Goal: Task Accomplishment & Management: Complete application form

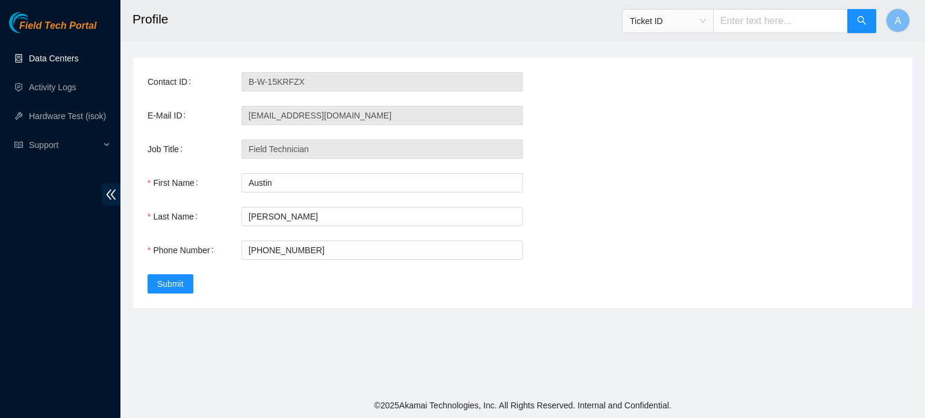
click at [73, 56] on link "Data Centers" at bounding box center [53, 59] width 49 height 10
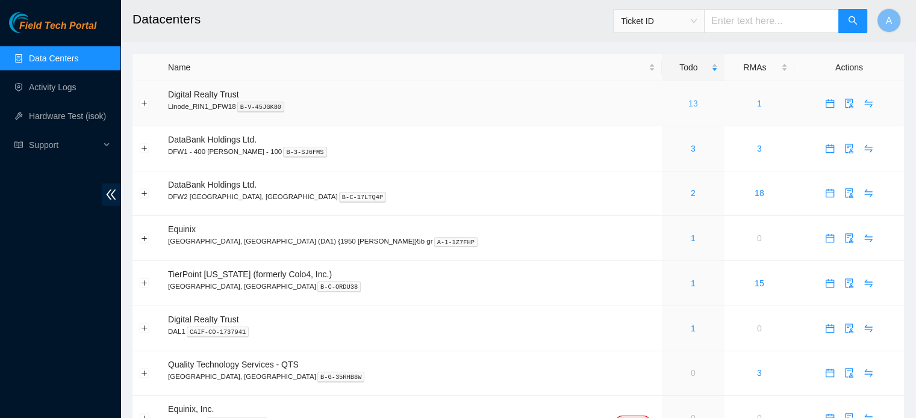
click at [688, 106] on link "13" at bounding box center [693, 104] width 10 height 10
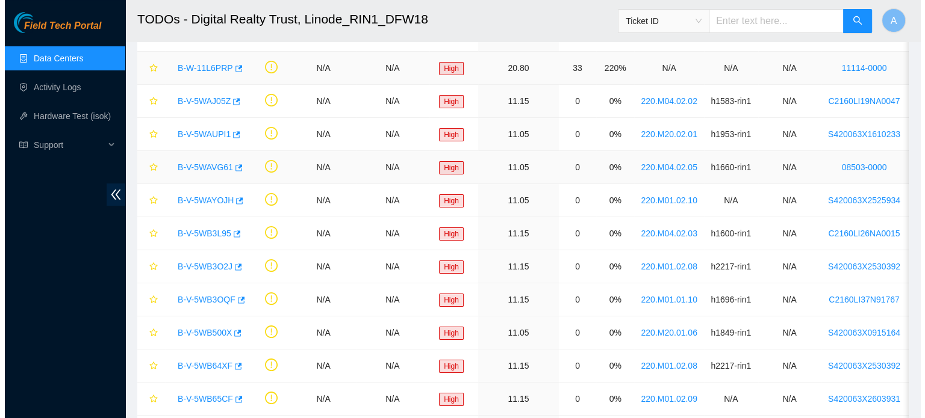
scroll to position [186, 0]
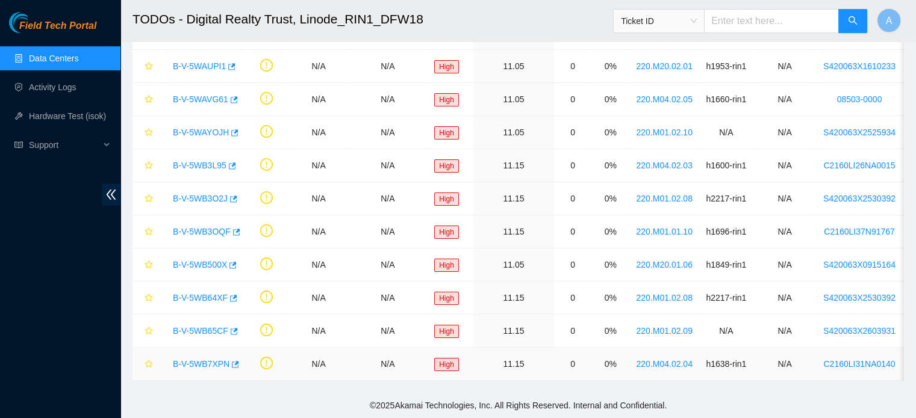
click at [204, 359] on link "B-V-5WB7XPN" at bounding box center [201, 364] width 57 height 10
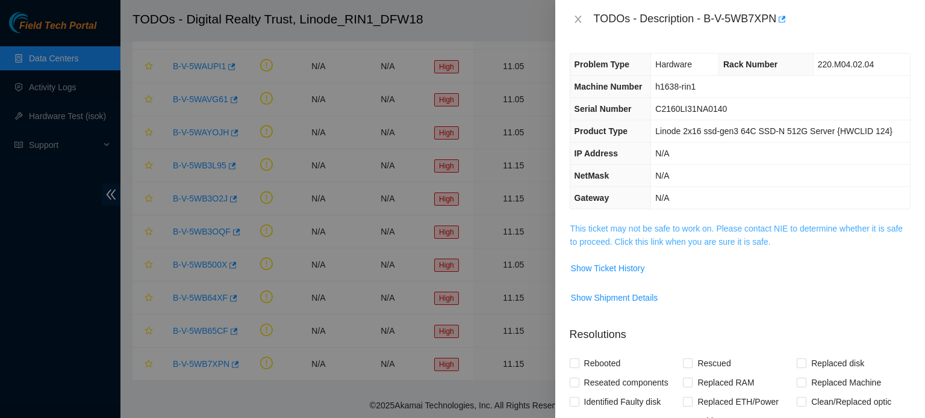
click at [650, 236] on link "This ticket may not be safe to work on. Please contact NIE to determine whether…" at bounding box center [736, 235] width 332 height 23
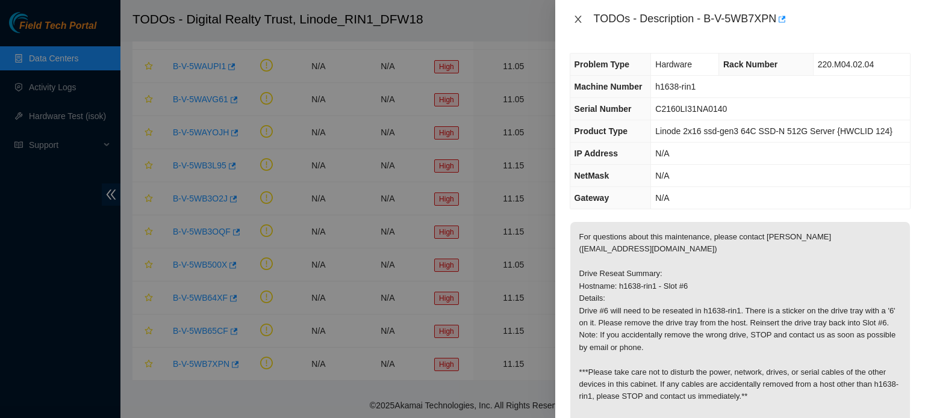
click at [580, 19] on icon "close" at bounding box center [578, 19] width 10 height 10
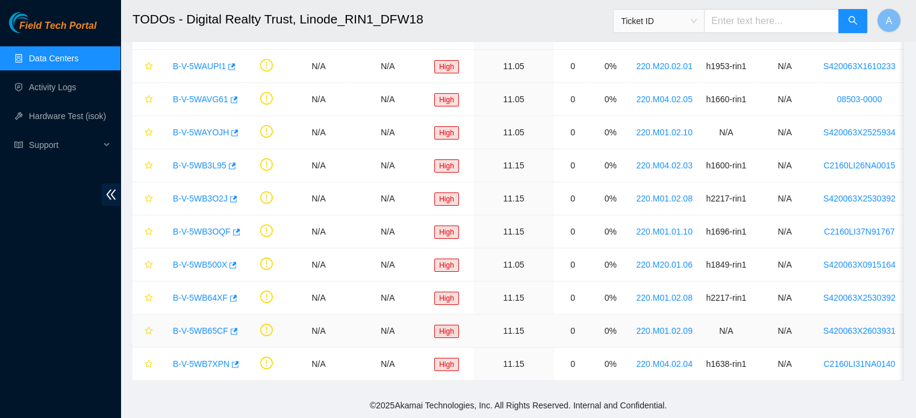
click at [185, 326] on link "B-V-5WB65CF" at bounding box center [200, 331] width 55 height 10
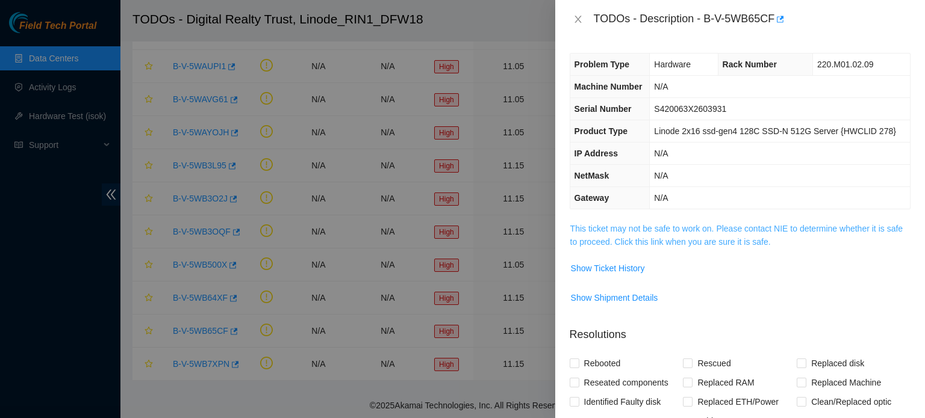
click at [735, 237] on link "This ticket may not be safe to work on. Please contact NIE to determine whether…" at bounding box center [736, 235] width 332 height 23
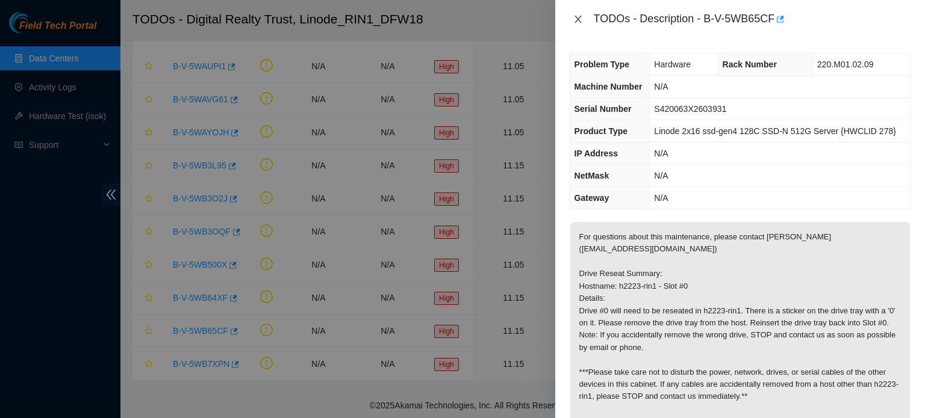
click at [584, 19] on button "Close" at bounding box center [578, 19] width 17 height 11
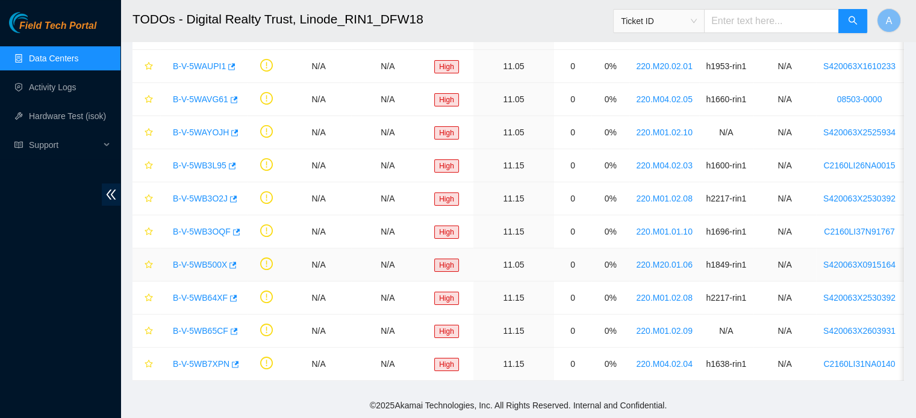
click at [192, 262] on div "B-V-5WB500X" at bounding box center [203, 264] width 73 height 19
click at [194, 260] on link "B-V-5WB500X" at bounding box center [200, 265] width 54 height 10
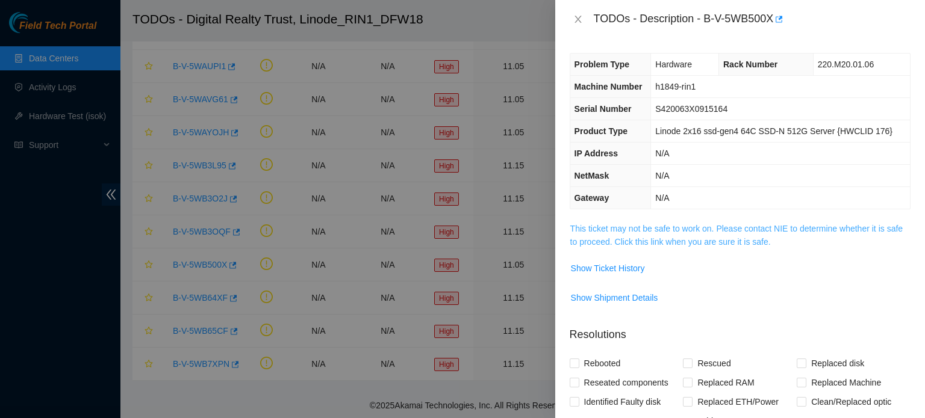
click at [711, 231] on link "This ticket may not be safe to work on. Please contact NIE to determine whether…" at bounding box center [736, 235] width 332 height 23
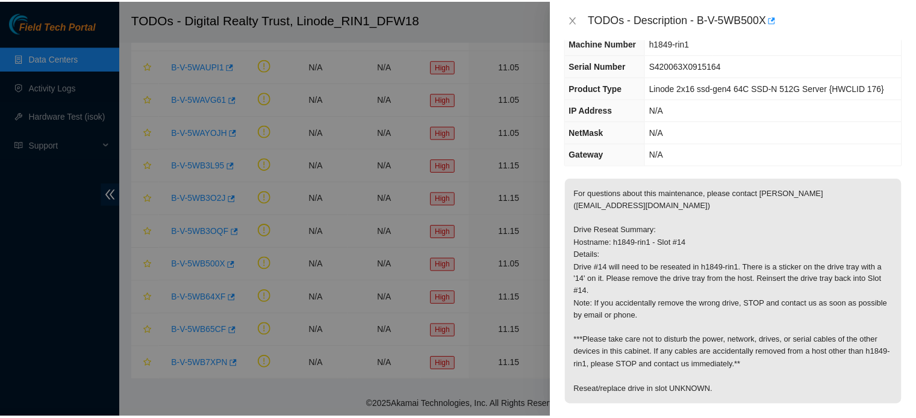
scroll to position [76, 0]
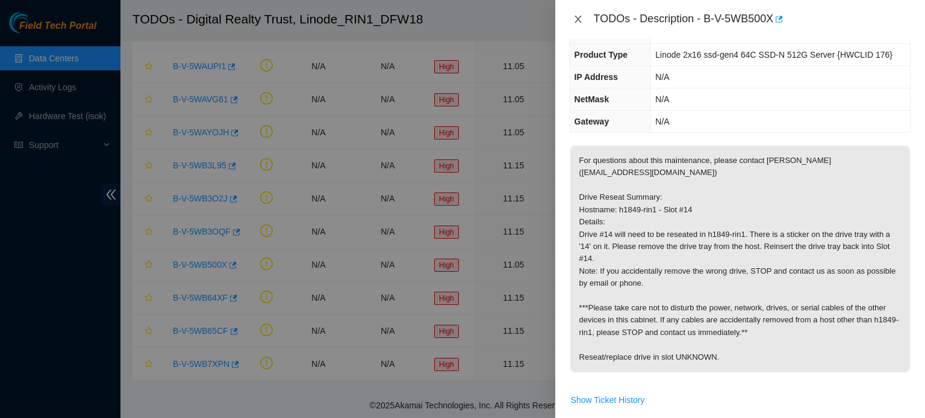
click at [585, 18] on button "Close" at bounding box center [578, 19] width 17 height 11
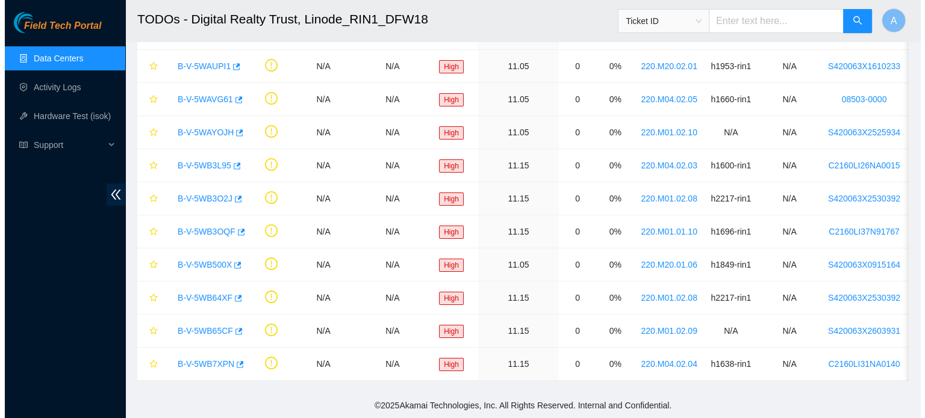
scroll to position [103, 0]
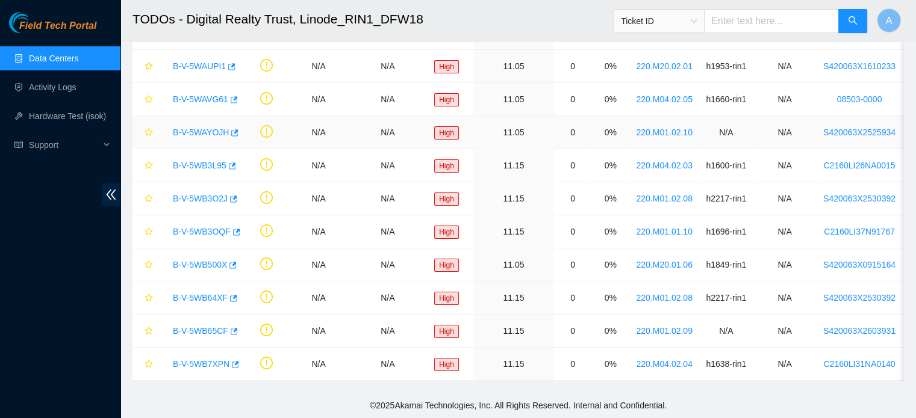
click at [203, 128] on link "B-V-5WAYOJH" at bounding box center [201, 133] width 56 height 10
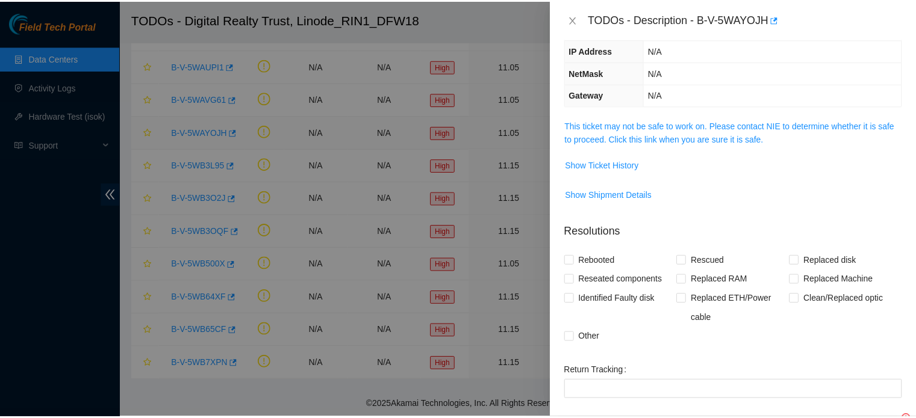
scroll to position [76, 0]
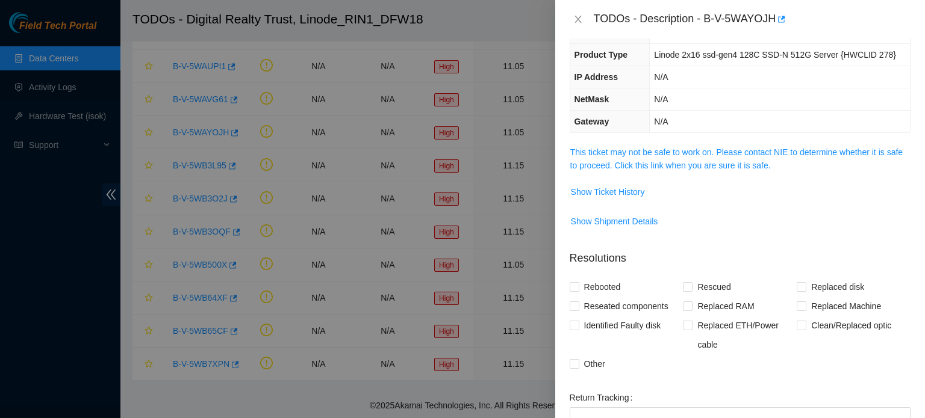
click at [780, 158] on span "This ticket may not be safe to work on. Please contact NIE to determine whether…" at bounding box center [740, 159] width 340 height 26
click at [770, 156] on link "This ticket may not be safe to work on. Please contact NIE to determine whether…" at bounding box center [736, 159] width 332 height 23
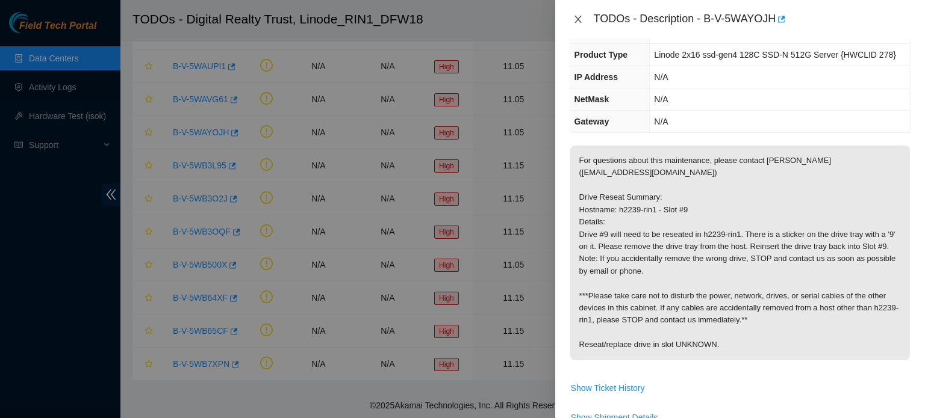
click at [578, 15] on icon "close" at bounding box center [578, 19] width 10 height 10
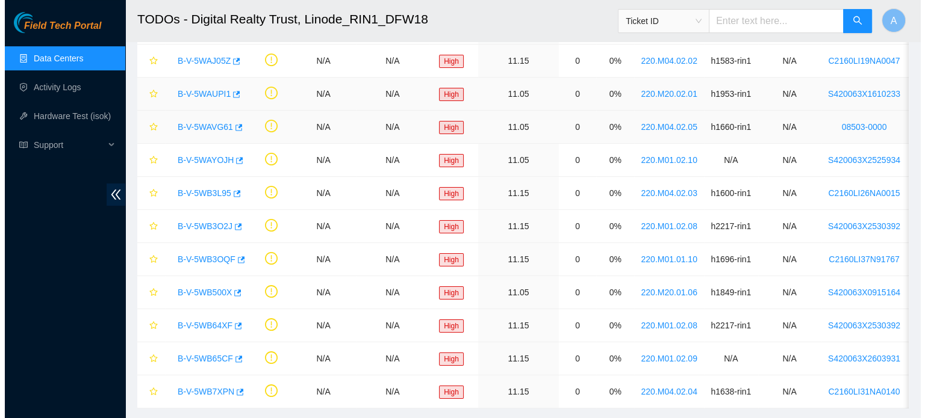
scroll to position [151, 0]
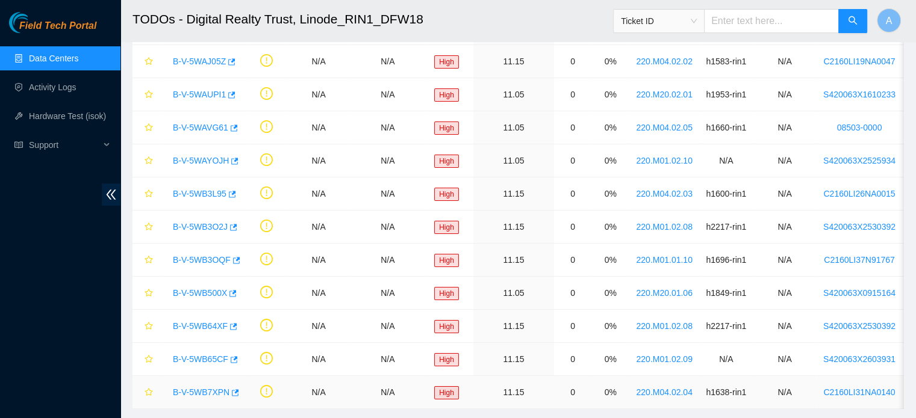
click at [214, 390] on link "B-V-5WB7XPN" at bounding box center [201, 393] width 57 height 10
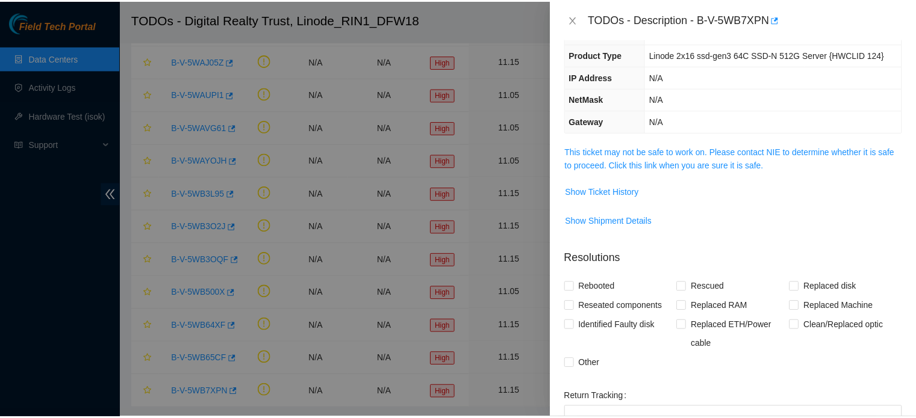
scroll to position [0, 0]
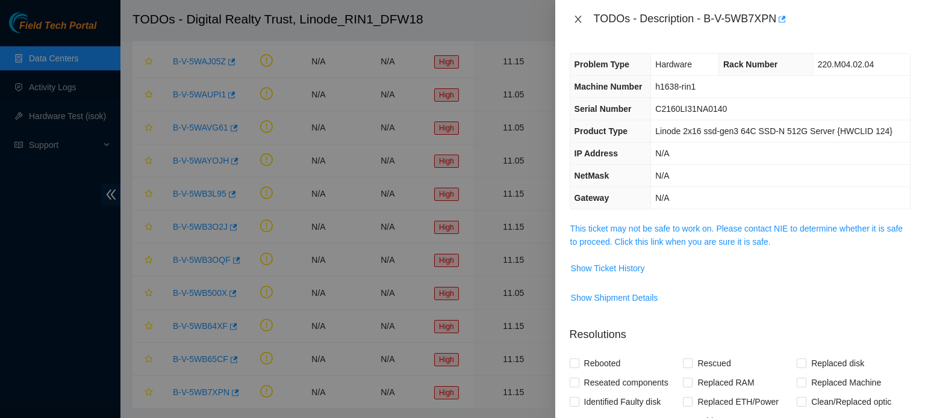
click at [579, 19] on icon "close" at bounding box center [578, 19] width 10 height 10
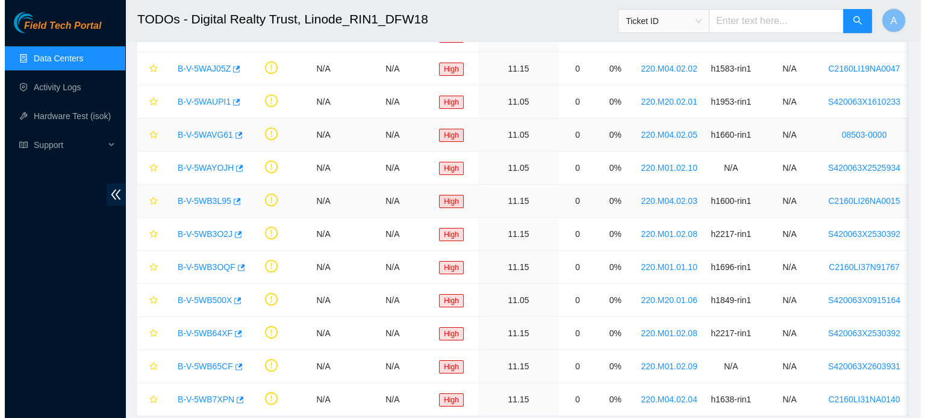
scroll to position [144, 0]
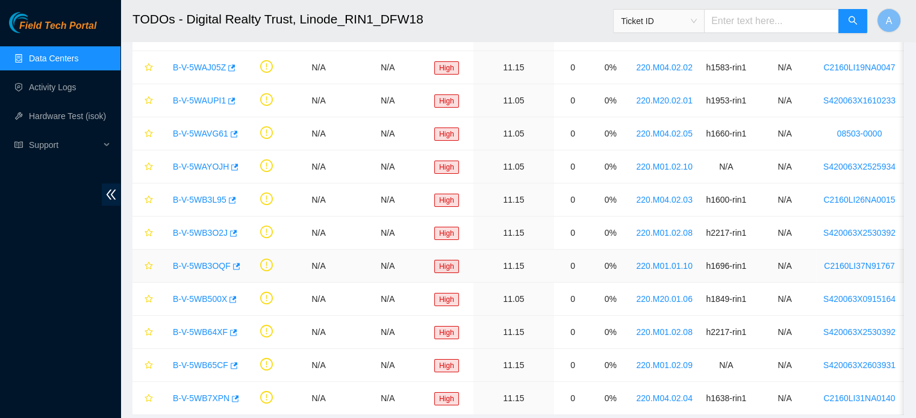
click at [181, 266] on link "B-V-5WB3OQF" at bounding box center [202, 266] width 58 height 10
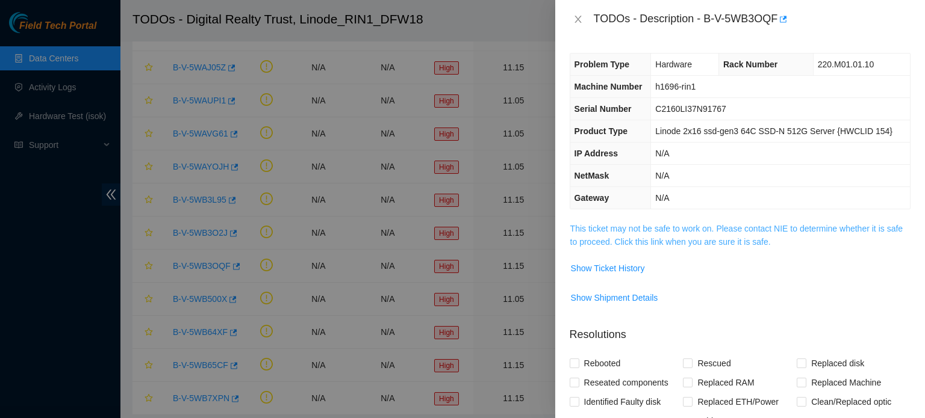
click at [732, 245] on link "This ticket may not be safe to work on. Please contact NIE to determine whether…" at bounding box center [736, 235] width 332 height 23
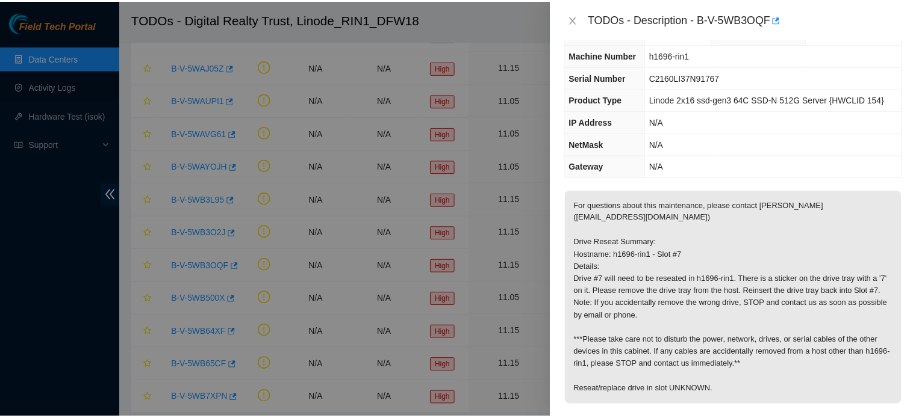
scroll to position [69, 0]
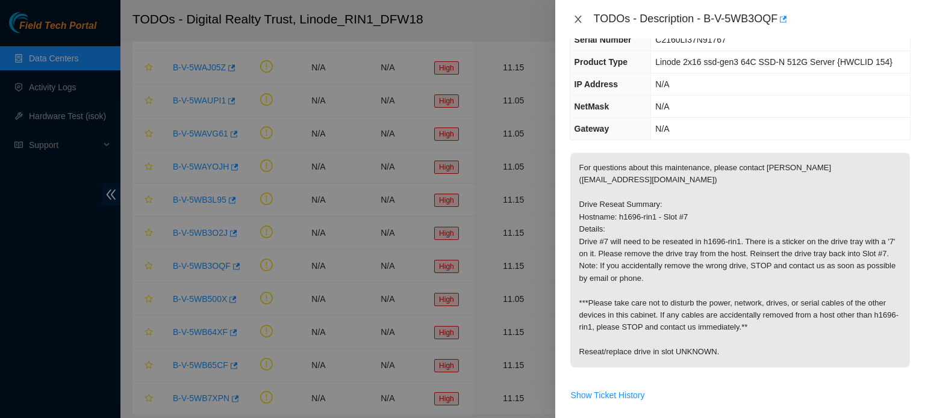
click at [584, 23] on button "Close" at bounding box center [578, 19] width 17 height 11
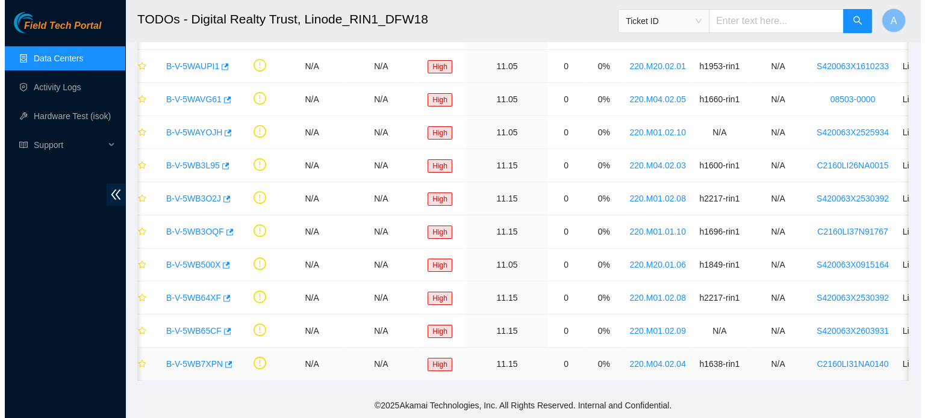
scroll to position [0, 0]
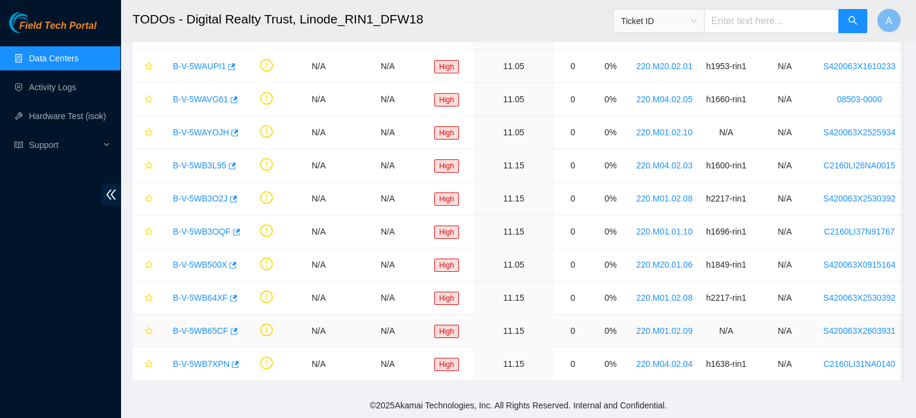
click at [198, 326] on link "B-V-5WB65CF" at bounding box center [200, 331] width 55 height 10
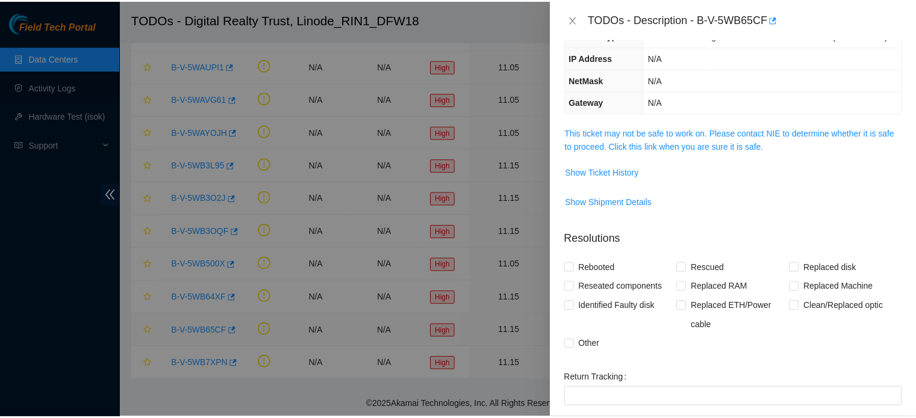
scroll to position [69, 0]
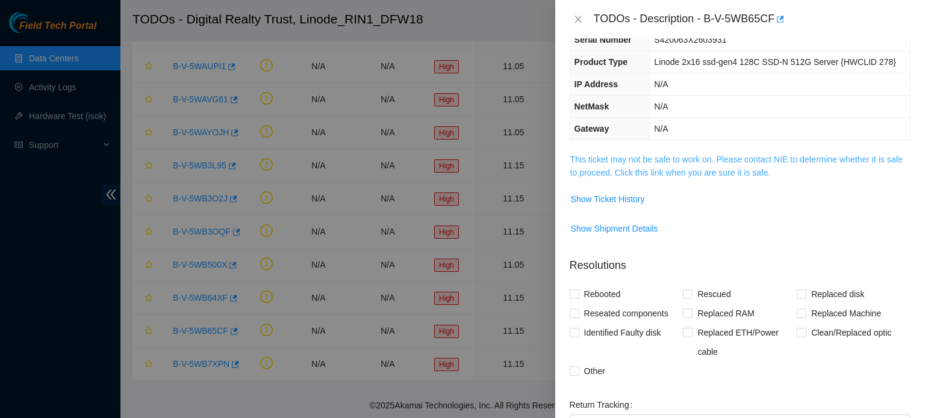
click at [682, 171] on link "This ticket may not be safe to work on. Please contact NIE to determine whether…" at bounding box center [736, 166] width 332 height 23
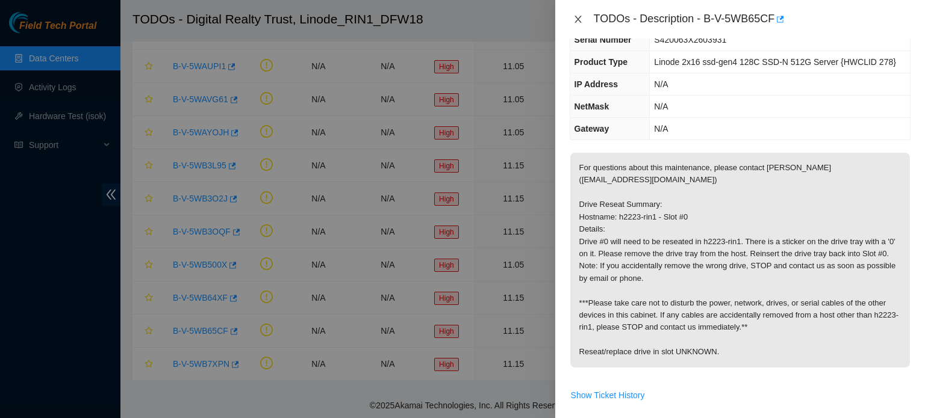
click at [579, 16] on icon "close" at bounding box center [578, 19] width 10 height 10
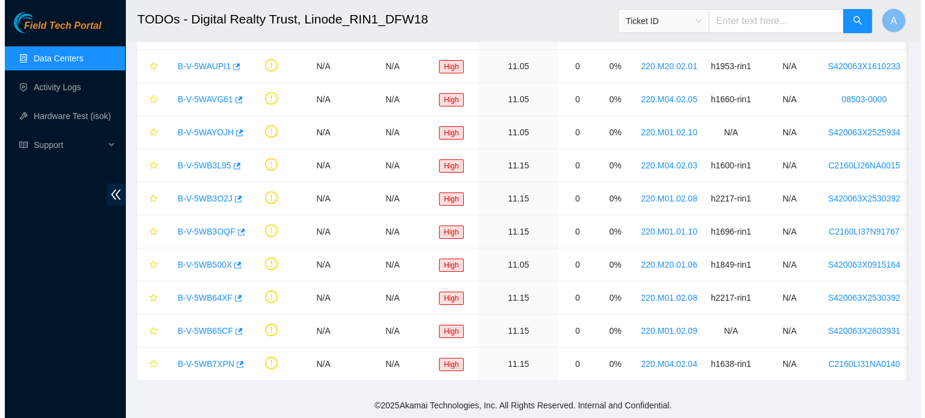
scroll to position [96, 0]
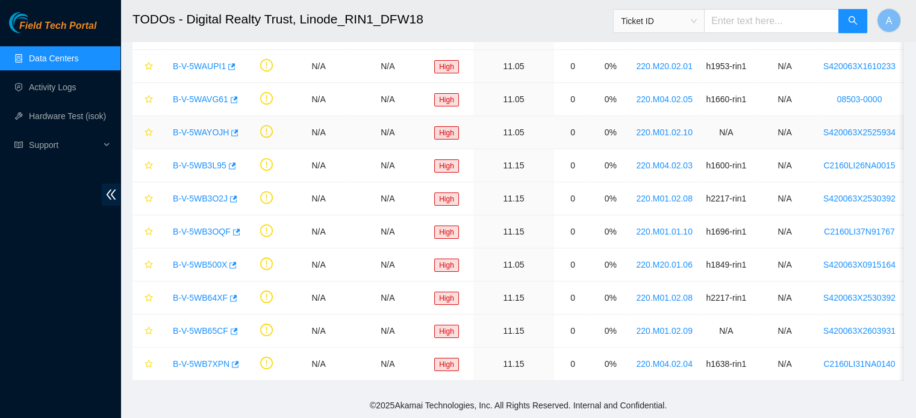
click at [210, 131] on div "B-V-5WAYOJH" at bounding box center [203, 132] width 73 height 19
click at [207, 128] on link "B-V-5WAYOJH" at bounding box center [201, 133] width 56 height 10
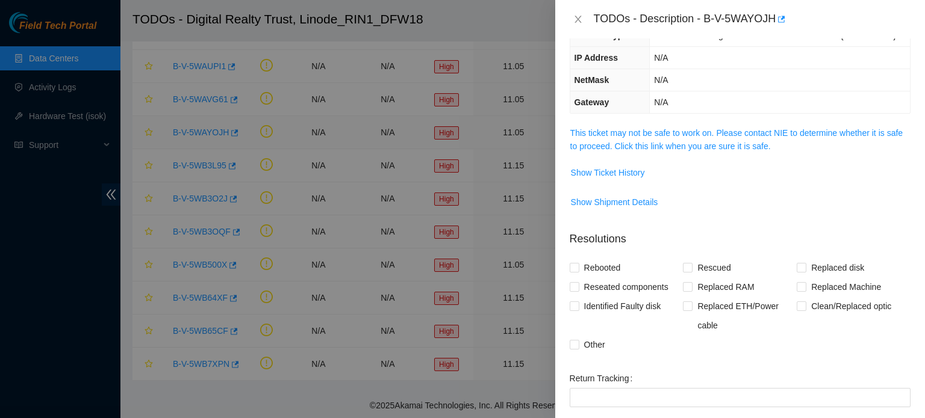
scroll to position [69, 0]
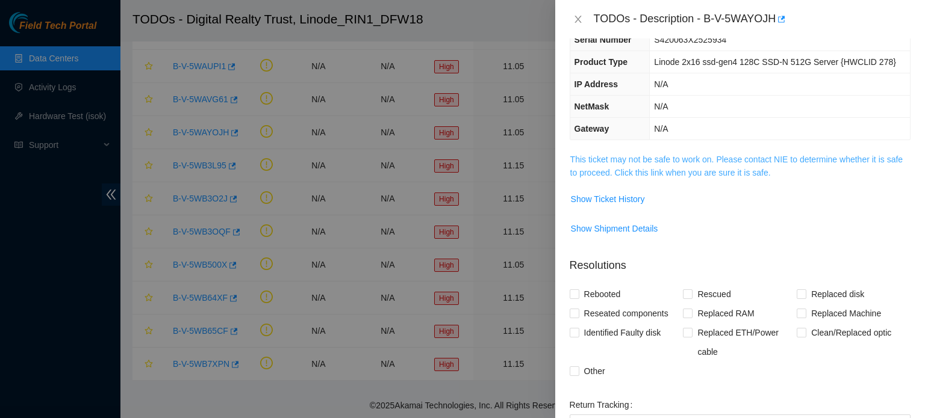
drag, startPoint x: 720, startPoint y: 173, endPoint x: 698, endPoint y: 167, distance: 23.2
click at [698, 167] on link "This ticket may not be safe to work on. Please contact NIE to determine whether…" at bounding box center [736, 166] width 332 height 23
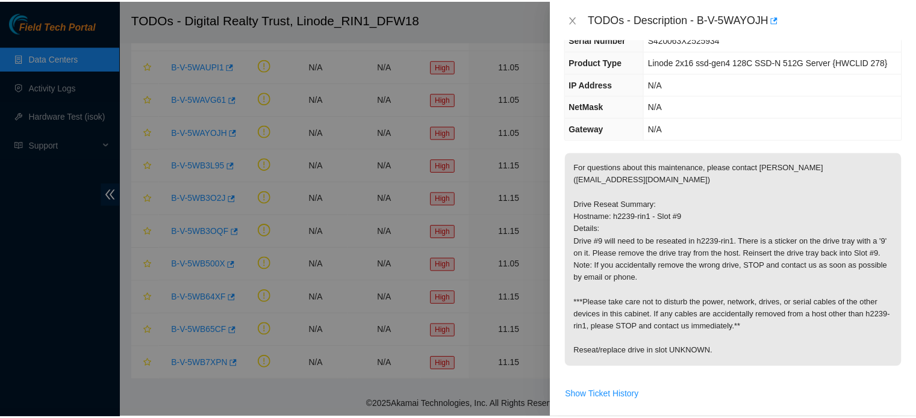
scroll to position [0, 0]
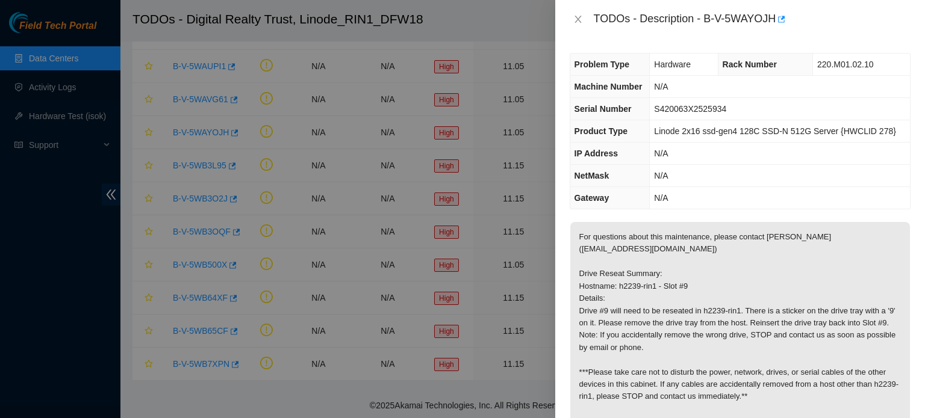
click at [576, 25] on div "TODOs - Description - B-V-5WAYOJH" at bounding box center [740, 19] width 341 height 19
click at [576, 17] on icon "close" at bounding box center [577, 19] width 7 height 7
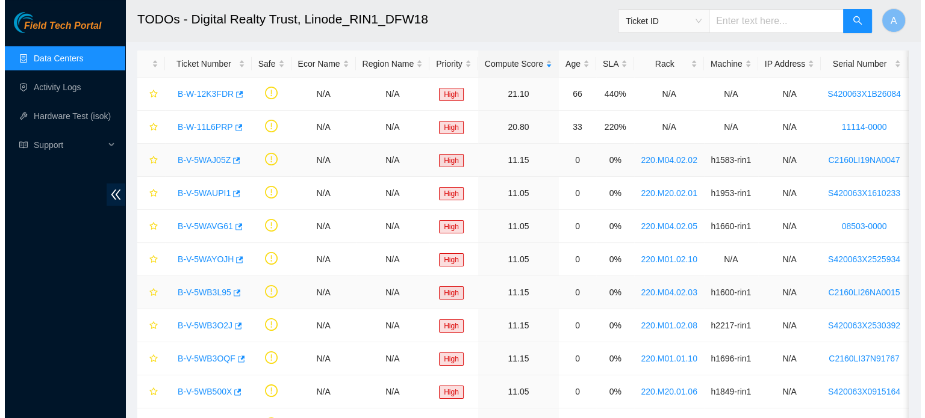
scroll to position [53, 0]
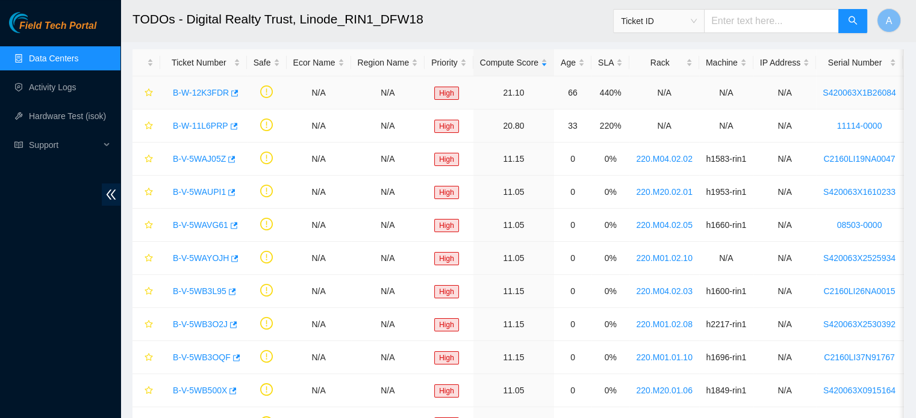
click at [195, 92] on link "B-W-12K3FDR" at bounding box center [201, 93] width 56 height 10
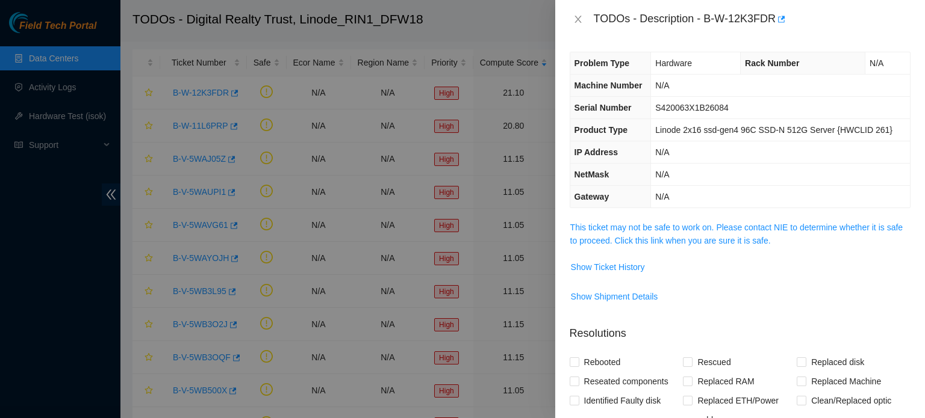
scroll to position [24, 0]
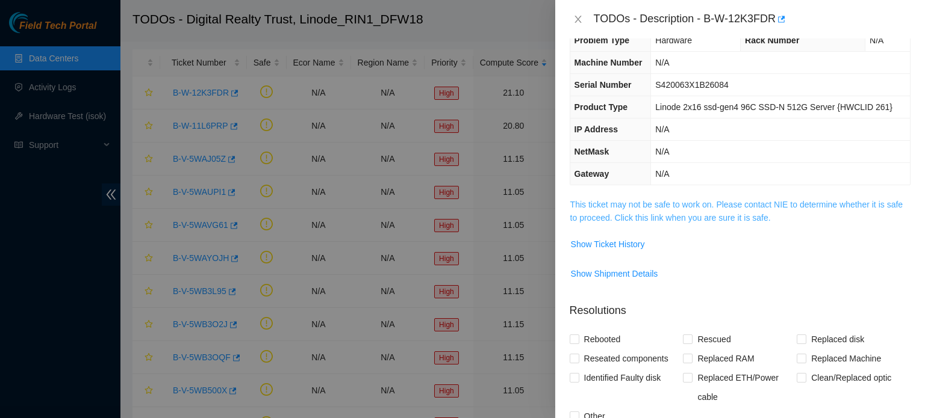
click at [650, 206] on link "This ticket may not be safe to work on. Please contact NIE to determine whether…" at bounding box center [736, 211] width 332 height 23
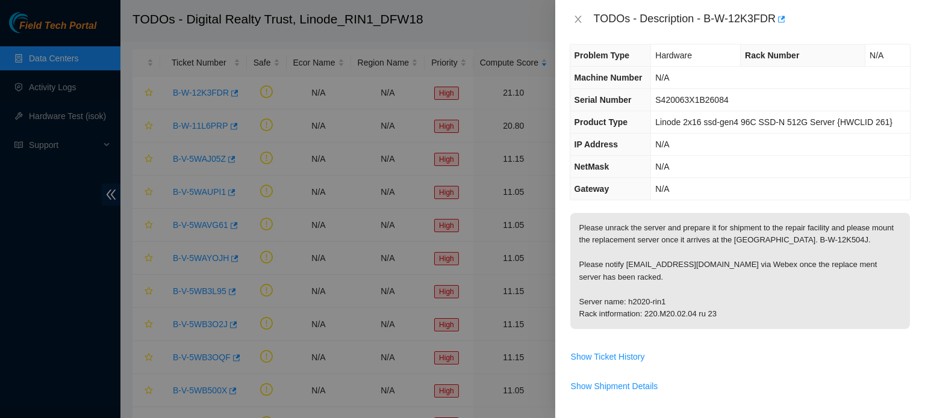
scroll to position [0, 0]
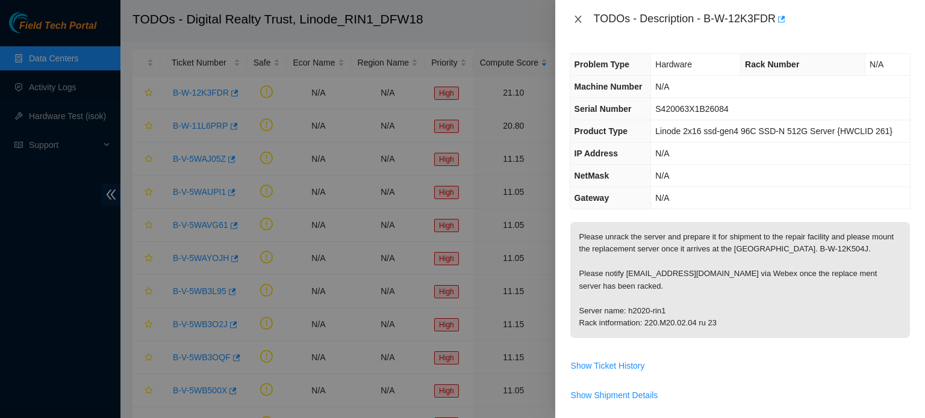
click at [579, 16] on icon "close" at bounding box center [578, 19] width 10 height 10
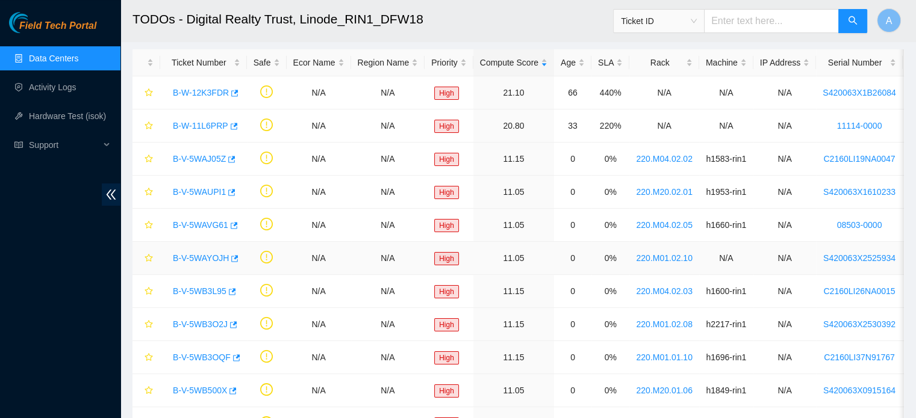
click at [219, 253] on link "B-V-5WAYOJH" at bounding box center [201, 258] width 56 height 10
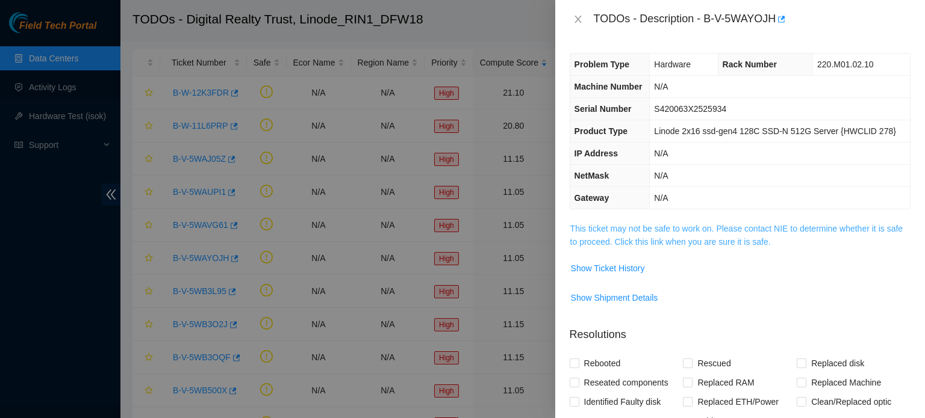
click at [724, 239] on link "This ticket may not be safe to work on. Please contact NIE to determine whether…" at bounding box center [736, 235] width 332 height 23
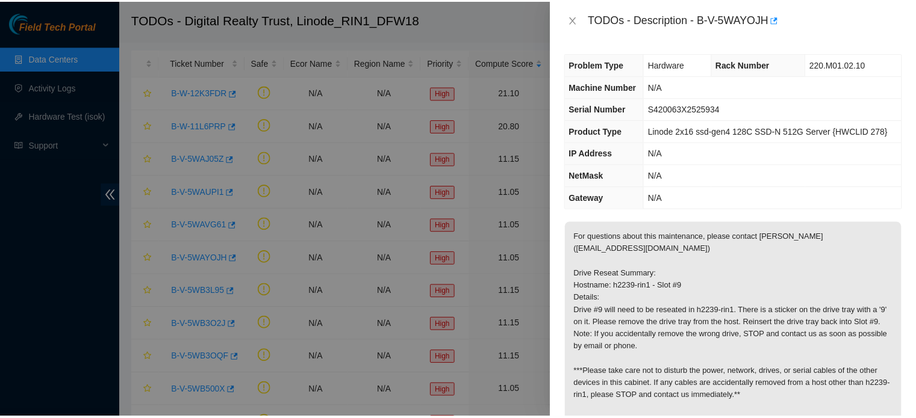
scroll to position [41, 0]
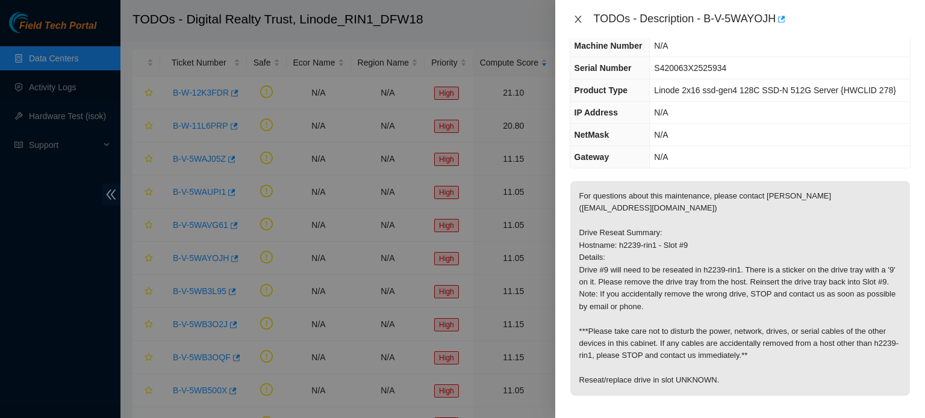
click at [578, 18] on icon "close" at bounding box center [578, 19] width 10 height 10
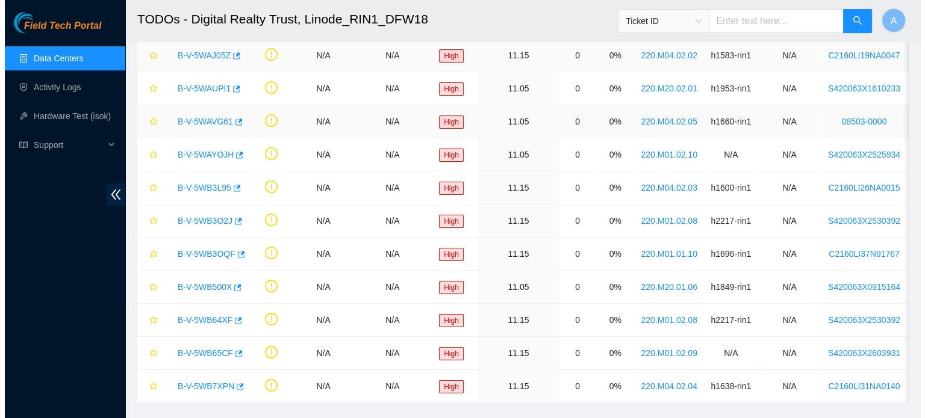
scroll to position [186, 0]
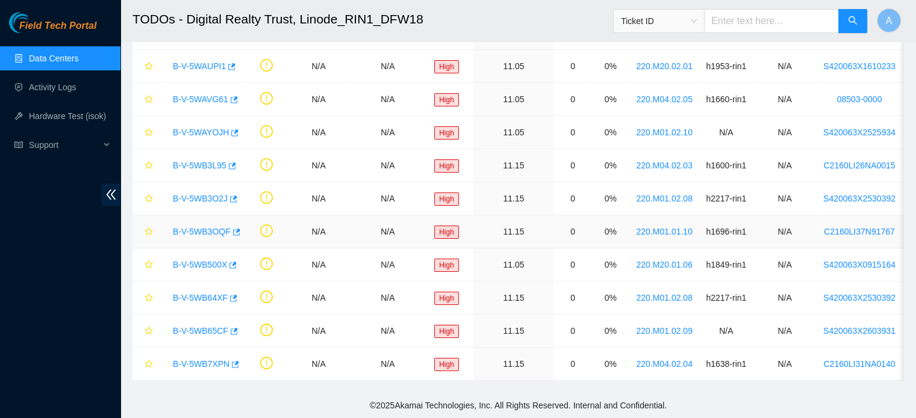
click at [218, 227] on link "B-V-5WB3OQF" at bounding box center [202, 232] width 58 height 10
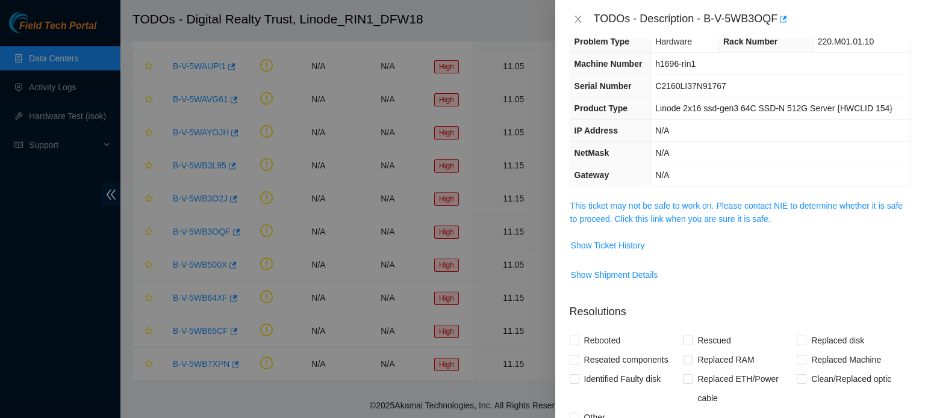
scroll to position [26, 0]
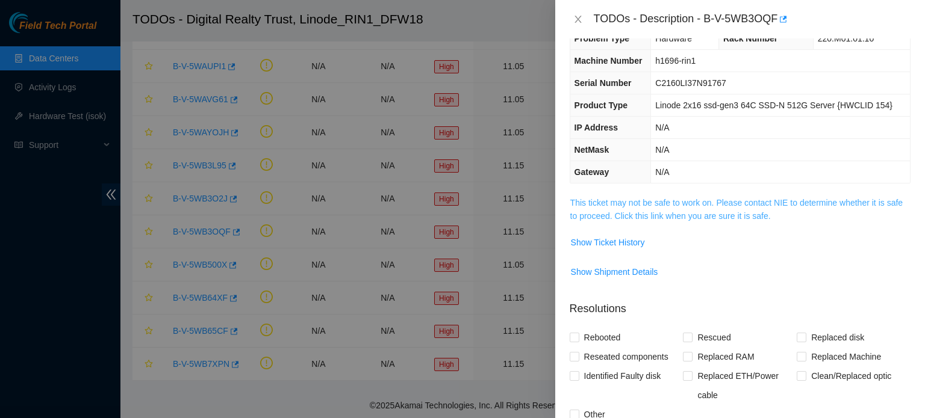
click at [712, 217] on link "This ticket may not be safe to work on. Please contact NIE to determine whether…" at bounding box center [736, 209] width 332 height 23
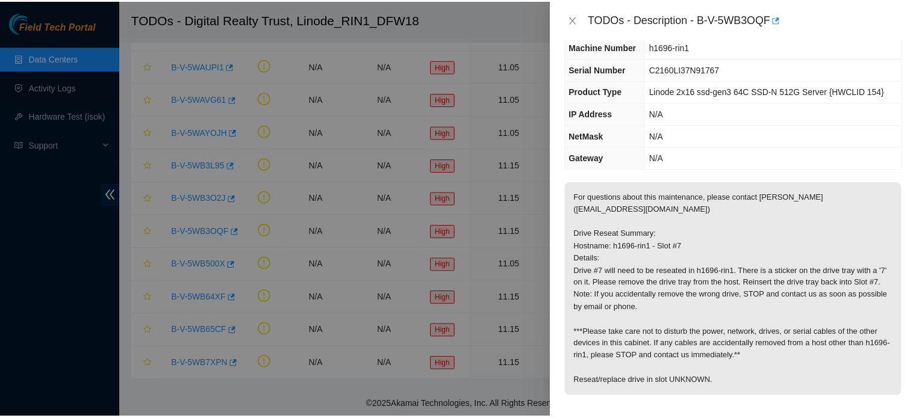
scroll to position [0, 0]
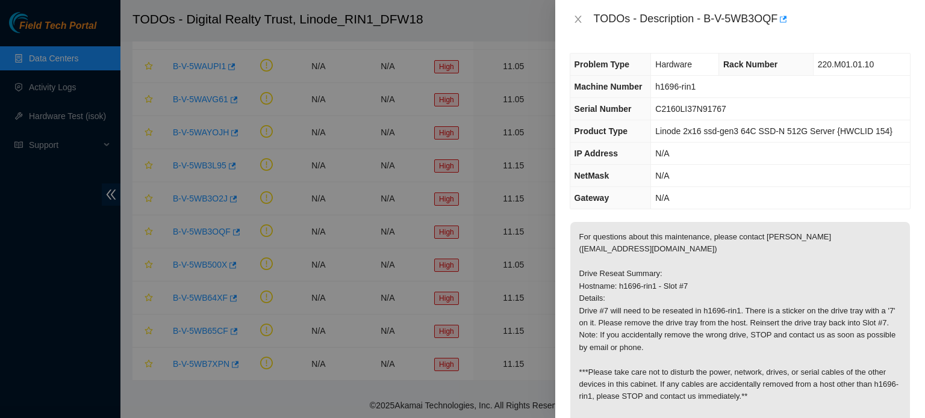
click at [544, 149] on div at bounding box center [462, 209] width 925 height 418
click at [580, 15] on icon "close" at bounding box center [578, 19] width 10 height 10
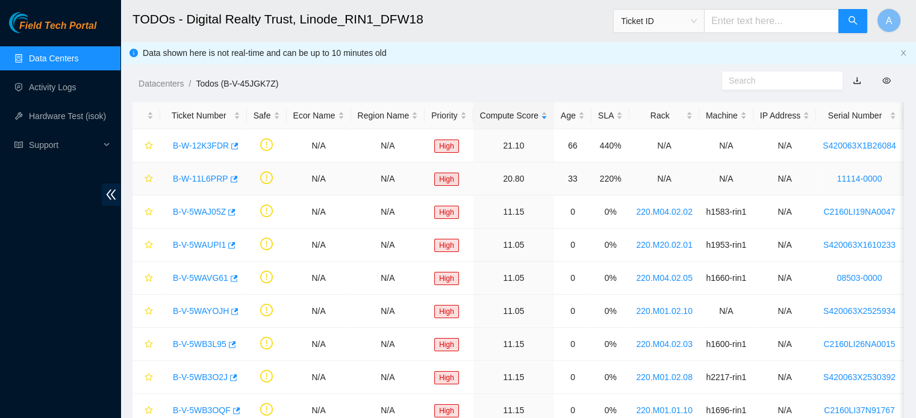
click at [174, 176] on link "B-W-11L6PRP" at bounding box center [200, 179] width 55 height 10
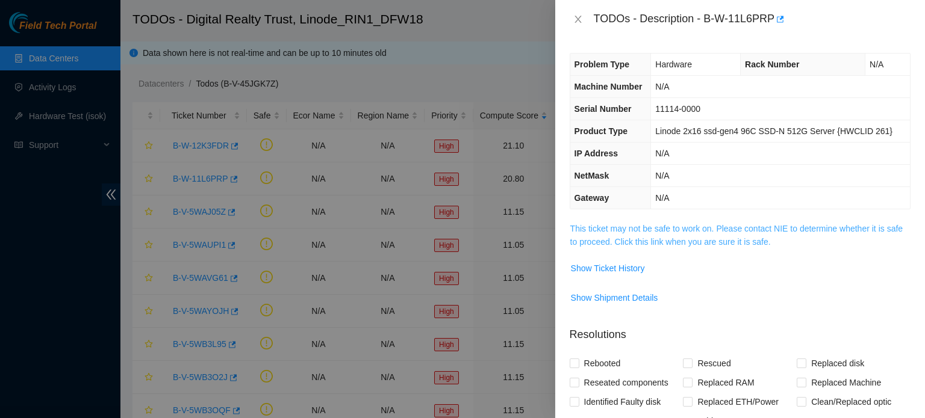
click at [676, 240] on link "This ticket may not be safe to work on. Please contact NIE to determine whether…" at bounding box center [736, 235] width 332 height 23
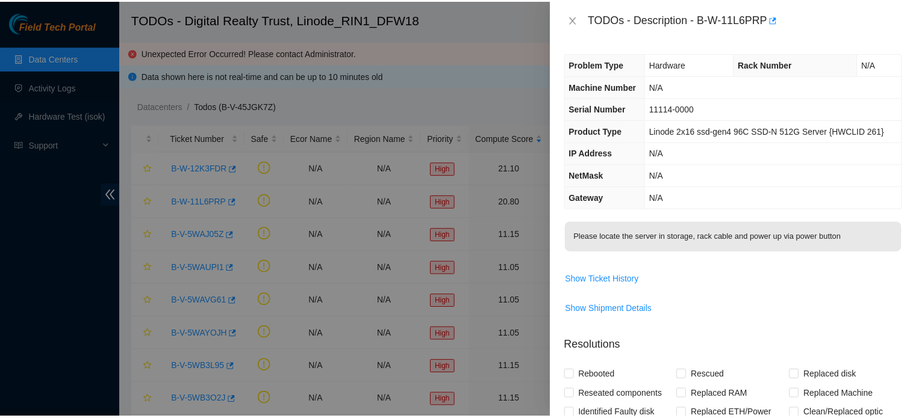
scroll to position [23, 0]
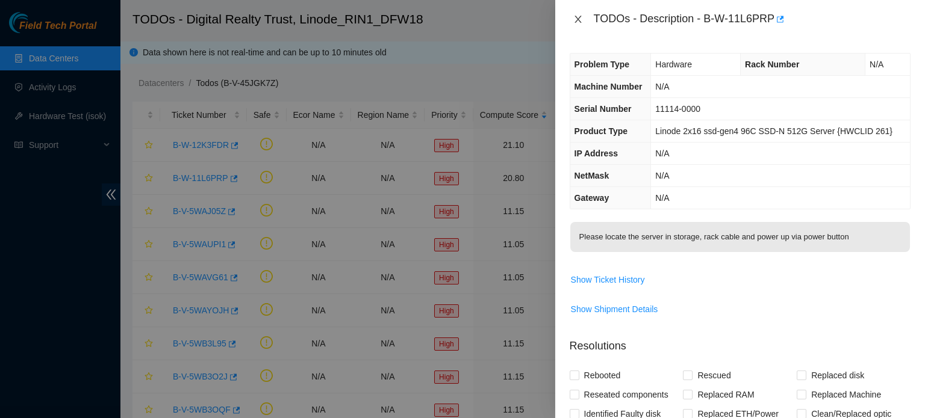
click at [571, 14] on button "Close" at bounding box center [578, 19] width 17 height 11
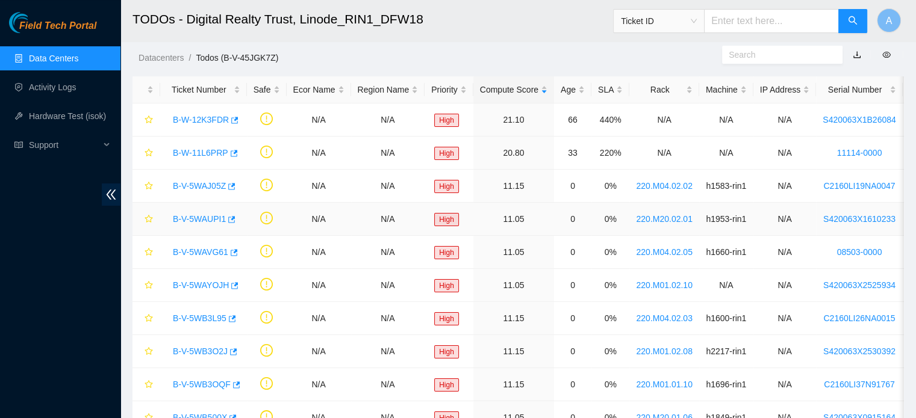
scroll to position [53, 0]
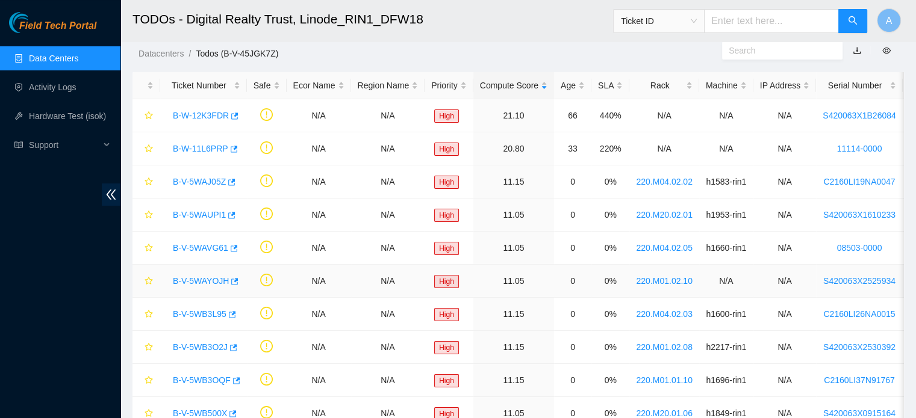
click at [182, 277] on link "B-V-5WAYOJH" at bounding box center [201, 281] width 56 height 10
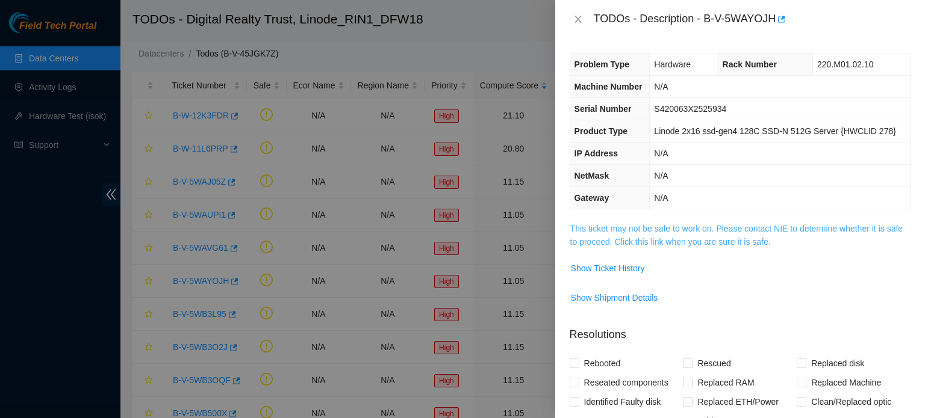
click at [688, 229] on link "This ticket may not be safe to work on. Please contact NIE to determine whether…" at bounding box center [736, 235] width 332 height 23
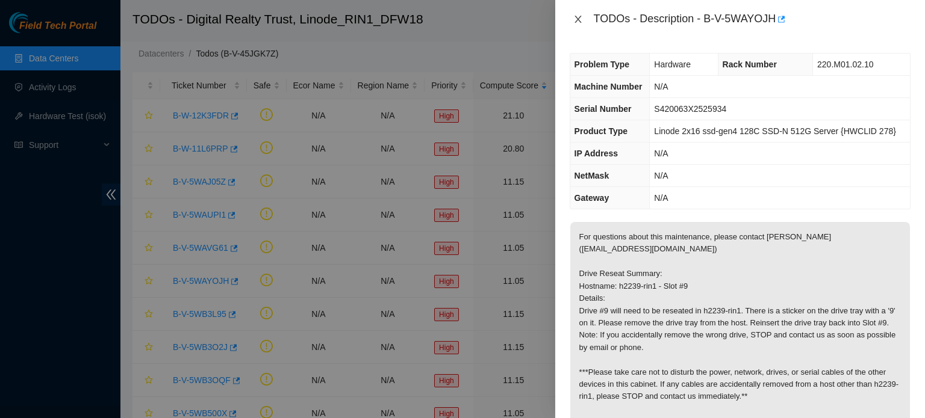
click at [573, 18] on icon "close" at bounding box center [578, 19] width 10 height 10
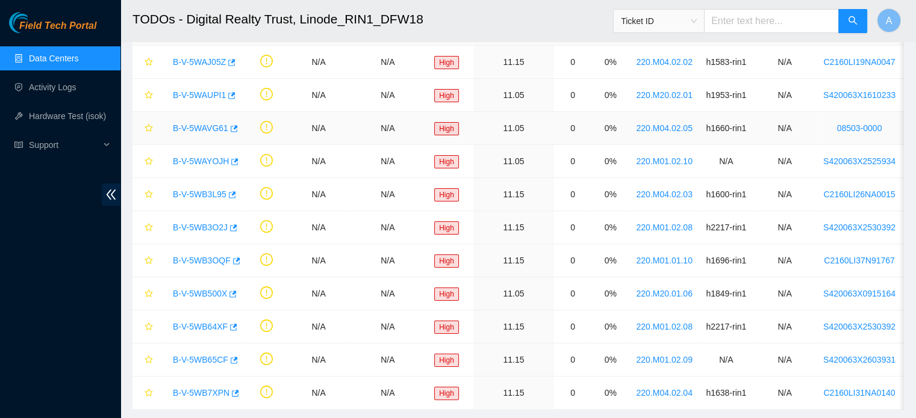
scroll to position [209, 0]
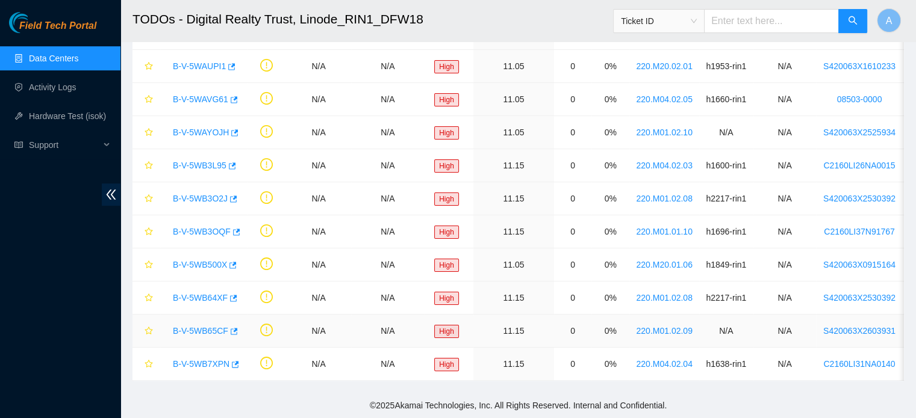
click at [217, 326] on link "B-V-5WB65CF" at bounding box center [200, 331] width 55 height 10
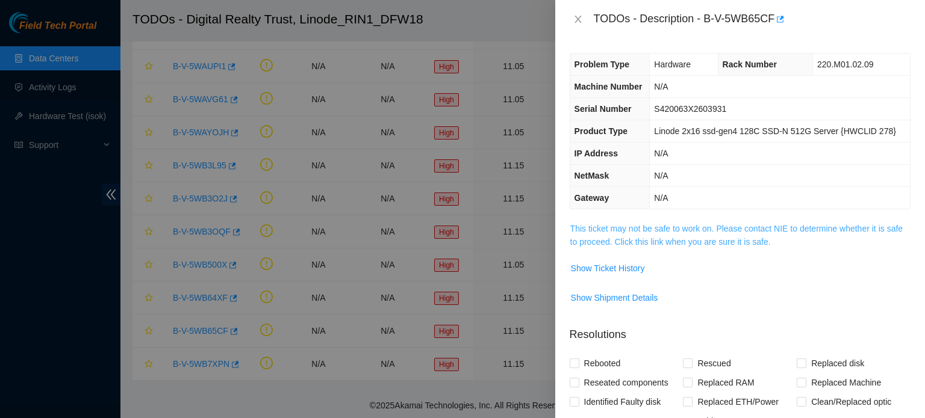
click at [662, 240] on link "This ticket may not be safe to work on. Please contact NIE to determine whether…" at bounding box center [736, 235] width 332 height 23
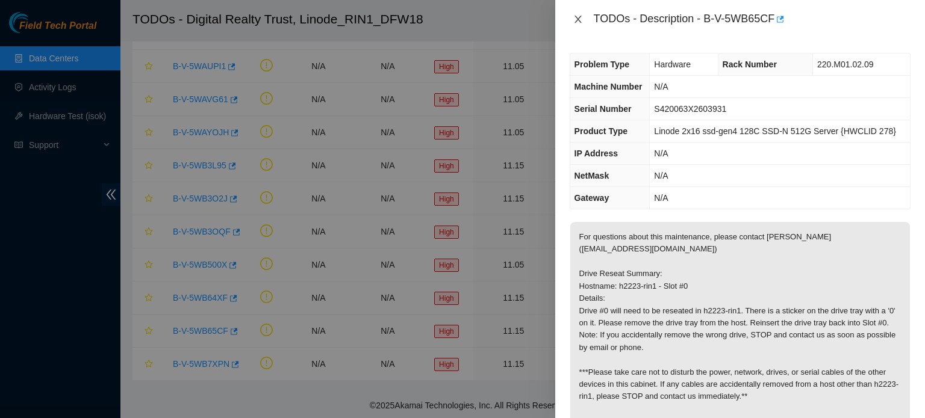
click at [584, 20] on button "Close" at bounding box center [578, 19] width 17 height 11
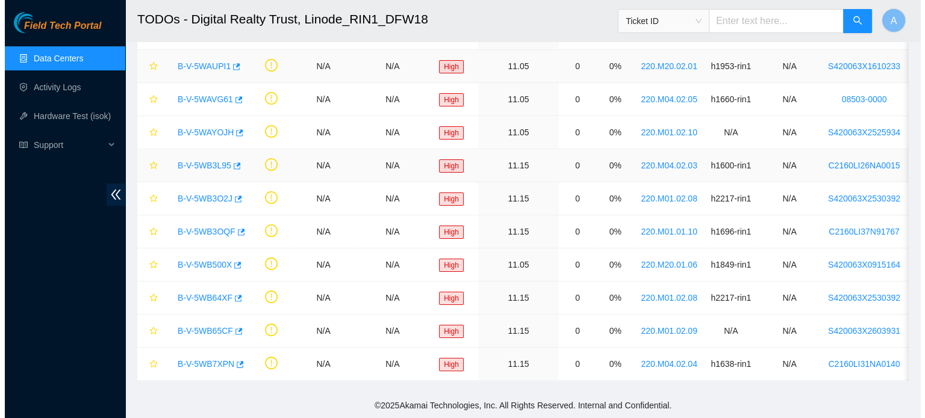
scroll to position [208, 0]
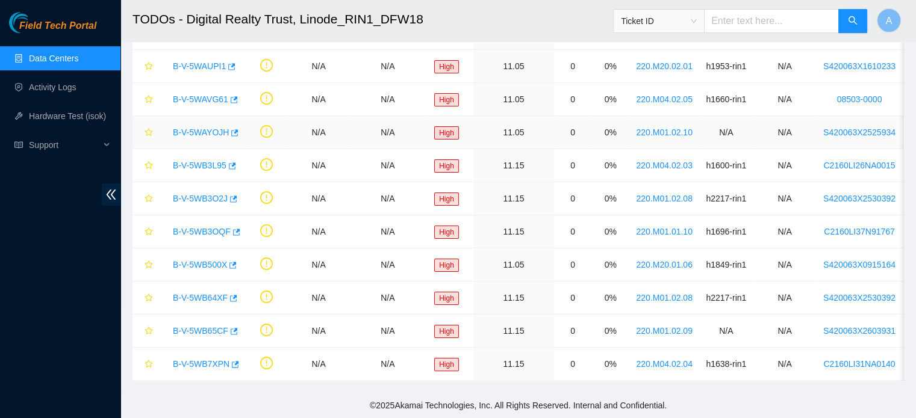
click at [220, 128] on link "B-V-5WAYOJH" at bounding box center [201, 133] width 56 height 10
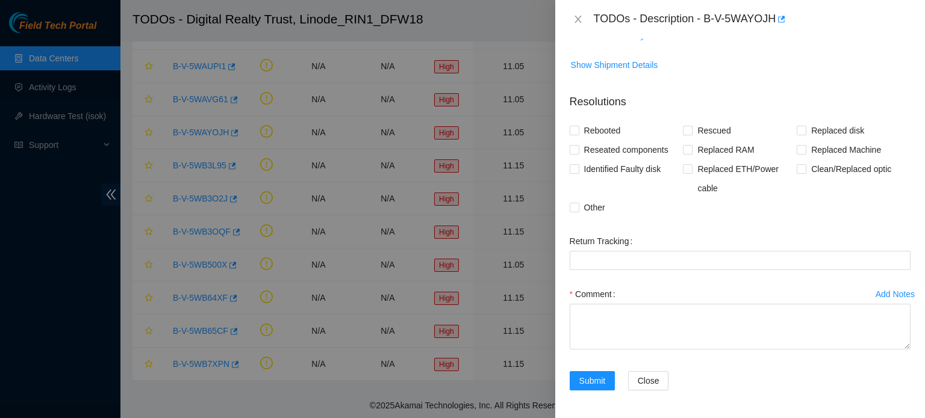
scroll to position [0, 0]
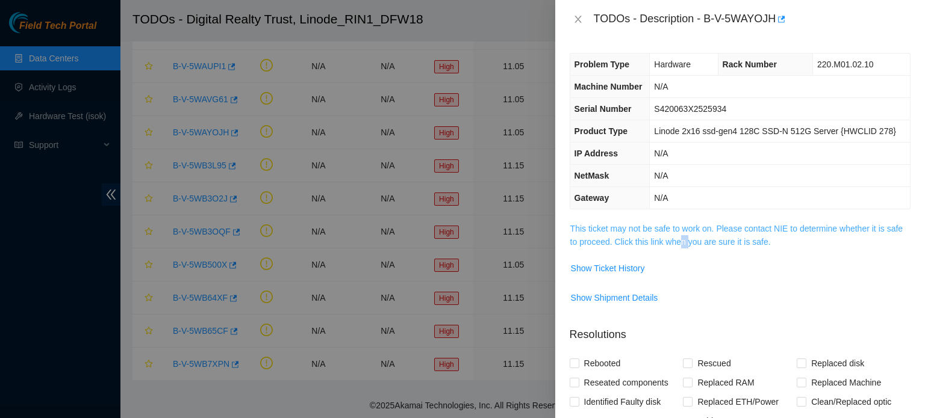
drag, startPoint x: 679, startPoint y: 249, endPoint x: 689, endPoint y: 237, distance: 15.9
click at [689, 237] on td "This ticket may not be safe to work on. Please contact NIE to determine whether…" at bounding box center [740, 240] width 341 height 37
click at [689, 237] on link "This ticket may not be safe to work on. Please contact NIE to determine whether…" at bounding box center [736, 235] width 332 height 23
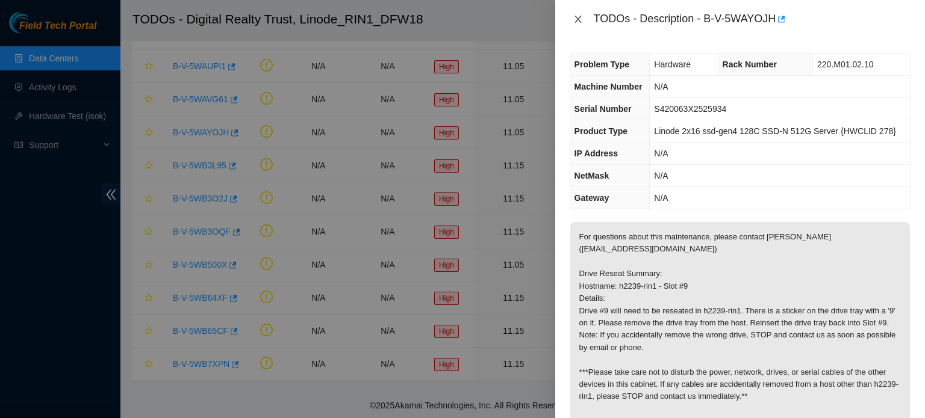
click at [577, 14] on icon "close" at bounding box center [578, 19] width 10 height 10
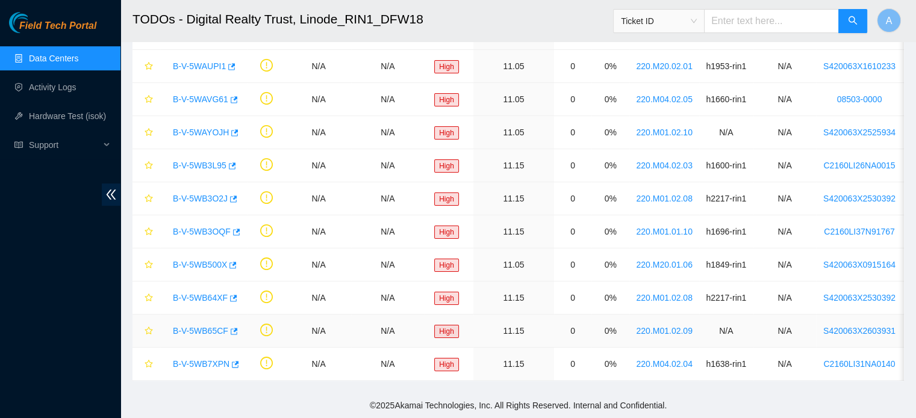
click at [210, 326] on link "B-V-5WB65CF" at bounding box center [200, 331] width 55 height 10
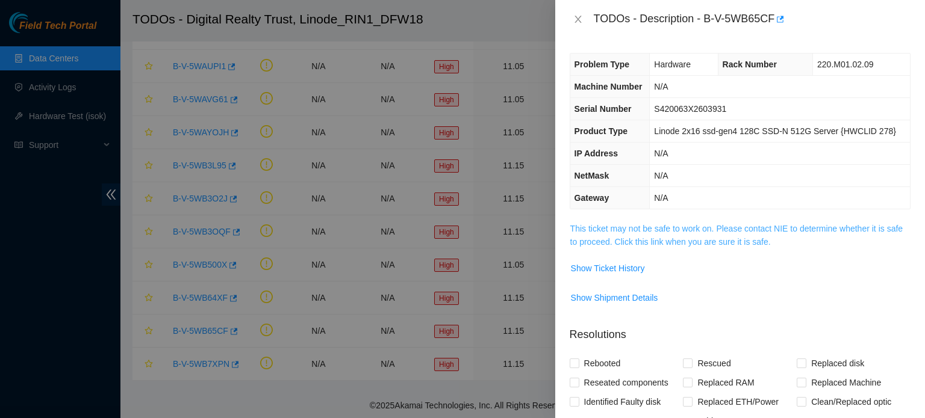
click at [627, 240] on link "This ticket may not be safe to work on. Please contact NIE to determine whether…" at bounding box center [736, 235] width 332 height 23
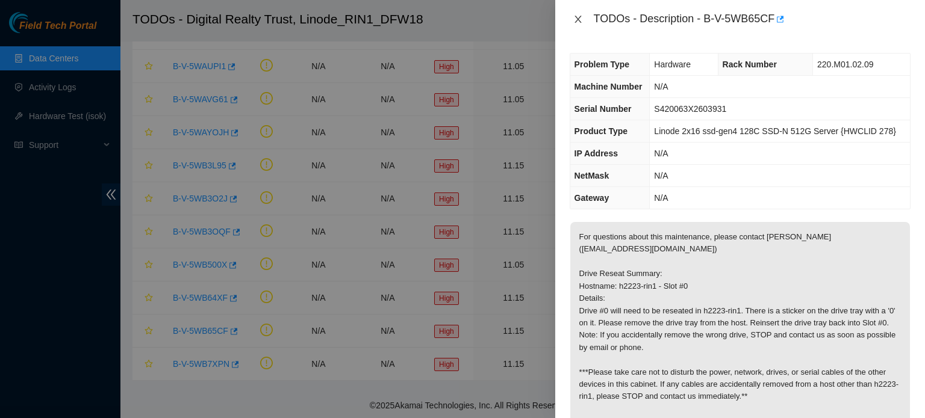
click at [576, 16] on icon "close" at bounding box center [577, 19] width 7 height 7
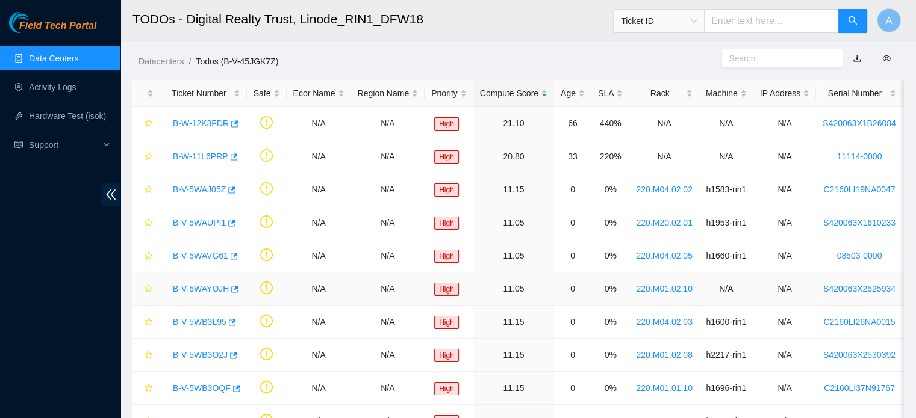
scroll to position [45, 0]
click at [210, 128] on link "B-W-12K3FDR" at bounding box center [201, 124] width 56 height 10
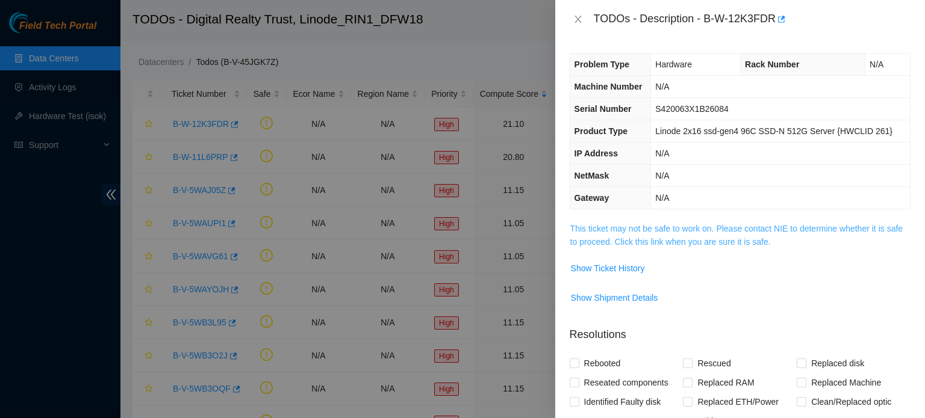
click at [671, 224] on link "This ticket may not be safe to work on. Please contact NIE to determine whether…" at bounding box center [736, 235] width 332 height 23
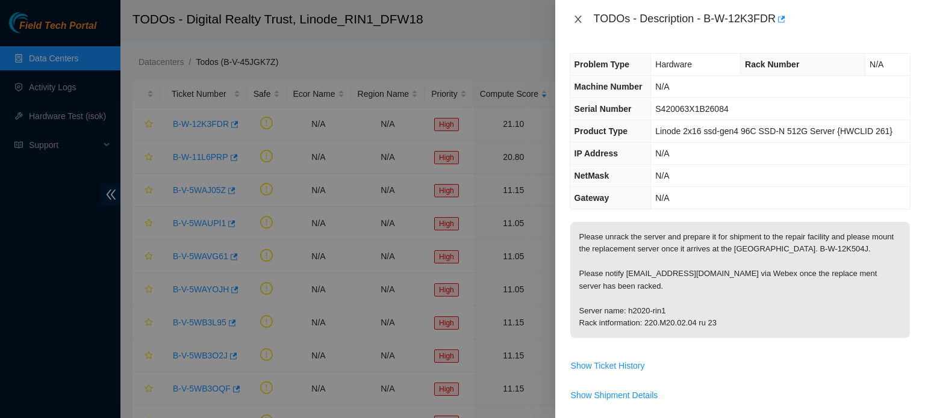
click at [575, 19] on icon "close" at bounding box center [578, 19] width 10 height 10
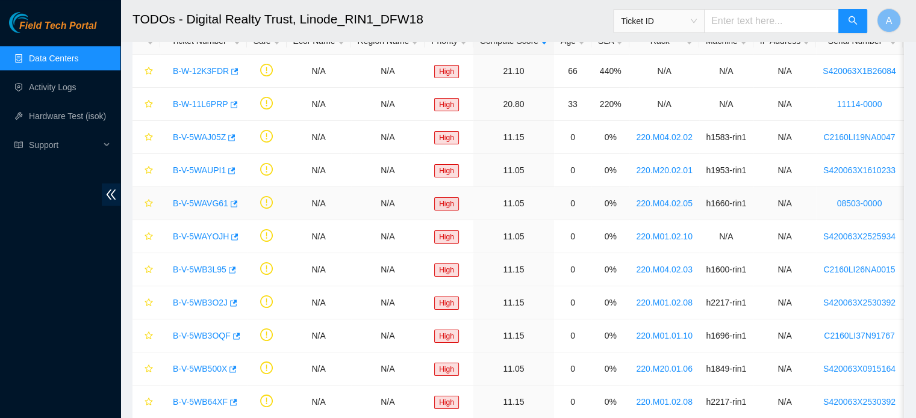
scroll to position [108, 0]
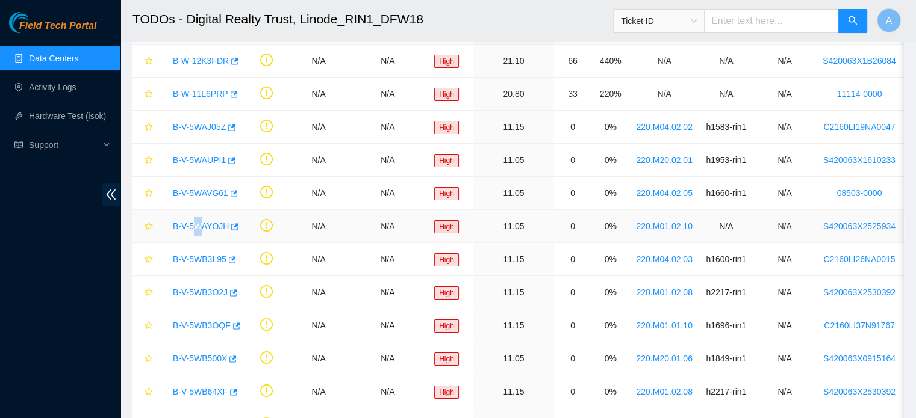
drag, startPoint x: 197, startPoint y: 219, endPoint x: 200, endPoint y: 226, distance: 7.0
click at [200, 226] on div "B-V-5WAYOJH" at bounding box center [203, 226] width 73 height 19
click at [200, 226] on link "B-V-5WAYOJH" at bounding box center [201, 227] width 56 height 10
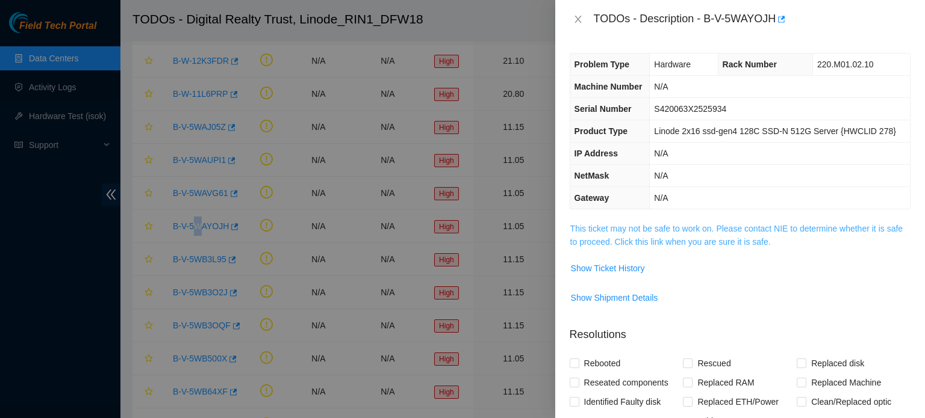
click at [709, 231] on link "This ticket may not be safe to work on. Please contact NIE to determine whether…" at bounding box center [736, 235] width 332 height 23
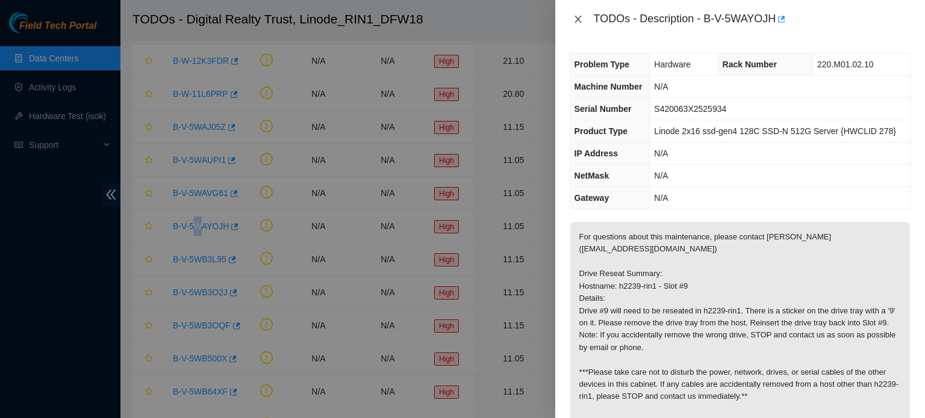
click at [574, 20] on icon "close" at bounding box center [578, 19] width 10 height 10
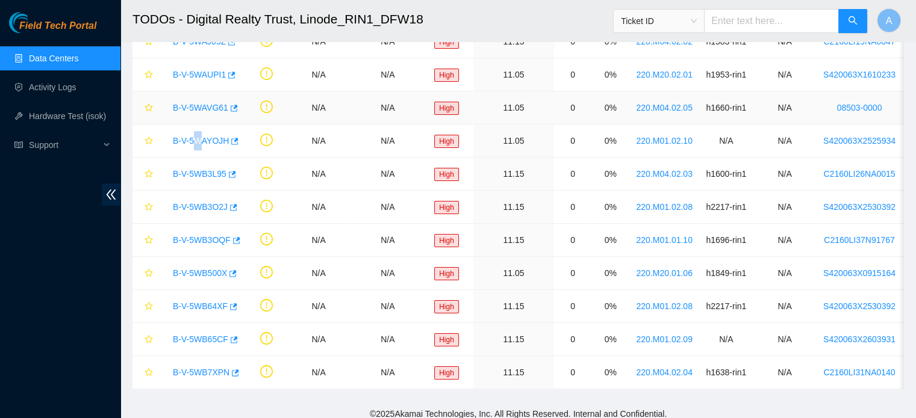
scroll to position [198, 0]
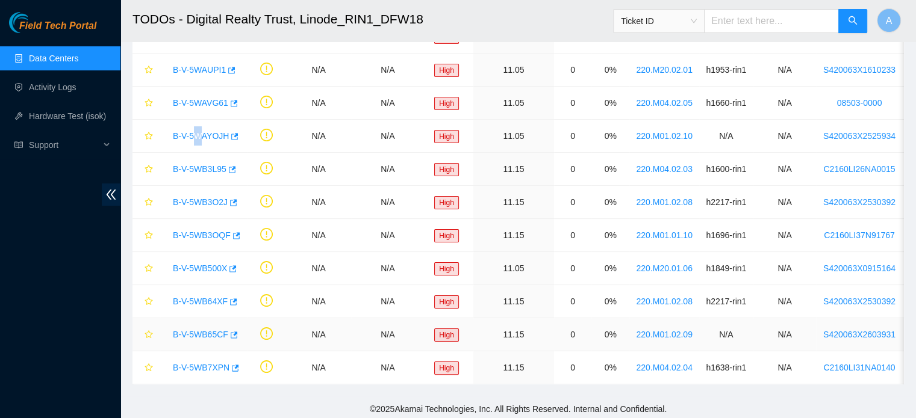
click at [200, 330] on link "B-V-5WB65CF" at bounding box center [200, 335] width 55 height 10
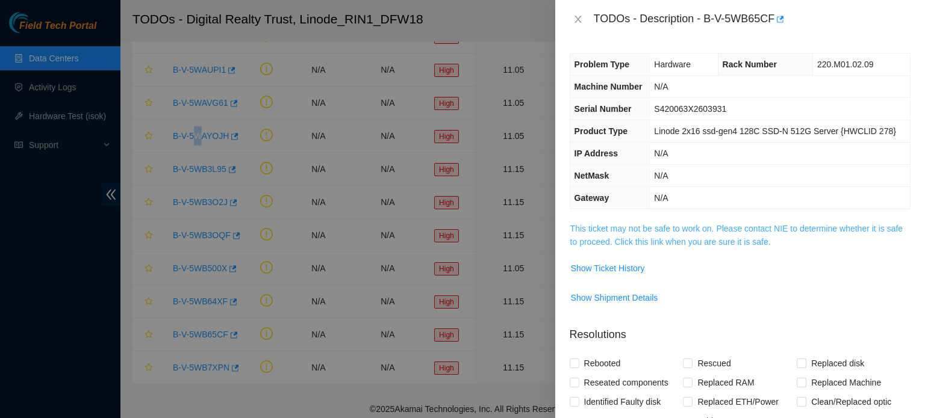
click at [695, 229] on link "This ticket may not be safe to work on. Please contact NIE to determine whether…" at bounding box center [736, 235] width 332 height 23
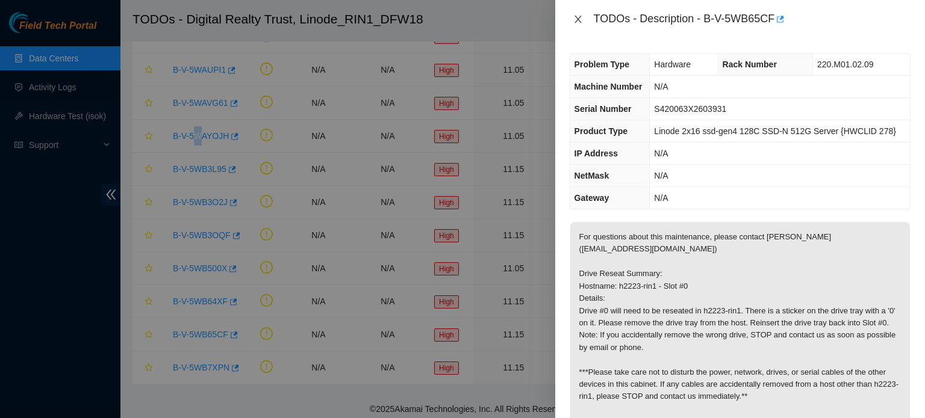
click at [579, 19] on icon "close" at bounding box center [578, 19] width 10 height 10
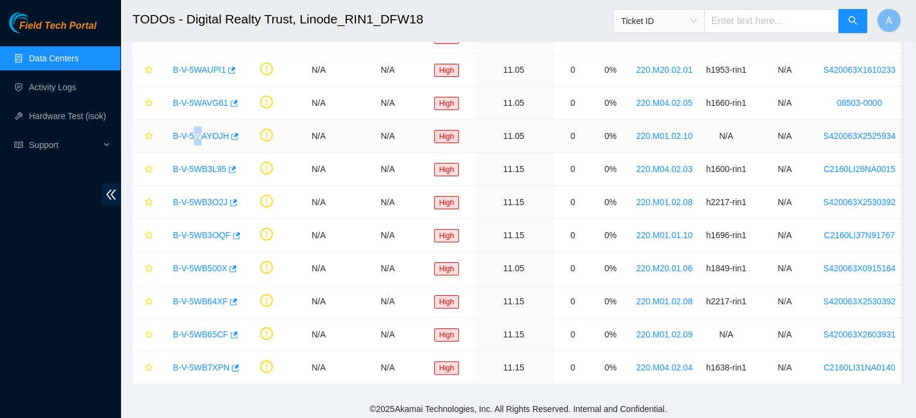
click at [214, 136] on link "B-V-5WAYOJH" at bounding box center [201, 136] width 56 height 10
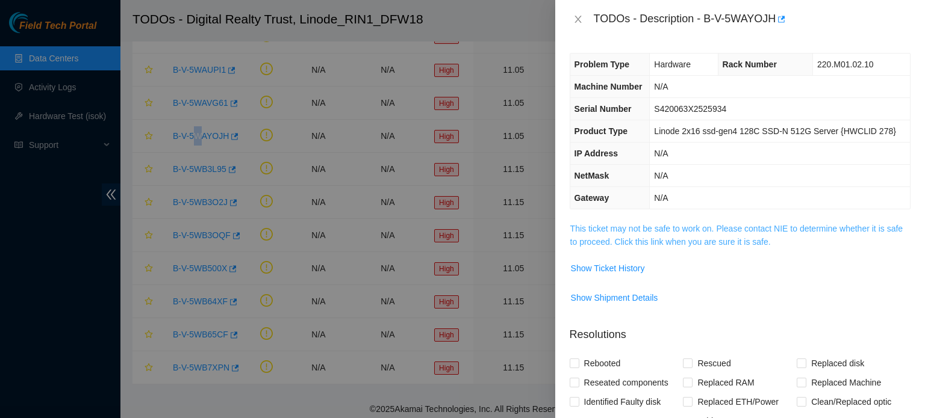
click at [691, 230] on link "This ticket may not be safe to work on. Please contact NIE to determine whether…" at bounding box center [736, 235] width 332 height 23
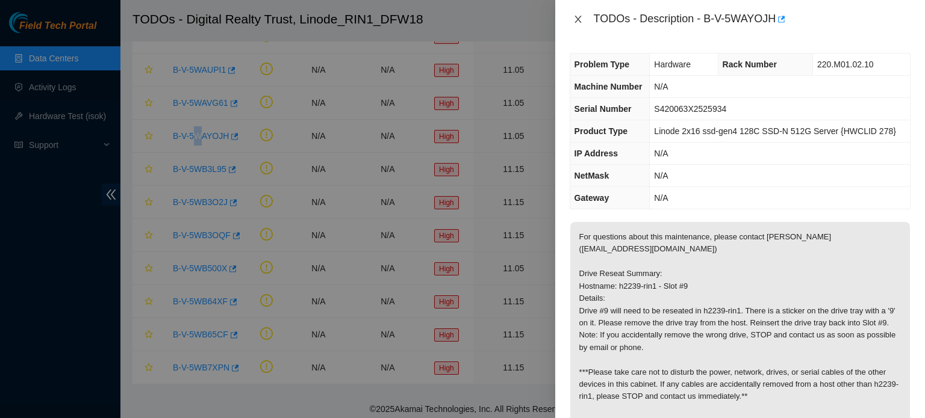
click at [580, 17] on icon "close" at bounding box center [578, 19] width 10 height 10
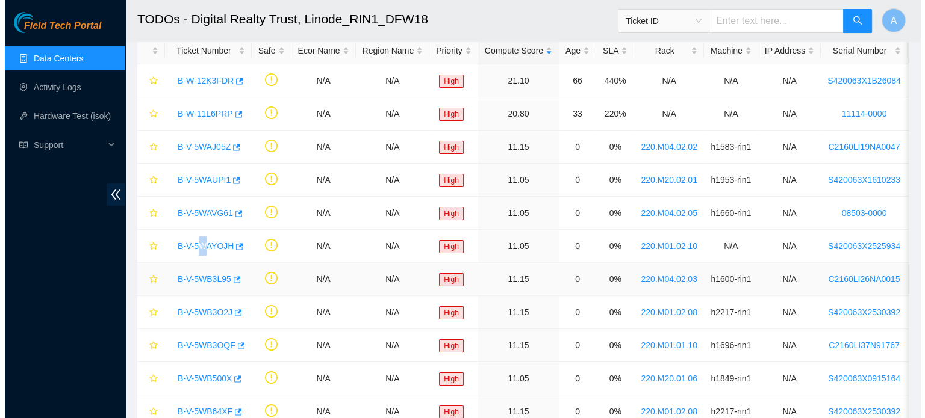
scroll to position [87, 0]
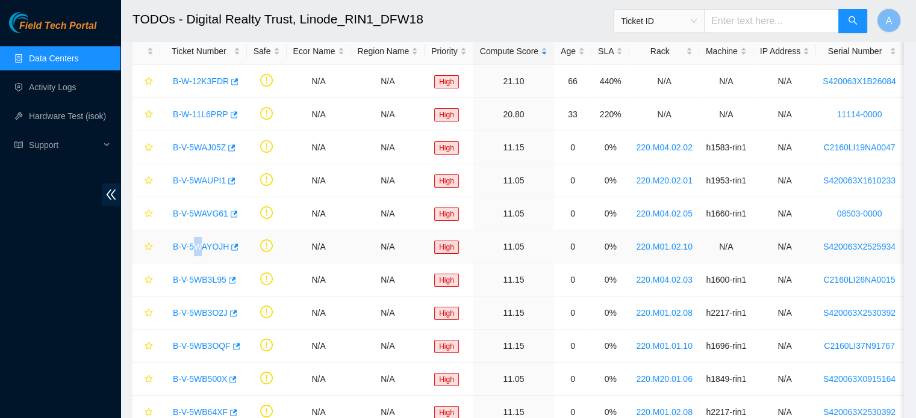
click at [214, 244] on link "B-V-5WAYOJH" at bounding box center [201, 247] width 56 height 10
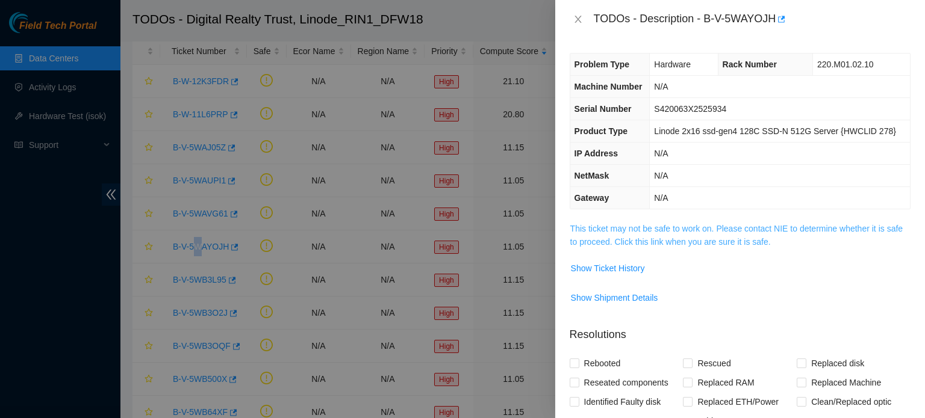
click at [663, 241] on link "This ticket may not be safe to work on. Please contact NIE to determine whether…" at bounding box center [736, 235] width 332 height 23
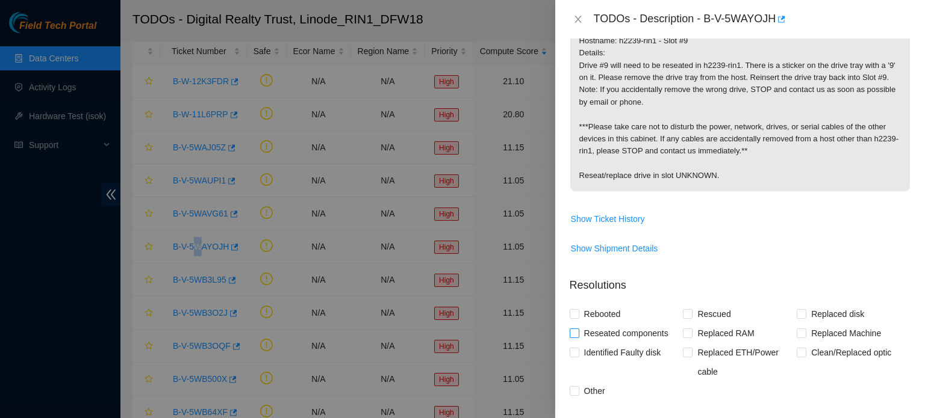
scroll to position [249, 0]
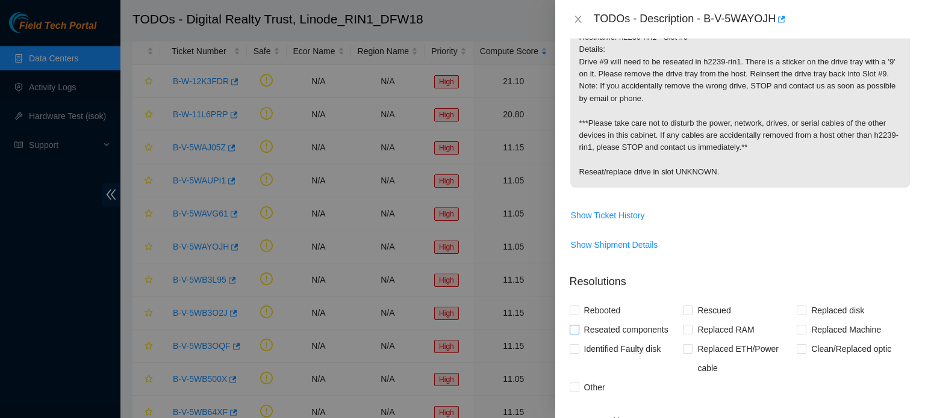
click at [616, 339] on span "Reseated components" at bounding box center [626, 329] width 94 height 19
click at [578, 334] on input "Reseated components" at bounding box center [574, 329] width 8 height 8
checkbox input "true"
click at [701, 146] on p "For questions about this maintenance, please contact Alex Abelson (aabelson@aka…" at bounding box center [740, 80] width 340 height 215
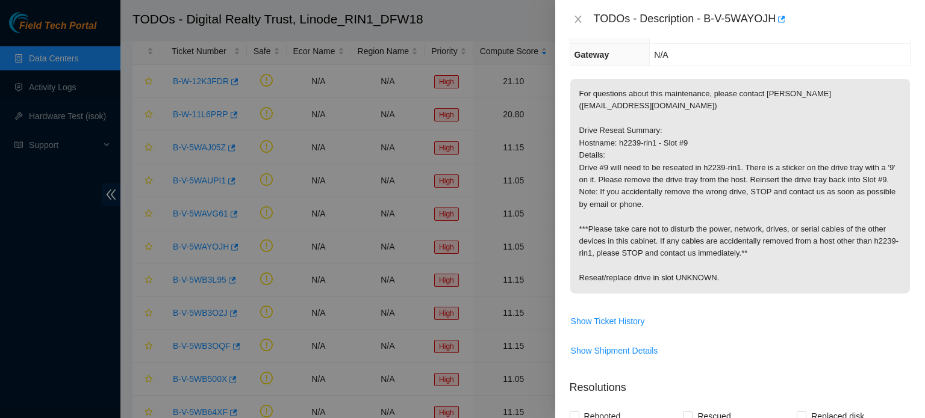
scroll to position [142, 0]
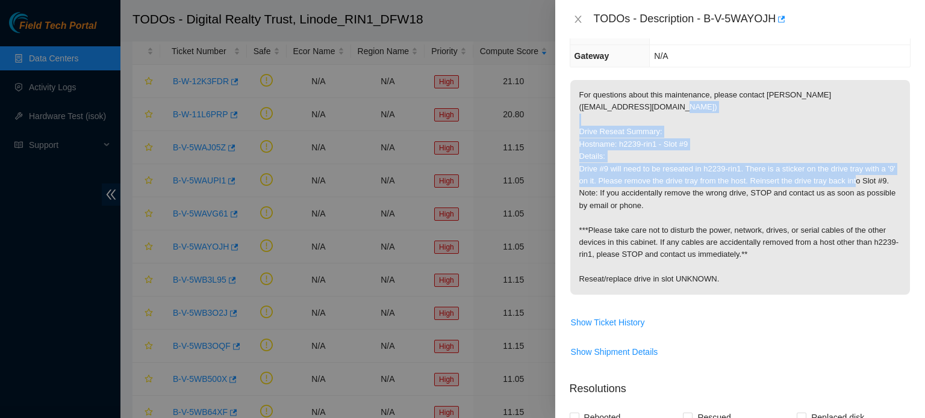
drag, startPoint x: 580, startPoint y: 129, endPoint x: 754, endPoint y: 193, distance: 185.3
click at [754, 193] on p "For questions about this maintenance, please contact Alex Abelson (aabelson@aka…" at bounding box center [740, 187] width 340 height 215
copy p "Drive Reseat Summary: Hostname: h2239-rin1 - Slot #9 Details: Drive #9 will nee…"
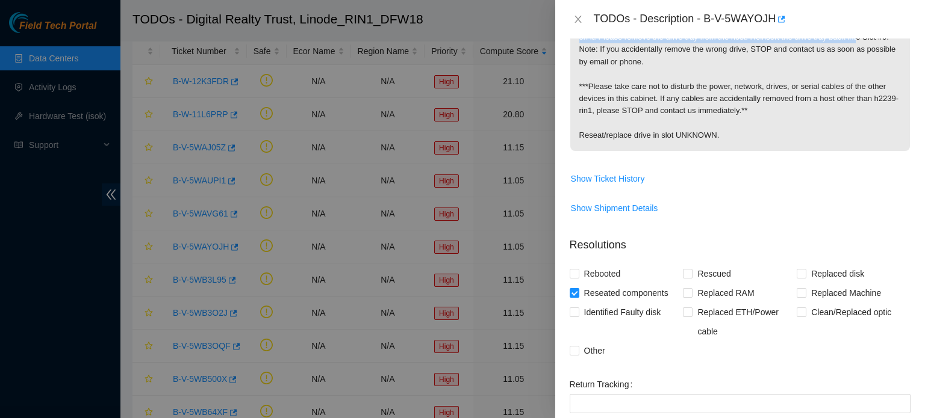
scroll to position [441, 0]
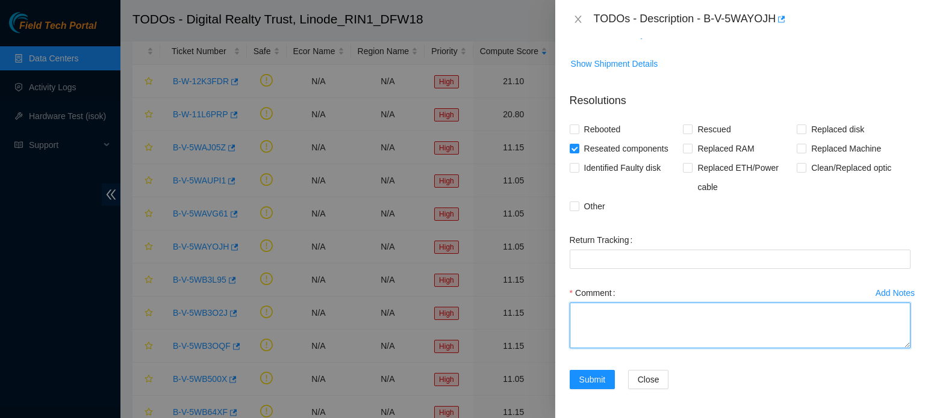
click at [627, 312] on textarea "Comment" at bounding box center [740, 326] width 341 height 46
paste textarea "Drive Reseat Summary: Hostname: h2239-rin1 - Slot #9 Details: Drive #9 will nee…"
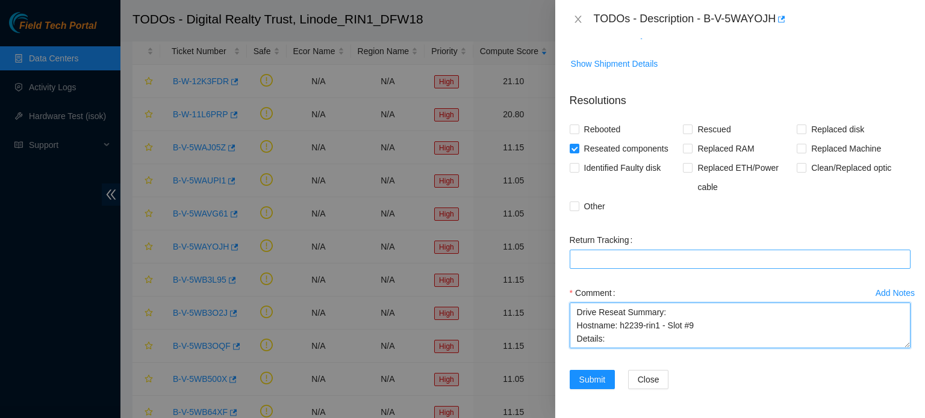
scroll to position [0, 0]
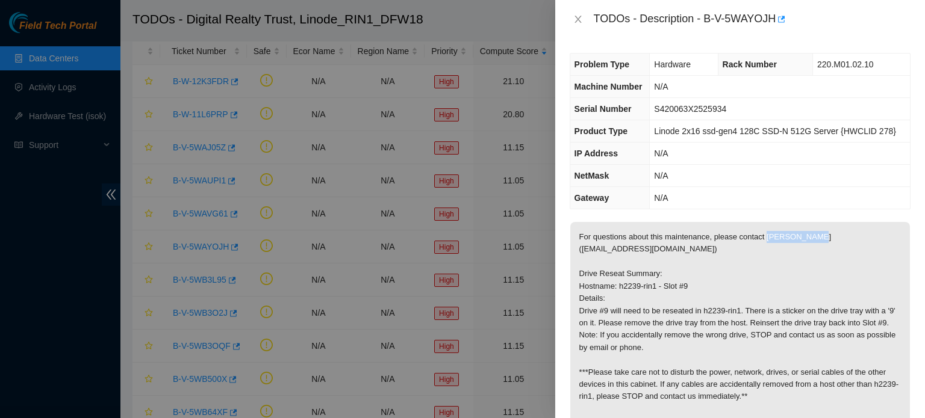
drag, startPoint x: 764, startPoint y: 233, endPoint x: 809, endPoint y: 237, distance: 45.4
click at [809, 237] on p "For questions about this maintenance, please contact Alex Abelson (aabelson@aka…" at bounding box center [740, 329] width 340 height 215
copy p "[PERSON_NAME]"
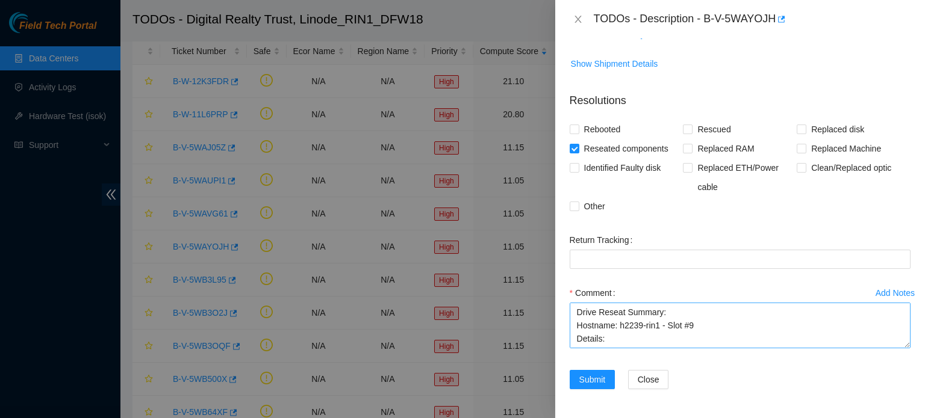
scroll to position [79, 0]
click at [647, 341] on textarea "Drive Reseat Summary: Hostname: h2239-rin1 - Slot #9 Details: Drive #9 will nee…" at bounding box center [740, 326] width 341 height 46
paste textarea "[PERSON_NAME]"
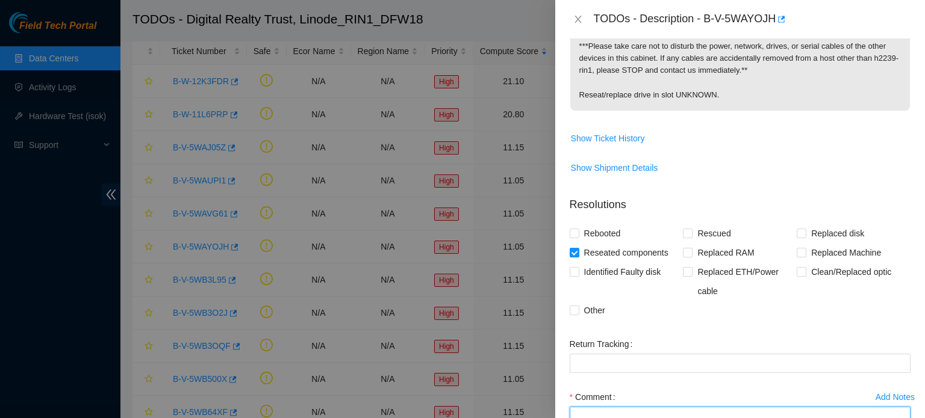
scroll to position [441, 0]
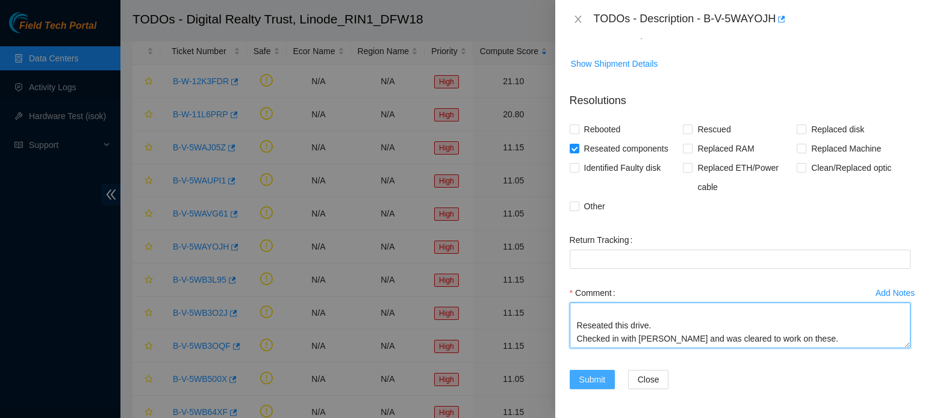
type textarea "Drive Reseat Summary: Hostname: h2239-rin1 - Slot #9 Details: Drive #9 will nee…"
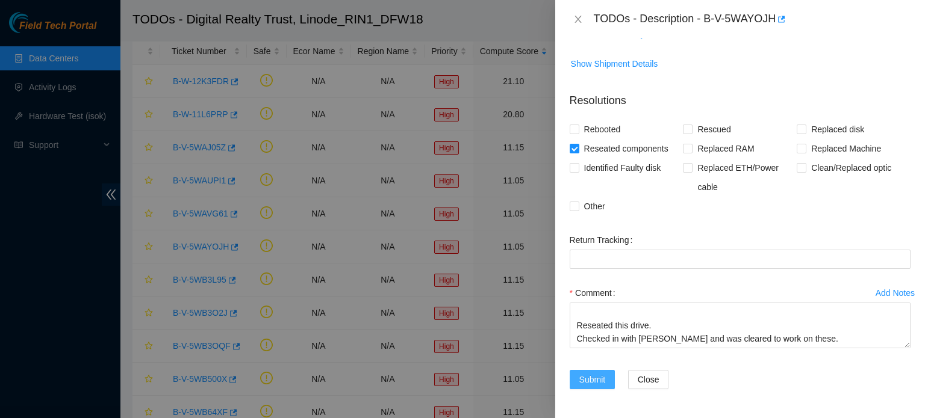
click at [592, 379] on span "Submit" at bounding box center [592, 379] width 26 height 13
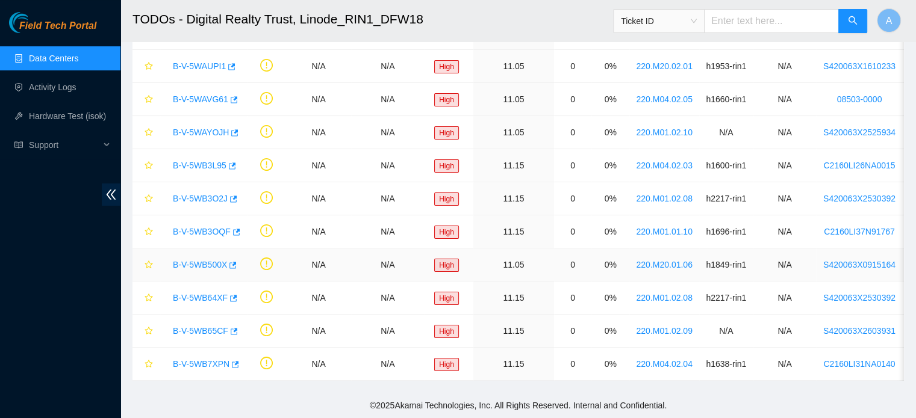
scroll to position [185, 0]
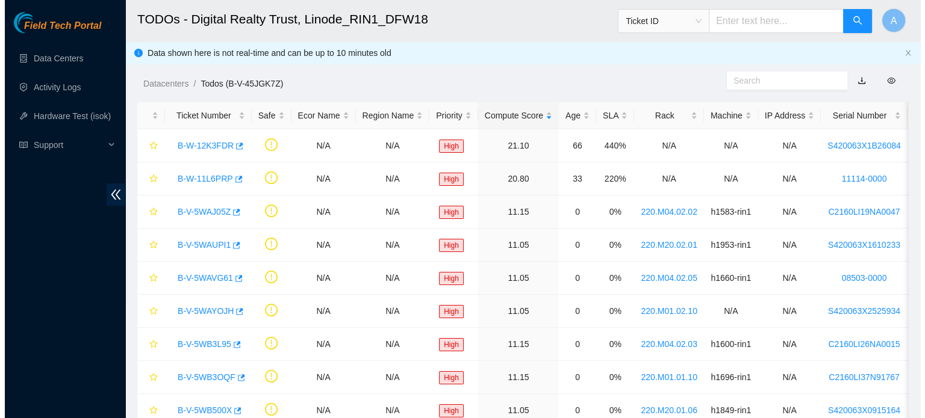
scroll to position [120, 0]
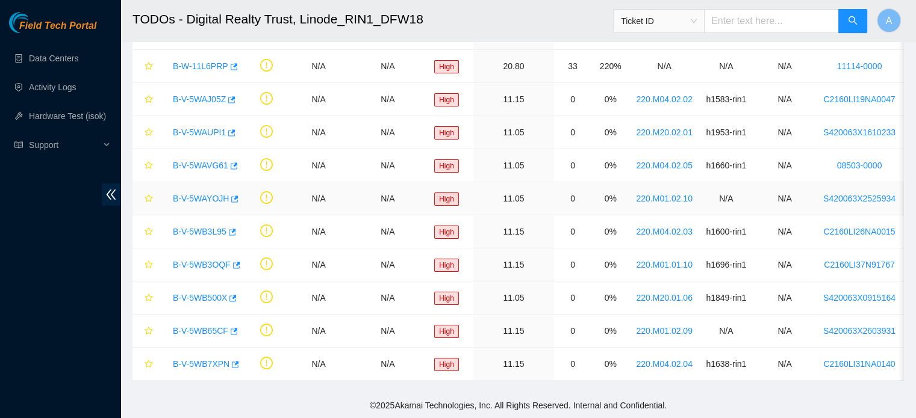
click at [200, 194] on link "B-V-5WAYOJH" at bounding box center [201, 199] width 56 height 10
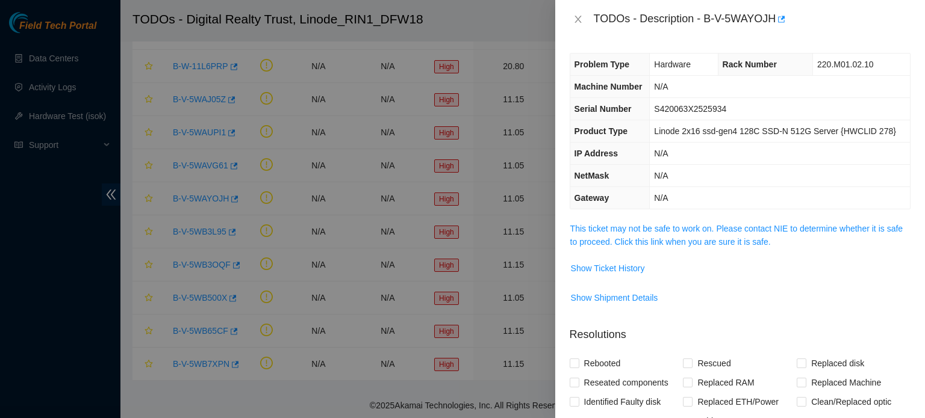
click at [770, 233] on span "This ticket may not be safe to work on. Please contact NIE to determine whether…" at bounding box center [740, 235] width 340 height 26
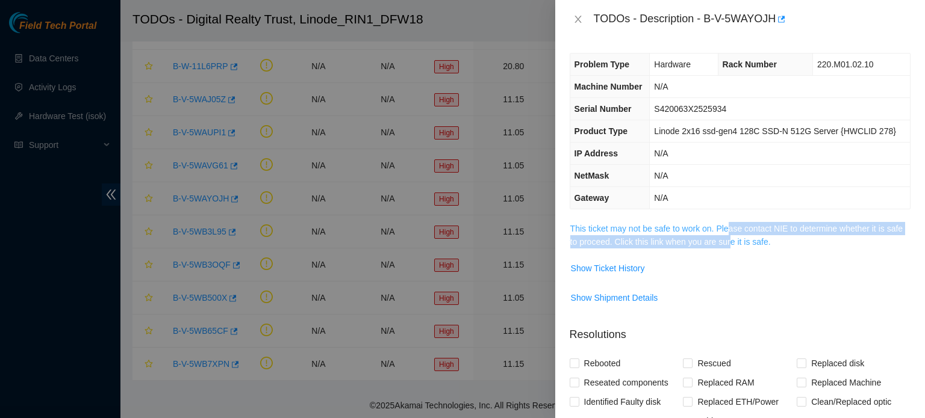
drag, startPoint x: 730, startPoint y: 235, endPoint x: 727, endPoint y: 229, distance: 6.2
click at [727, 229] on span "This ticket may not be safe to work on. Please contact NIE to determine whether…" at bounding box center [740, 235] width 340 height 26
click at [727, 229] on link "This ticket may not be safe to work on. Please contact NIE to determine whether…" at bounding box center [736, 235] width 332 height 23
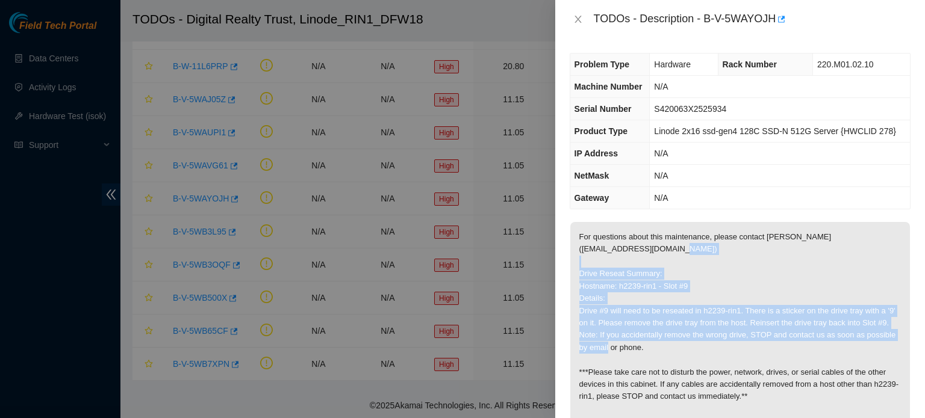
drag, startPoint x: 579, startPoint y: 272, endPoint x: 670, endPoint y: 363, distance: 128.6
click at [670, 363] on p "For questions about this maintenance, please contact Alex Abelson (aabelson@aka…" at bounding box center [740, 329] width 340 height 215
click at [613, 298] on p "For questions about this maintenance, please contact Alex Abelson (aabelson@aka…" at bounding box center [740, 329] width 340 height 215
drag, startPoint x: 580, startPoint y: 272, endPoint x: 659, endPoint y: 334, distance: 100.7
click at [659, 334] on p "For questions about this maintenance, please contact Alex Abelson (aabelson@aka…" at bounding box center [740, 329] width 340 height 215
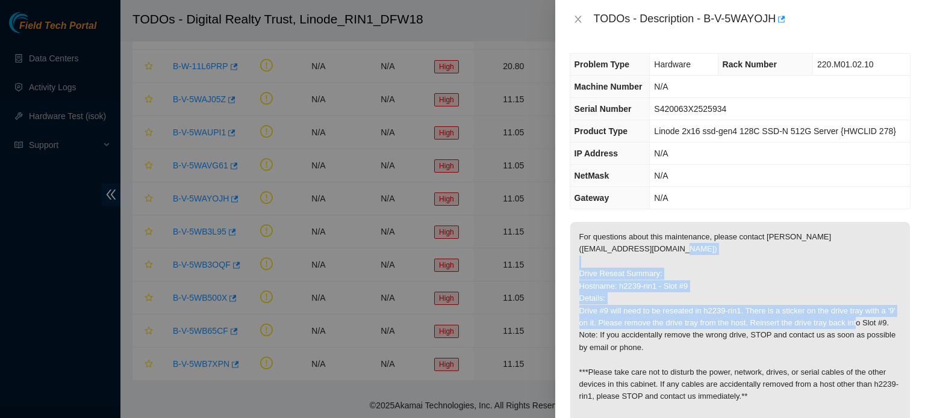
copy p "Drive Reseat Summary: Hostname: h2239-rin1 - Slot #9 Details: Drive #9 will nee…"
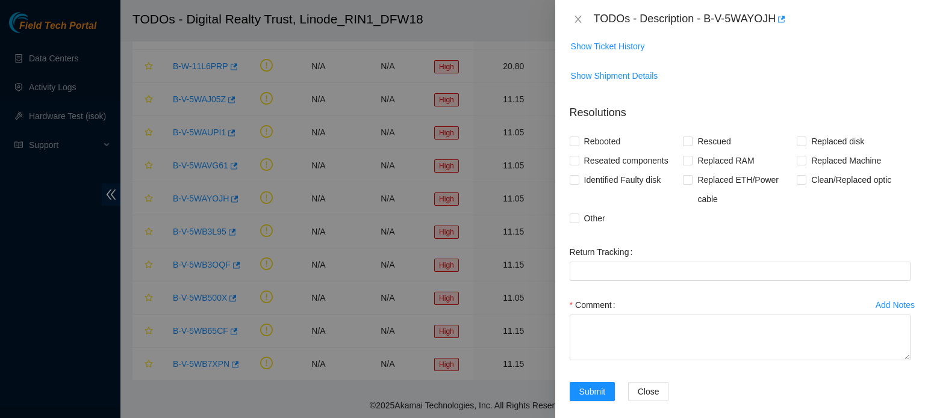
scroll to position [429, 0]
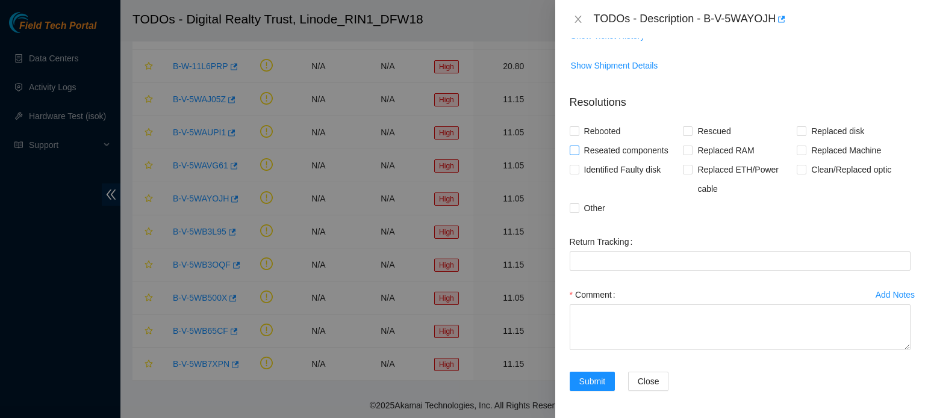
click at [645, 158] on span "Reseated components" at bounding box center [626, 150] width 94 height 19
click at [578, 154] on input "Reseated components" at bounding box center [574, 150] width 8 height 8
checkbox input "true"
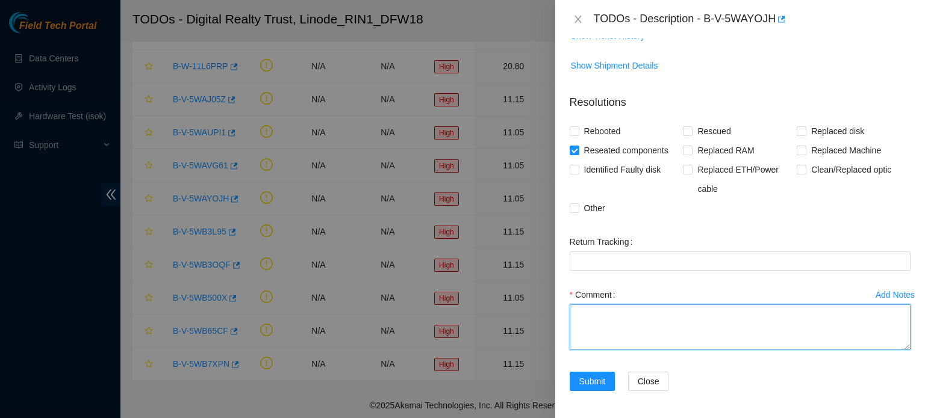
click at [635, 326] on textarea "Comment" at bounding box center [740, 328] width 341 height 46
paste textarea "Drive Reseat Summary: Hostname: h2239-rin1 - Slot #9 Details: Drive #9 will nee…"
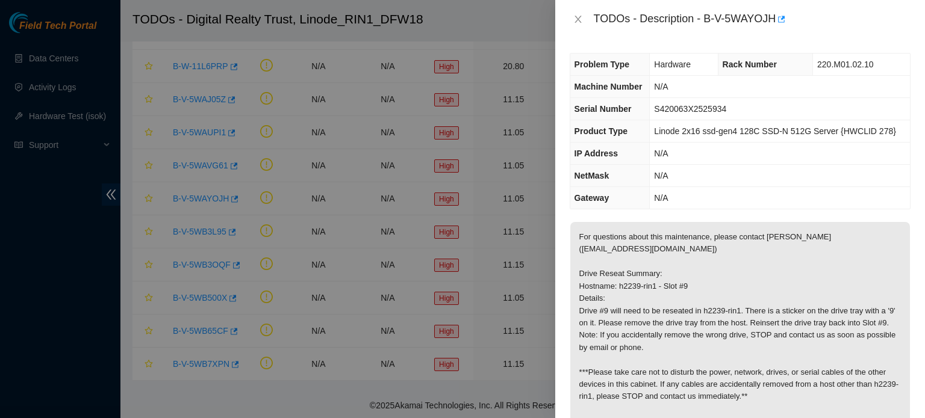
scroll to position [41, 0]
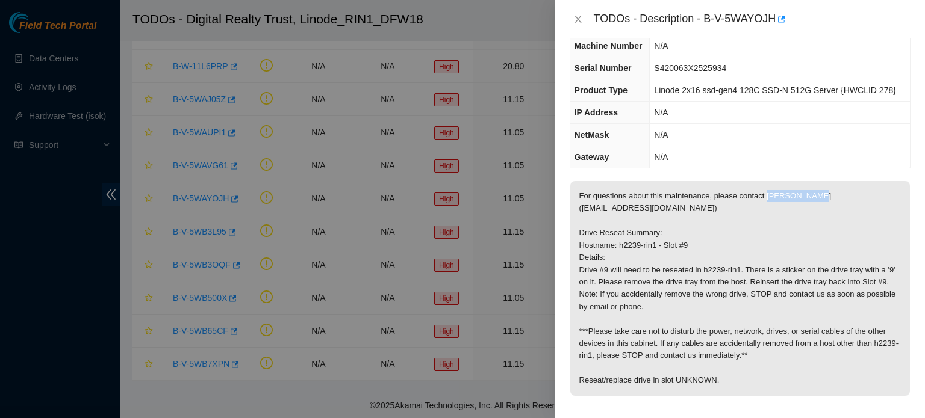
drag, startPoint x: 765, startPoint y: 194, endPoint x: 812, endPoint y: 199, distance: 47.2
click at [812, 199] on p "For questions about this maintenance, please contact Alex Abelson (aabelson@aka…" at bounding box center [740, 288] width 340 height 215
copy p "[PERSON_NAME]"
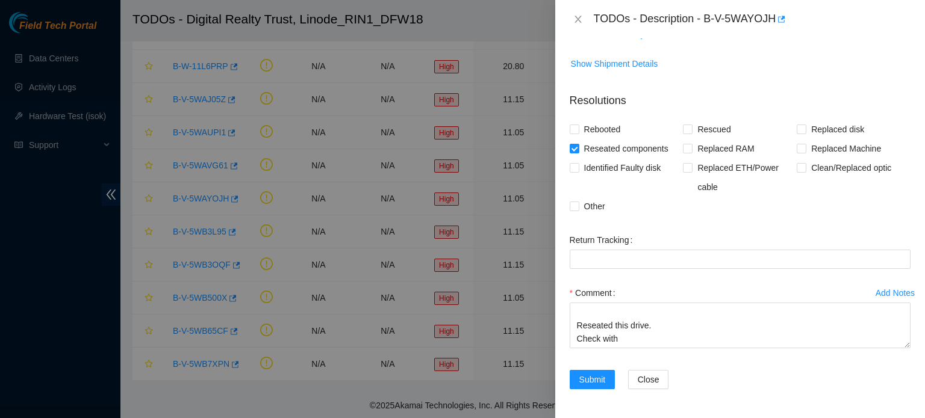
scroll to position [441, 0]
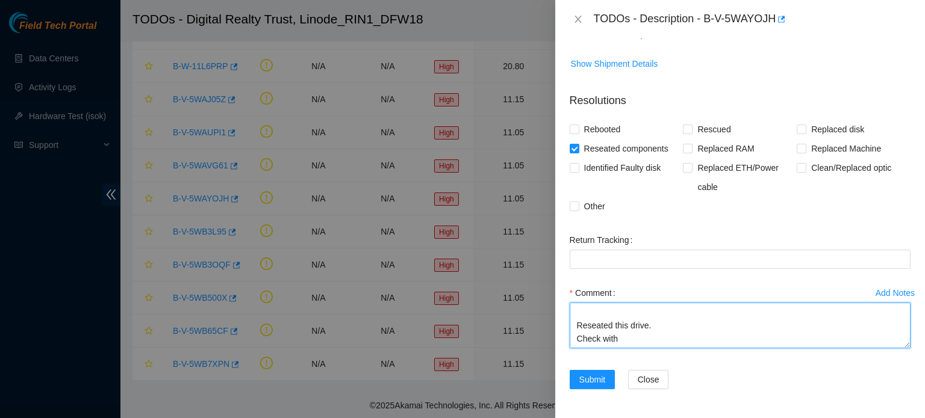
click at [642, 343] on textarea "Drive Reseat Summary: Hostname: h2239-rin1 - Slot #9 Details: Drive #9 will nee…" at bounding box center [740, 326] width 341 height 46
paste textarea "[PERSON_NAME]"
type textarea "Drive Reseat Summary: Hostname: h2239-rin1 - Slot #9 Details: Drive #9 will nee…"
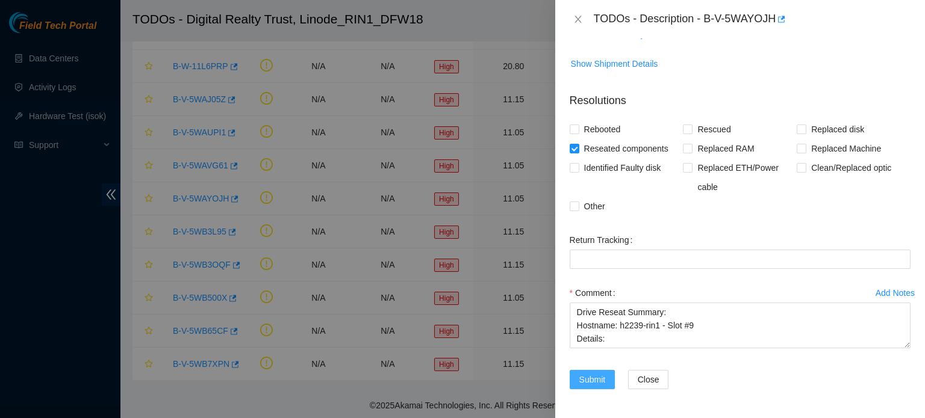
click at [598, 374] on span "Submit" at bounding box center [592, 379] width 26 height 13
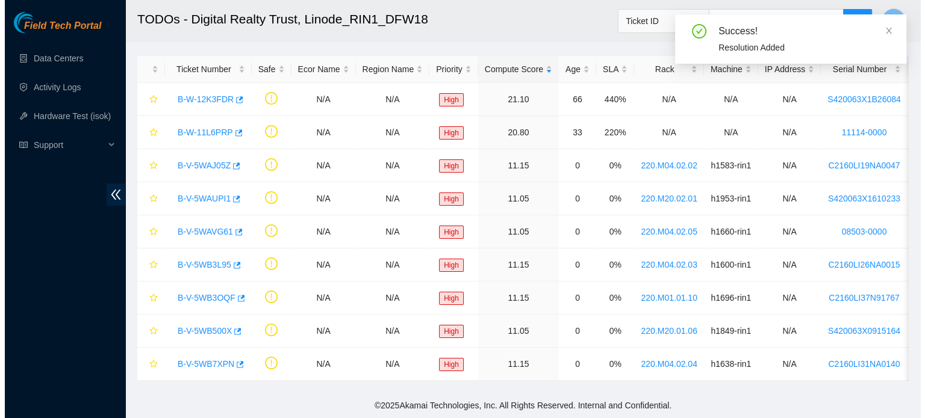
scroll to position [54, 0]
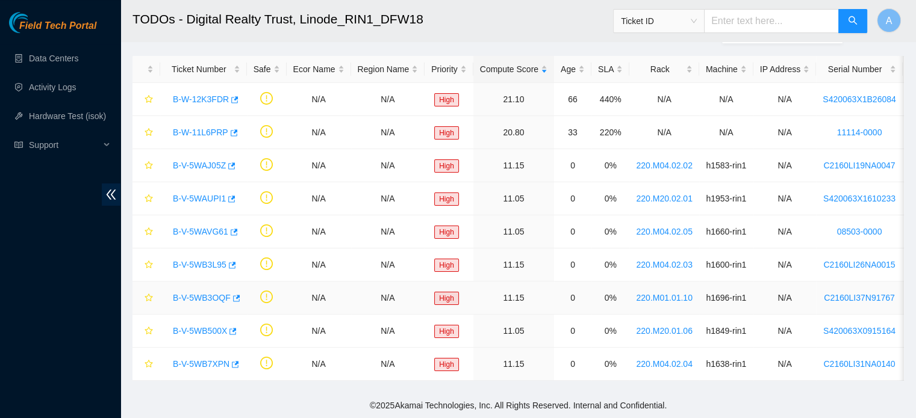
click at [212, 293] on link "B-V-5WB3OQF" at bounding box center [202, 298] width 58 height 10
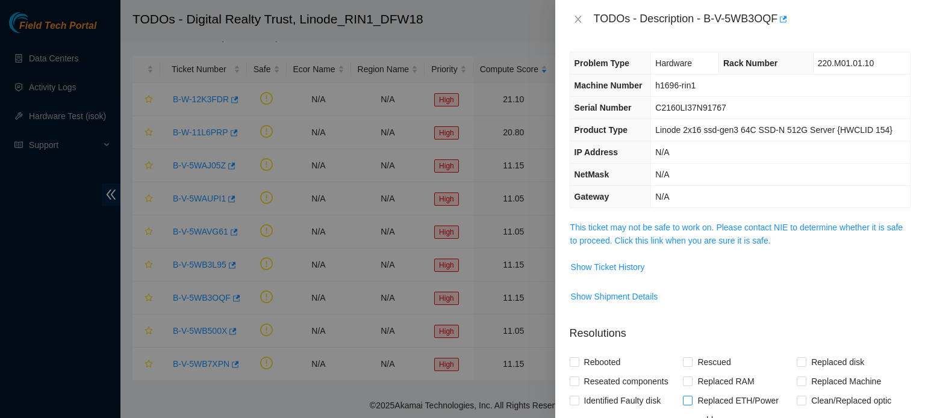
scroll to position [0, 0]
click at [733, 232] on link "This ticket may not be safe to work on. Please contact NIE to determine whether…" at bounding box center [736, 235] width 332 height 23
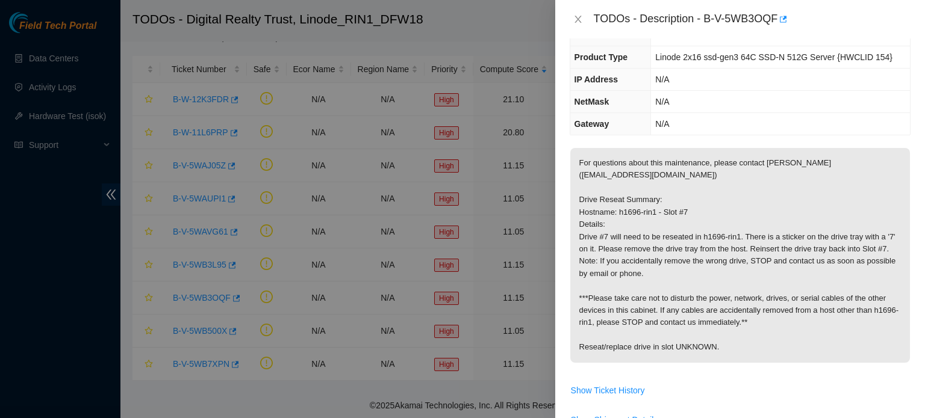
scroll to position [76, 0]
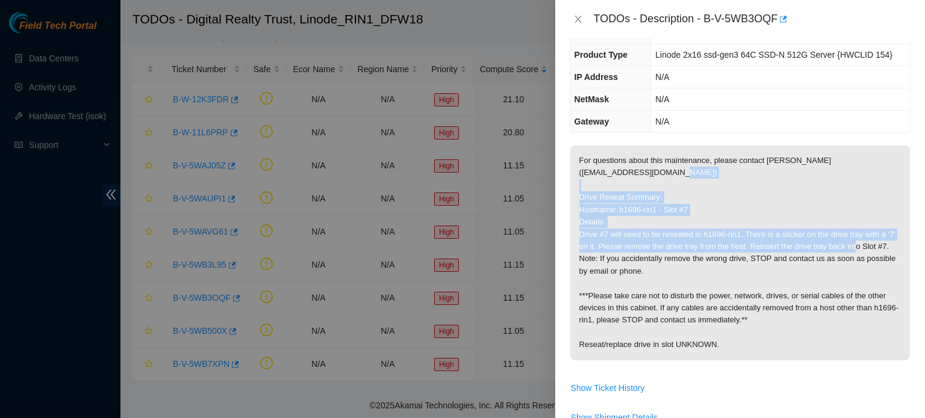
drag, startPoint x: 579, startPoint y: 194, endPoint x: 718, endPoint y: 259, distance: 153.8
click at [718, 259] on p "For questions about this maintenance, please contact Alex Abelson (aabelson@aka…" at bounding box center [740, 253] width 340 height 215
copy p "Drive Reseat Summary: Hostname: h1696-rin1 - Slot #7 Details: Drive #7 will nee…"
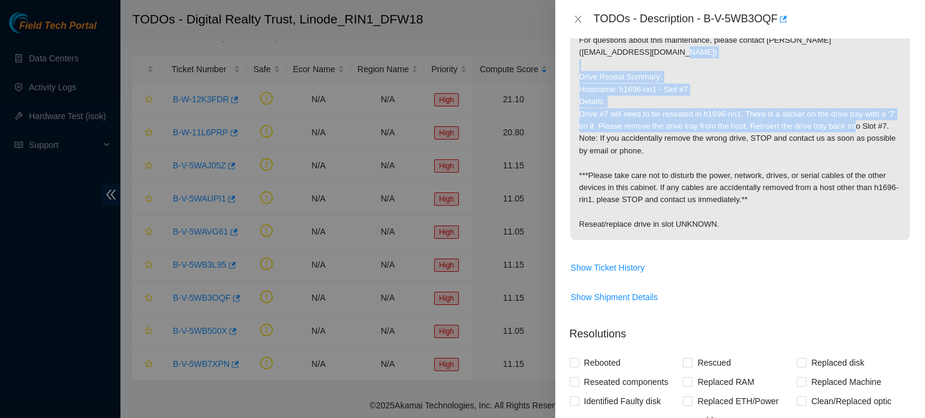
scroll to position [326, 0]
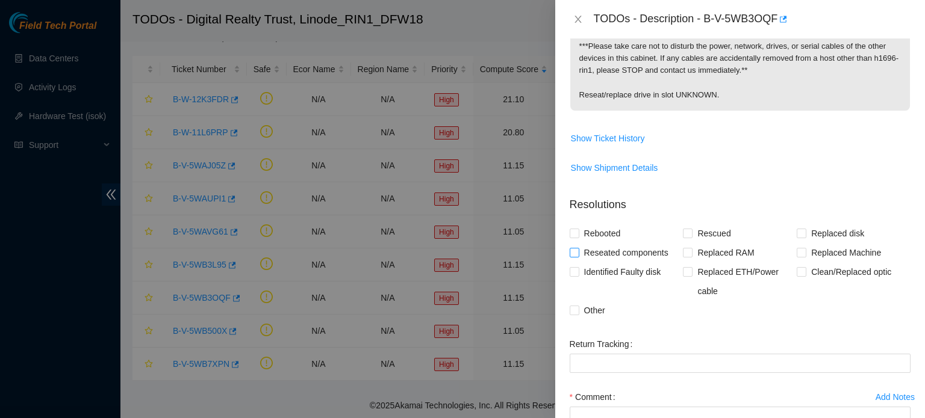
click at [611, 262] on span "Reseated components" at bounding box center [626, 252] width 94 height 19
click at [578, 256] on input "Reseated components" at bounding box center [574, 252] width 8 height 8
checkbox input "true"
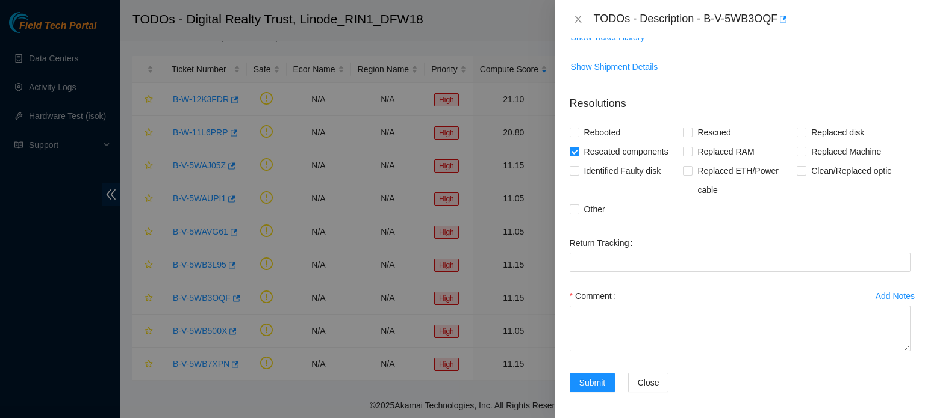
scroll to position [441, 0]
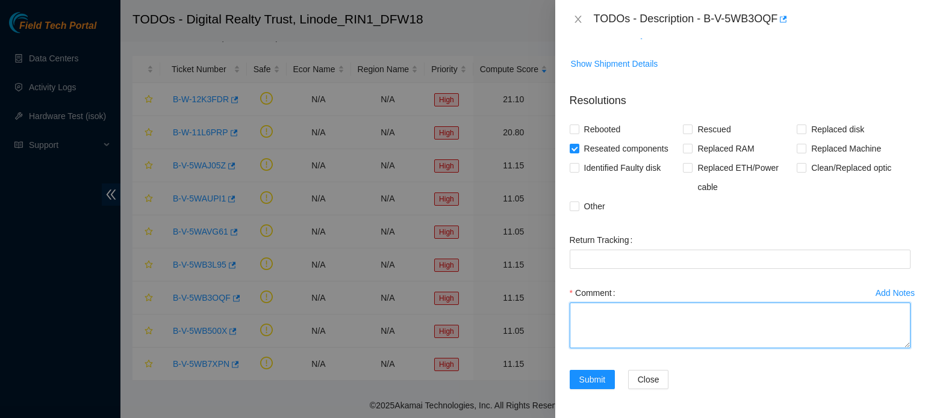
click at [630, 329] on textarea "Comment" at bounding box center [740, 326] width 341 height 46
paste textarea "Drive Reseat Summary: Hostname: h1696-rin1 - Slot #7 Details: Drive #7 will nee…"
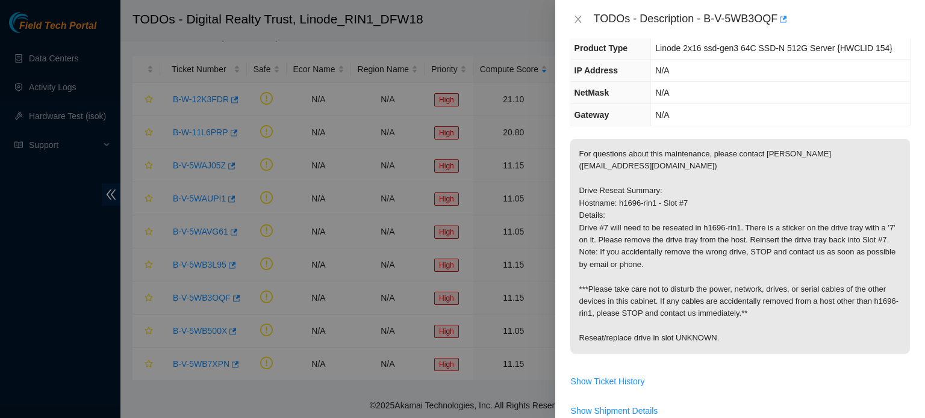
scroll to position [0, 0]
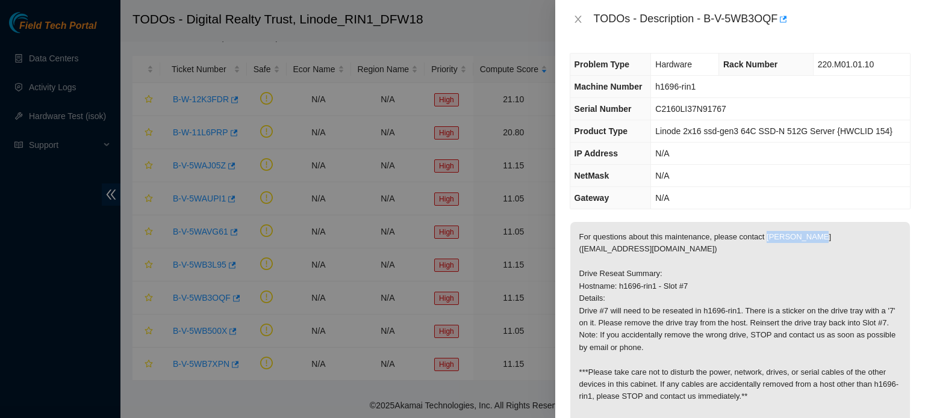
drag, startPoint x: 764, startPoint y: 235, endPoint x: 843, endPoint y: 243, distance: 79.2
click at [843, 243] on p "For questions about this maintenance, please contact Alex Abelson (aabelson@aka…" at bounding box center [740, 329] width 340 height 215
copy p "[PERSON_NAME]"
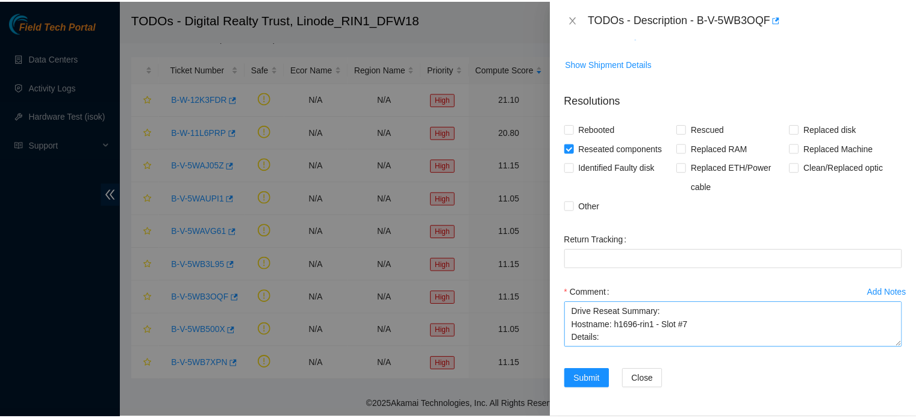
scroll to position [79, 0]
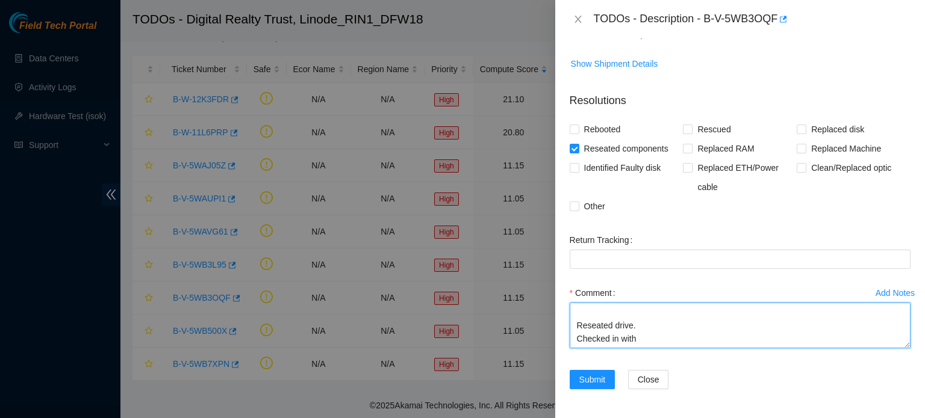
click at [672, 335] on textarea "Drive Reseat Summary: Hostname: h1696-rin1 - Slot #7 Details: Drive #7 will nee…" at bounding box center [740, 326] width 341 height 46
paste textarea "[PERSON_NAME]"
type textarea "Drive Reseat Summary: Hostname: h1696-rin1 - Slot #7 Details: Drive #7 will nee…"
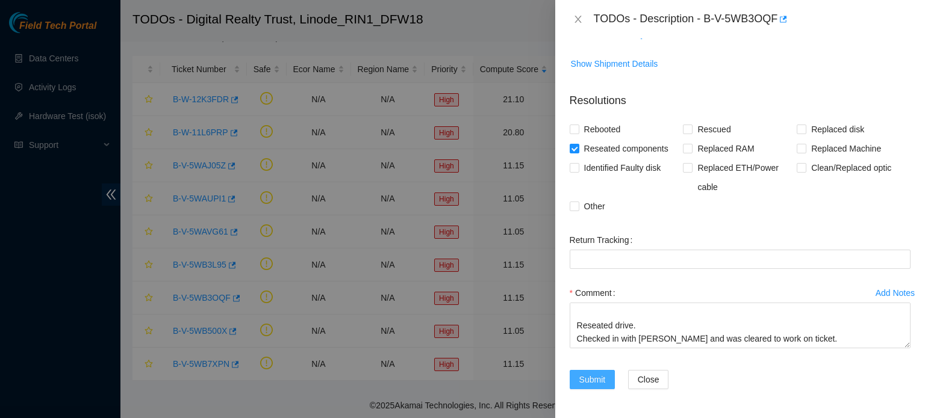
click at [600, 380] on span "Submit" at bounding box center [592, 379] width 26 height 13
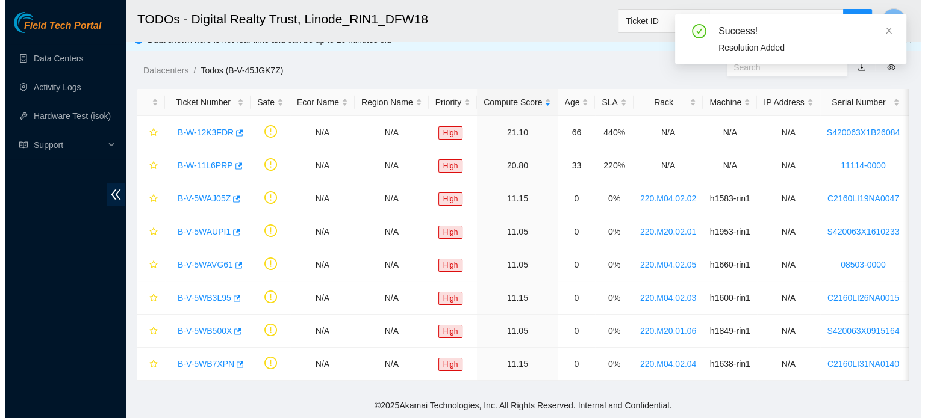
scroll to position [21, 0]
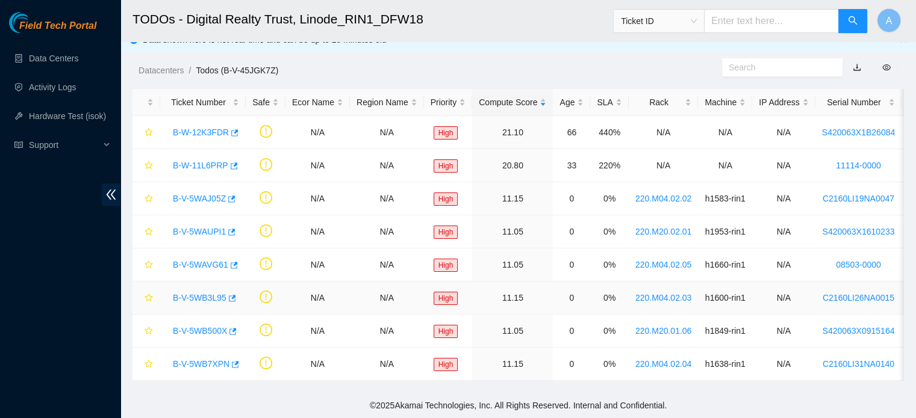
click at [210, 293] on link "B-V-5WB3L95" at bounding box center [200, 298] width 54 height 10
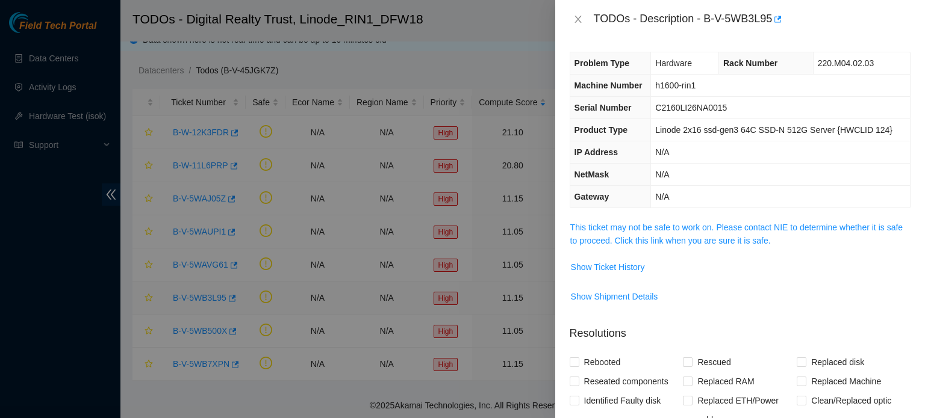
scroll to position [0, 0]
click at [623, 231] on link "This ticket may not be safe to work on. Please contact NIE to determine whether…" at bounding box center [736, 235] width 332 height 23
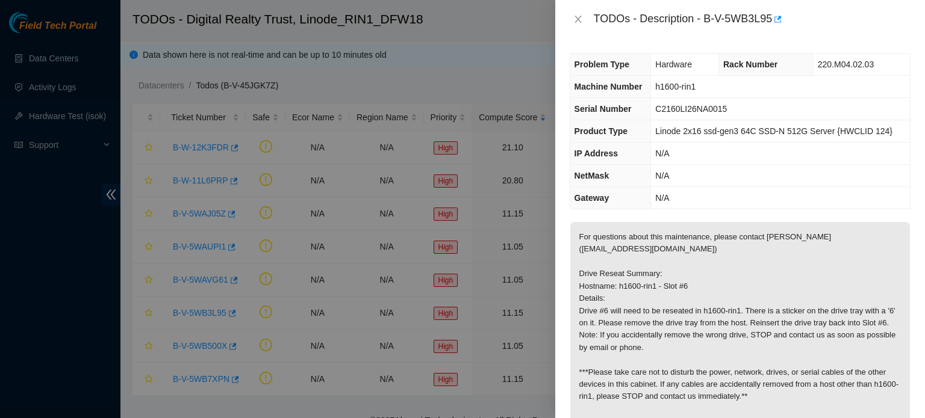
scroll to position [44, 0]
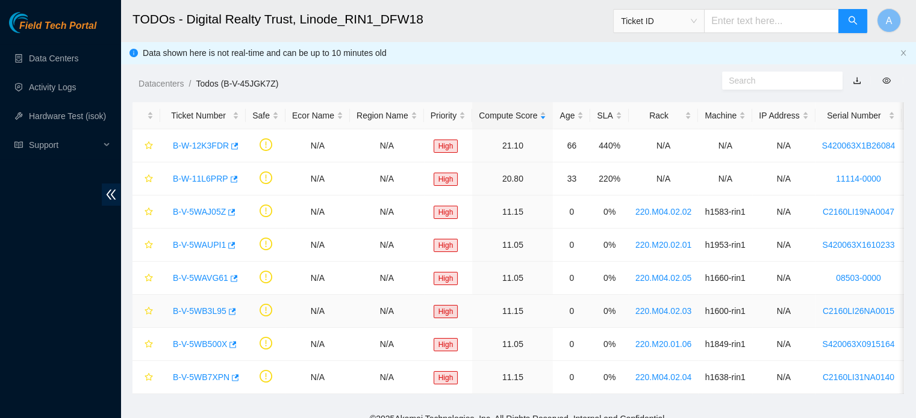
click at [203, 315] on link "B-V-5WB3L95" at bounding box center [200, 311] width 54 height 10
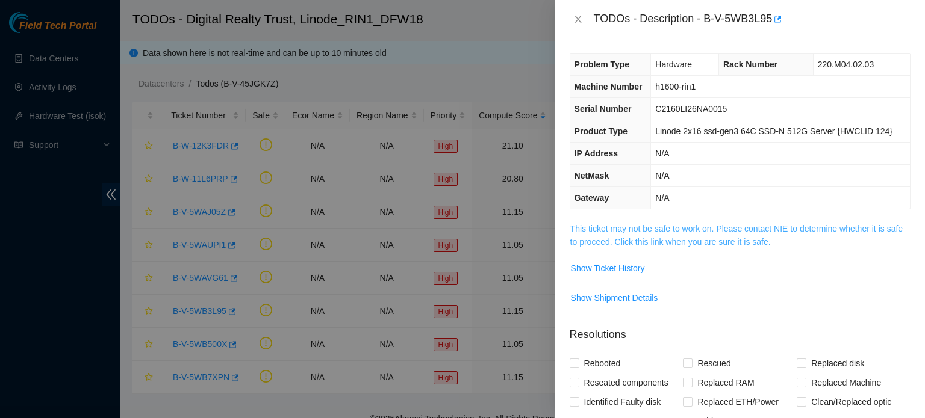
click at [690, 228] on link "This ticket may not be safe to work on. Please contact NIE to determine whether…" at bounding box center [736, 235] width 332 height 23
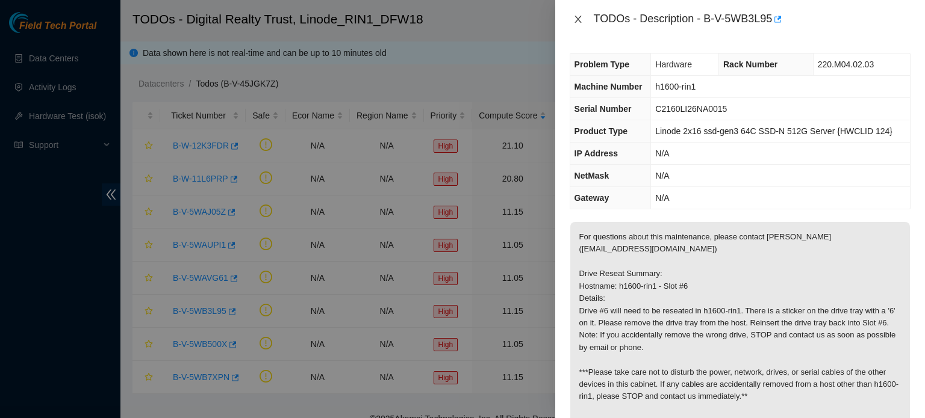
click at [573, 24] on button "Close" at bounding box center [578, 19] width 17 height 11
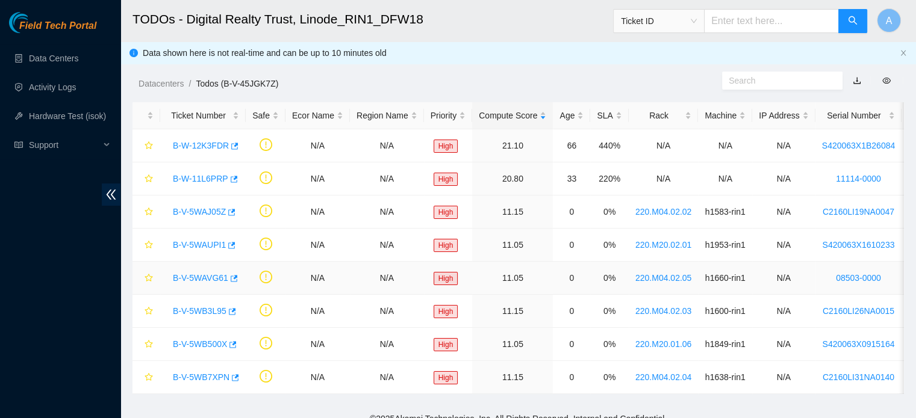
click at [217, 281] on link "B-V-5WAVG61" at bounding box center [200, 278] width 55 height 10
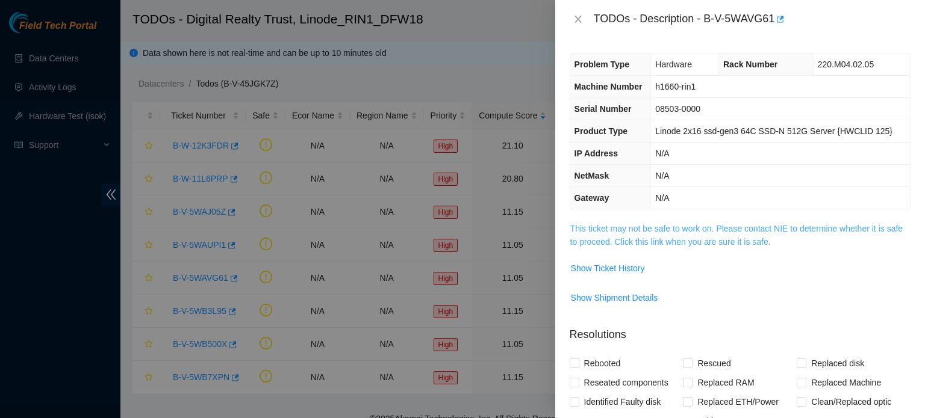
click at [712, 228] on link "This ticket may not be safe to work on. Please contact NIE to determine whether…" at bounding box center [736, 235] width 332 height 23
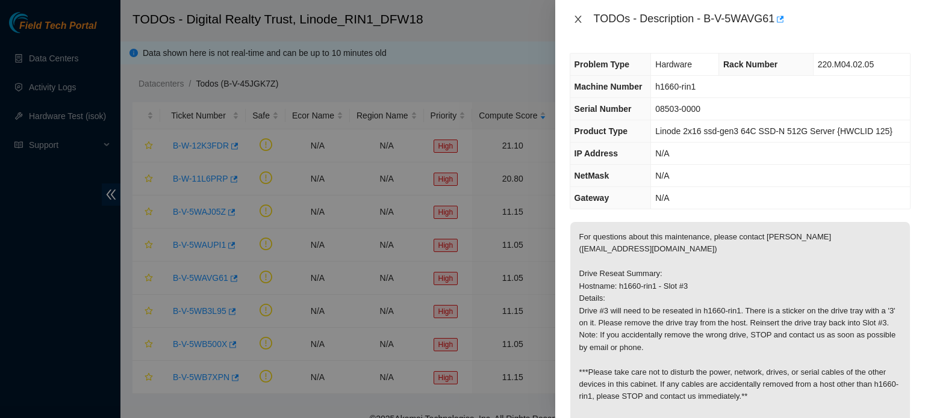
click at [579, 19] on icon "close" at bounding box center [578, 19] width 10 height 10
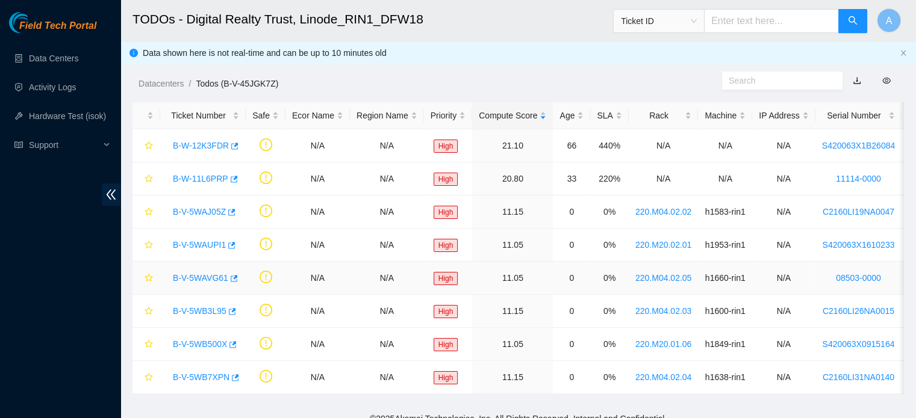
click at [213, 276] on link "B-V-5WAVG61" at bounding box center [200, 278] width 55 height 10
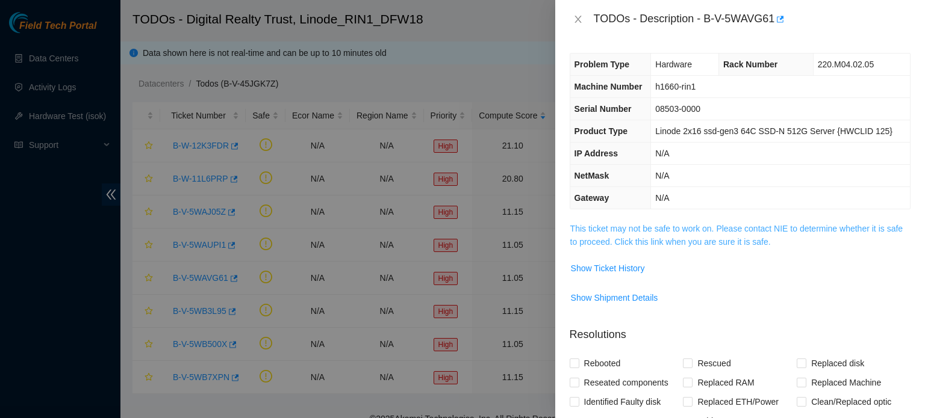
click at [653, 246] on link "This ticket may not be safe to work on. Please contact NIE to determine whether…" at bounding box center [736, 235] width 332 height 23
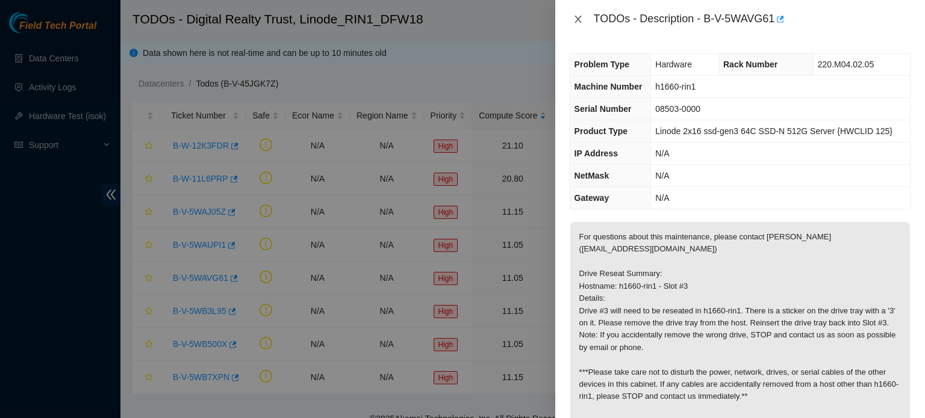
click at [574, 16] on icon "close" at bounding box center [578, 19] width 10 height 10
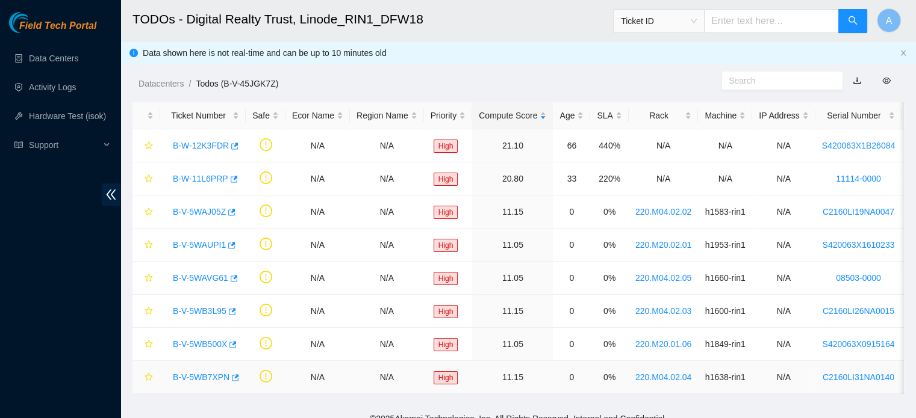
click at [208, 379] on link "B-V-5WB7XPN" at bounding box center [201, 378] width 57 height 10
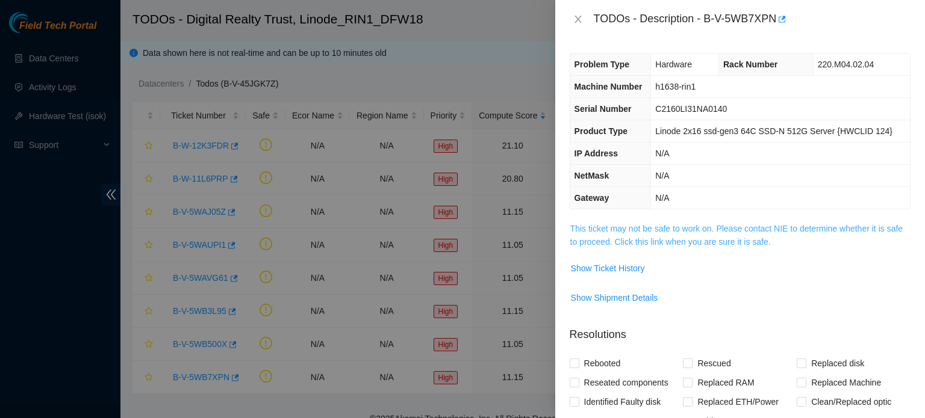
click at [604, 236] on link "This ticket may not be safe to work on. Please contact NIE to determine whether…" at bounding box center [736, 235] width 332 height 23
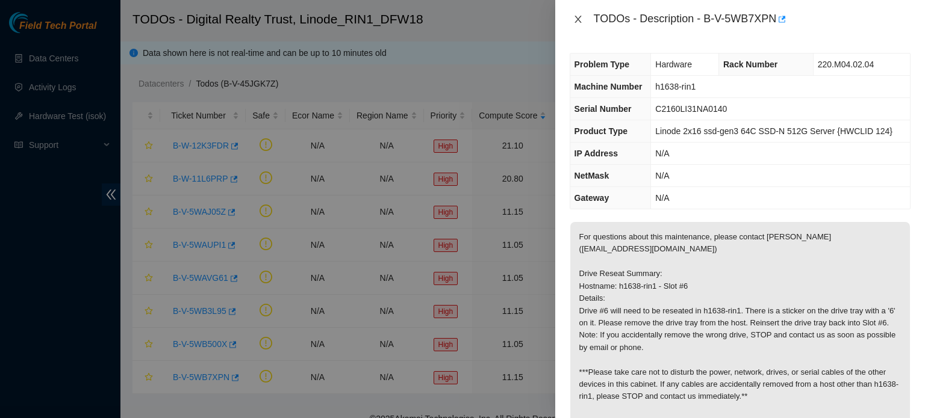
click at [578, 20] on icon "close" at bounding box center [577, 19] width 7 height 7
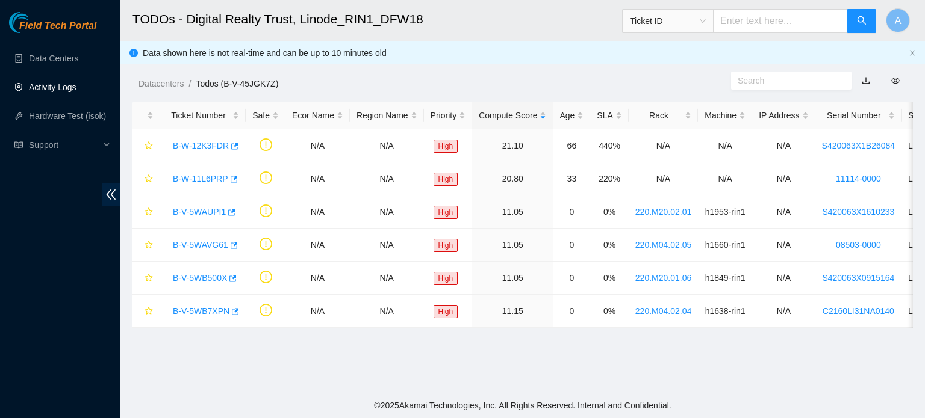
click at [72, 82] on link "Activity Logs" at bounding box center [53, 87] width 48 height 10
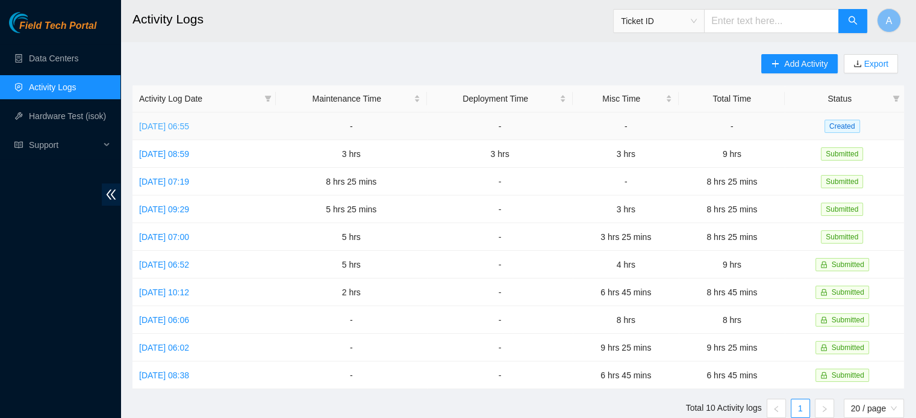
click at [189, 127] on link "Thu, 25 Sep 2025 06:55" at bounding box center [164, 127] width 50 height 10
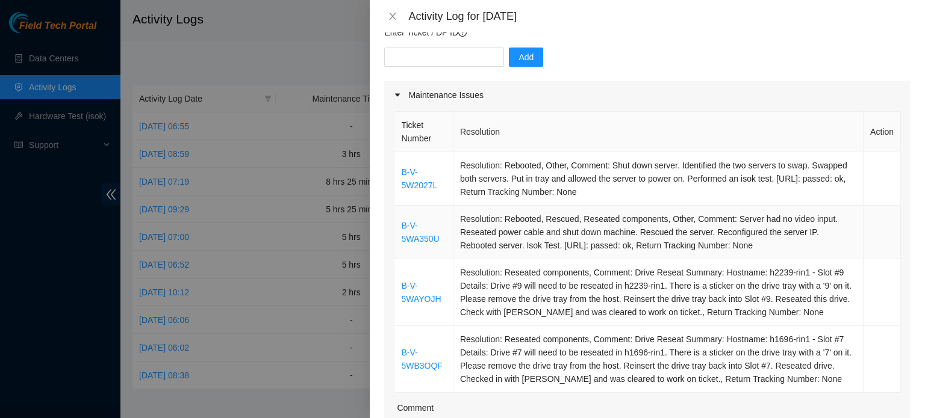
scroll to position [141, 0]
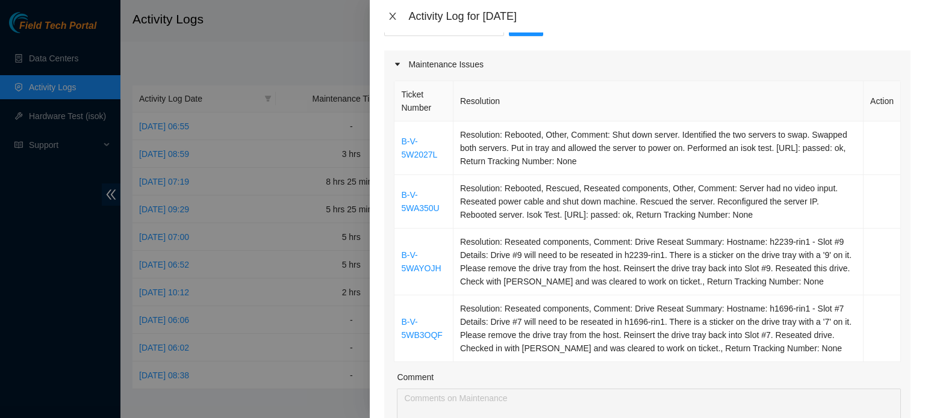
click at [388, 13] on icon "close" at bounding box center [393, 16] width 10 height 10
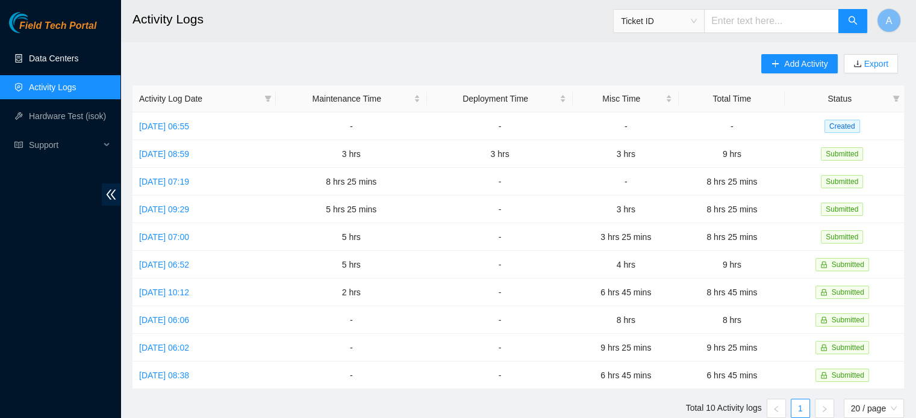
click at [78, 63] on link "Data Centers" at bounding box center [53, 59] width 49 height 10
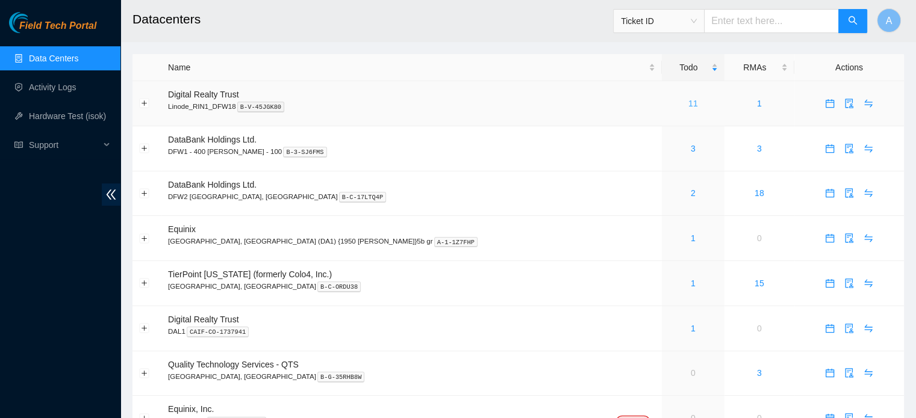
click at [688, 102] on link "11" at bounding box center [693, 104] width 10 height 10
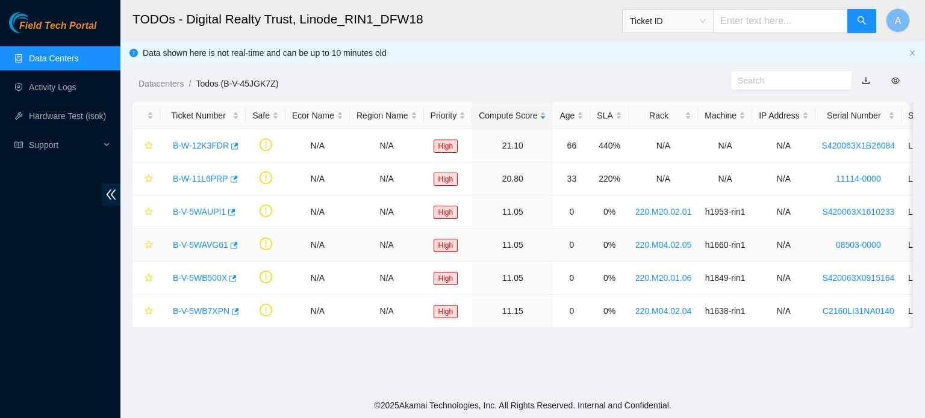
click at [208, 244] on link "B-V-5WAVG61" at bounding box center [200, 245] width 55 height 10
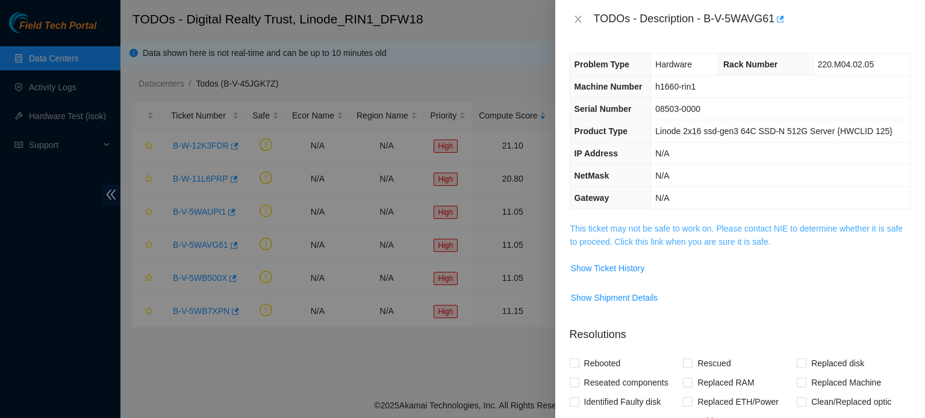
click at [583, 242] on link "This ticket may not be safe to work on. Please contact NIE to determine whether…" at bounding box center [736, 235] width 332 height 23
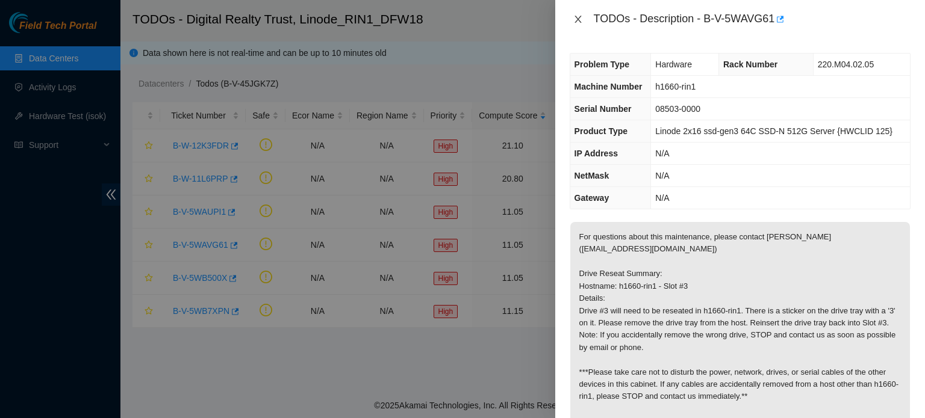
click at [579, 16] on icon "close" at bounding box center [578, 19] width 10 height 10
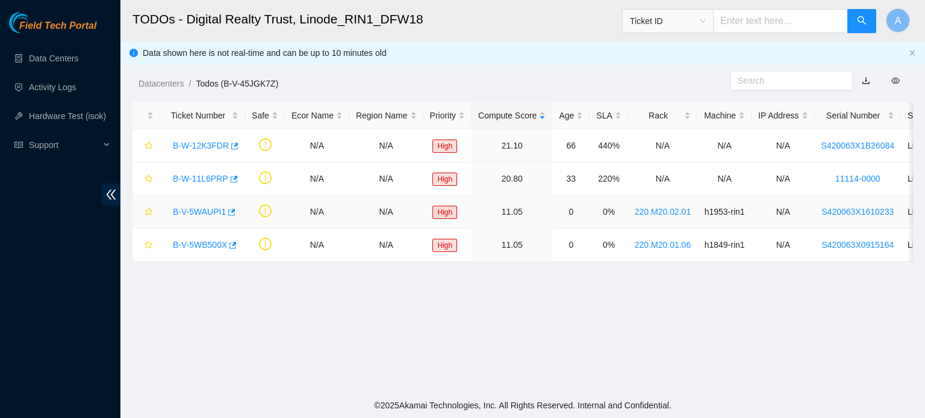
click at [202, 213] on link "B-V-5WAUPI1" at bounding box center [199, 212] width 53 height 10
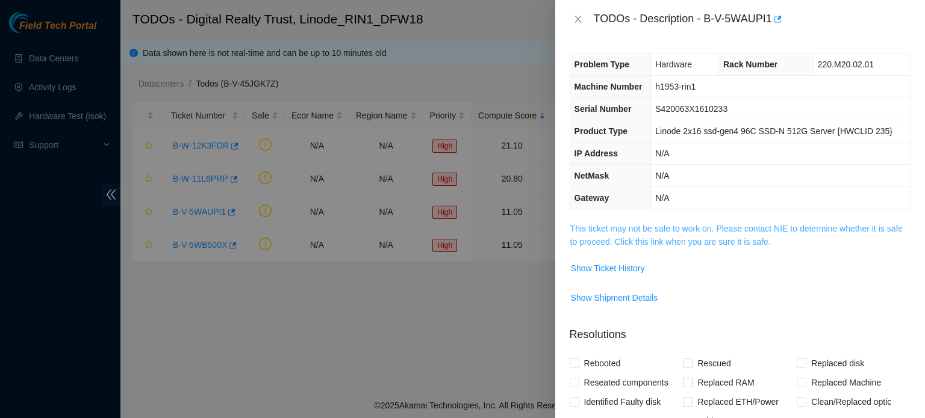
click at [704, 226] on link "This ticket may not be safe to work on. Please contact NIE to determine whether…" at bounding box center [736, 235] width 332 height 23
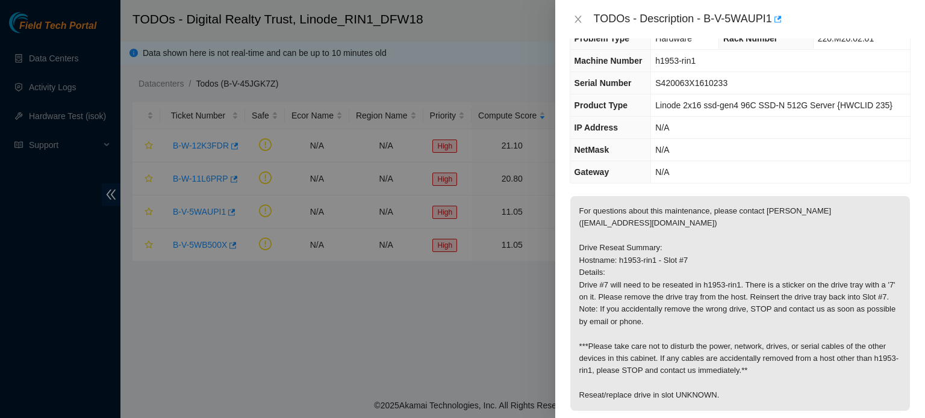
scroll to position [29, 0]
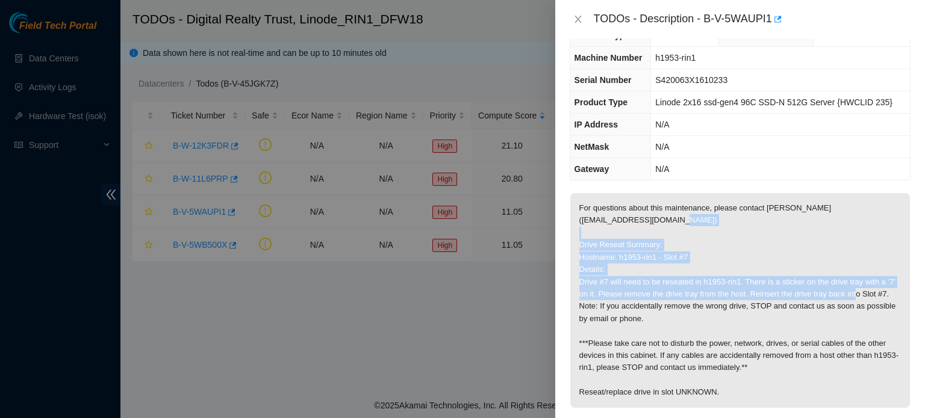
drag, startPoint x: 580, startPoint y: 246, endPoint x: 652, endPoint y: 305, distance: 92.8
click at [652, 305] on p "For questions about this maintenance, please contact [PERSON_NAME] ([EMAIL_ADDR…" at bounding box center [740, 300] width 340 height 215
copy p "Drive Reseat Summary: Hostname: h1953-rin1 - Slot #7 Details: Drive #7 will nee…"
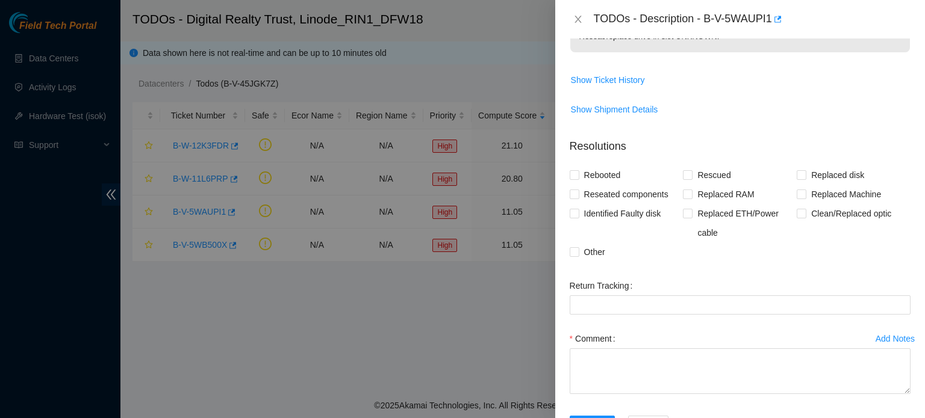
scroll to position [385, 0]
click at [607, 203] on span "Reseated components" at bounding box center [626, 193] width 94 height 19
click at [578, 197] on input "Reseated components" at bounding box center [574, 193] width 8 height 8
checkbox input "true"
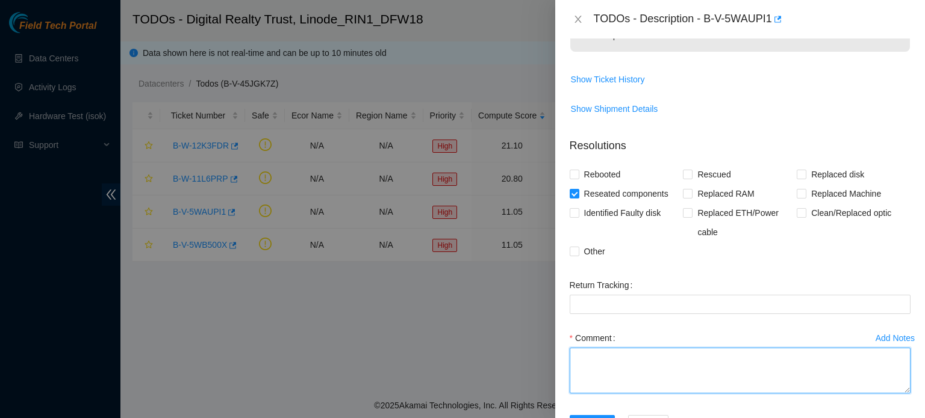
click at [629, 370] on textarea "Comment" at bounding box center [740, 371] width 341 height 46
paste textarea "Drive Reseat Summary: Hostname: h1953-rin1 - Slot #7 Details: Drive #7 will nee…"
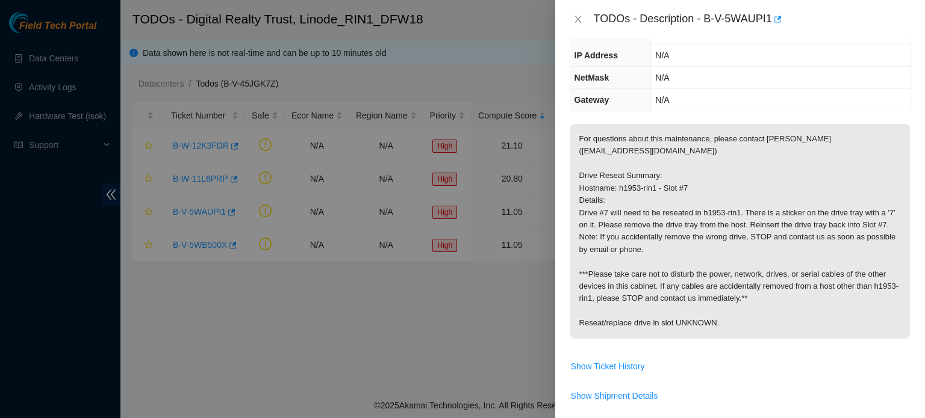
scroll to position [0, 0]
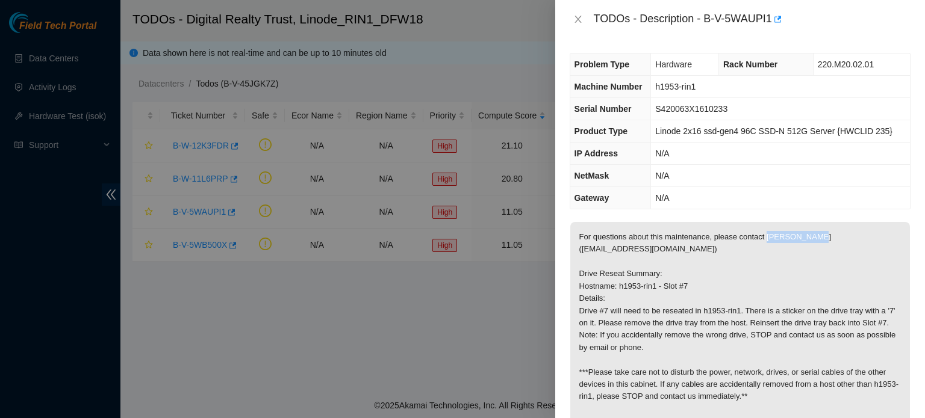
drag, startPoint x: 765, startPoint y: 236, endPoint x: 808, endPoint y: 242, distance: 43.2
click at [808, 242] on p "For questions about this maintenance, please contact [PERSON_NAME] ([EMAIL_ADDR…" at bounding box center [740, 329] width 340 height 215
copy p "[PERSON_NAME]"
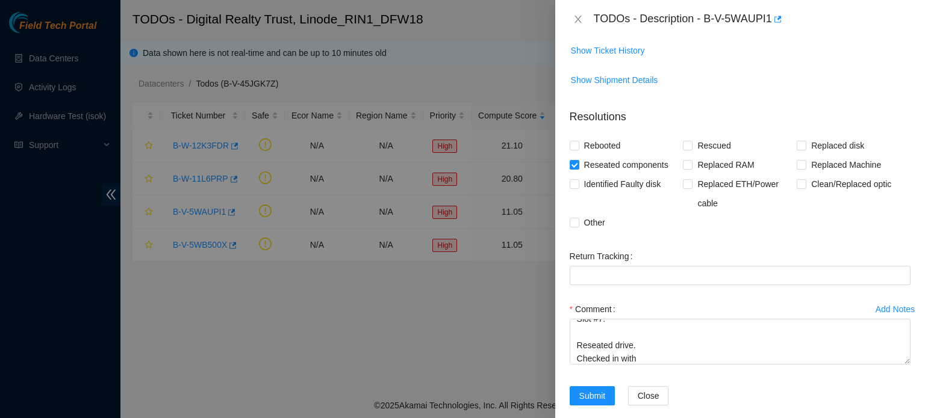
scroll to position [441, 0]
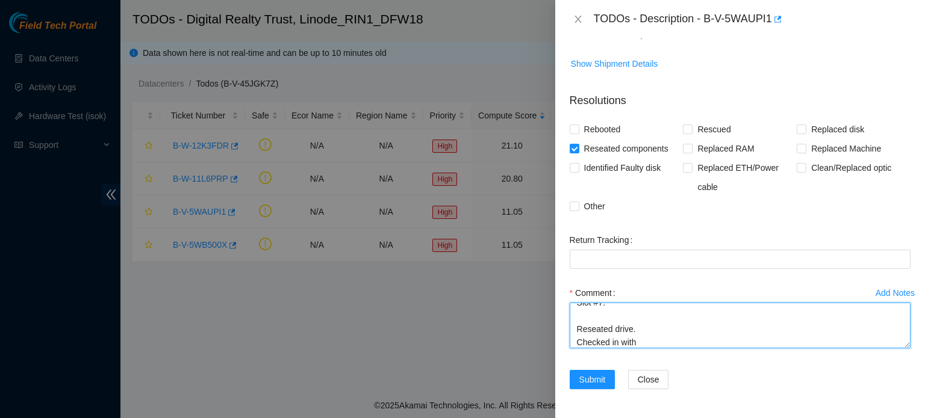
click at [641, 340] on textarea "Drive Reseat Summary: Hostname: h1953-rin1 - Slot #7 Details: Drive #7 will nee…" at bounding box center [740, 326] width 341 height 46
paste textarea "[PERSON_NAME]"
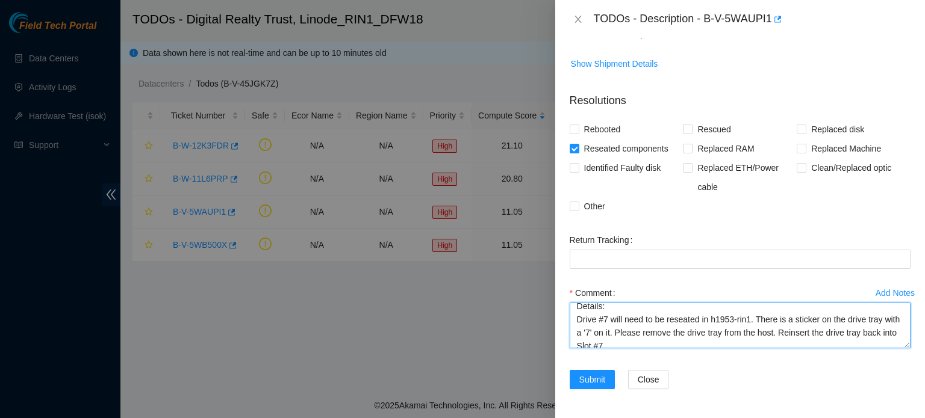
scroll to position [79, 0]
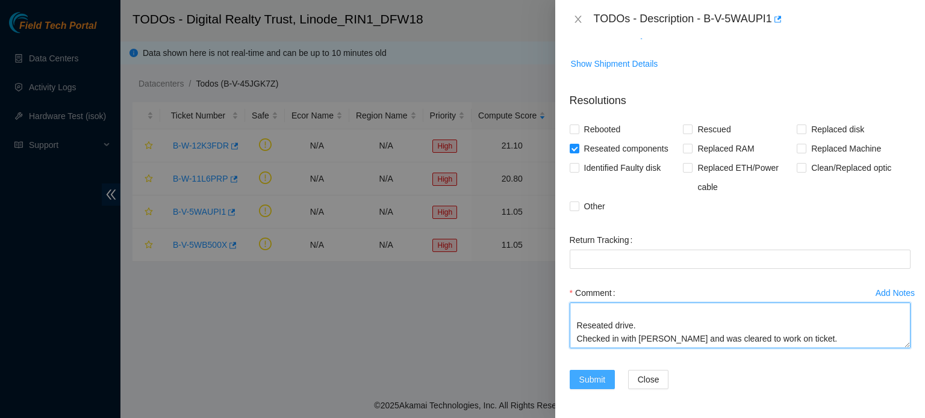
type textarea "Drive Reseat Summary: Hostname: h1953-rin1 - Slot #7 Details: Drive #7 will nee…"
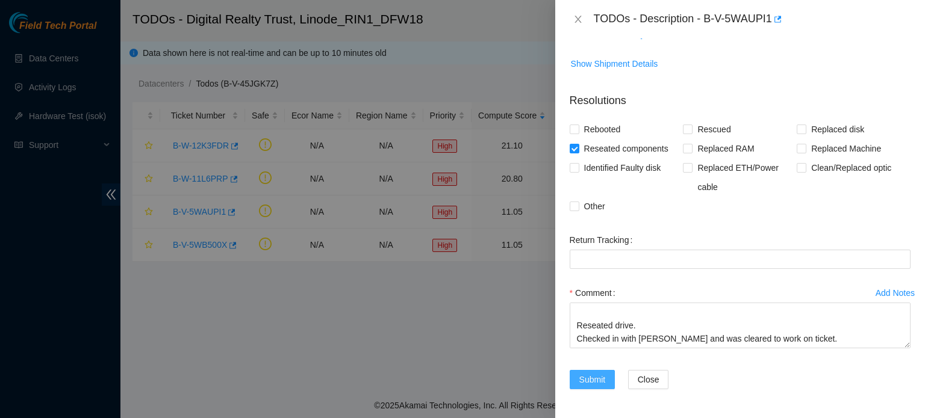
click at [586, 382] on span "Submit" at bounding box center [592, 379] width 26 height 13
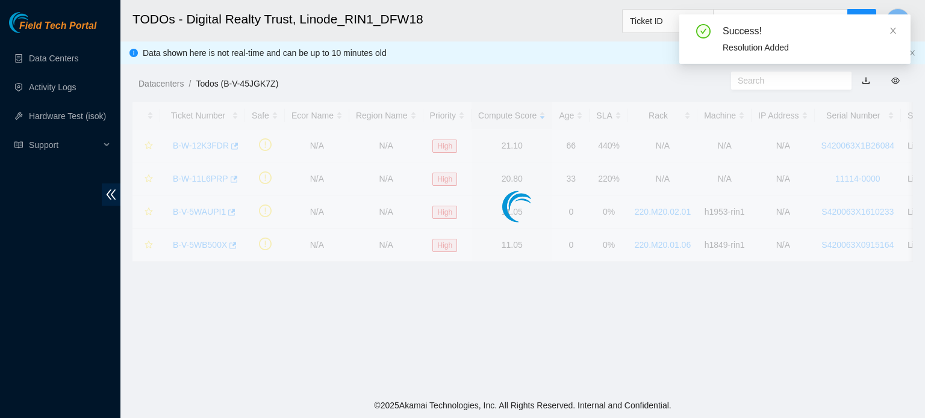
scroll to position [272, 0]
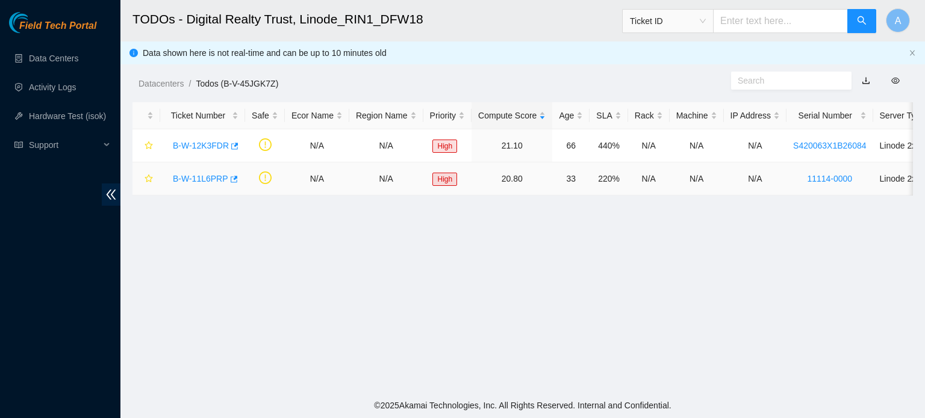
click at [188, 176] on link "B-W-11L6PRP" at bounding box center [200, 179] width 55 height 10
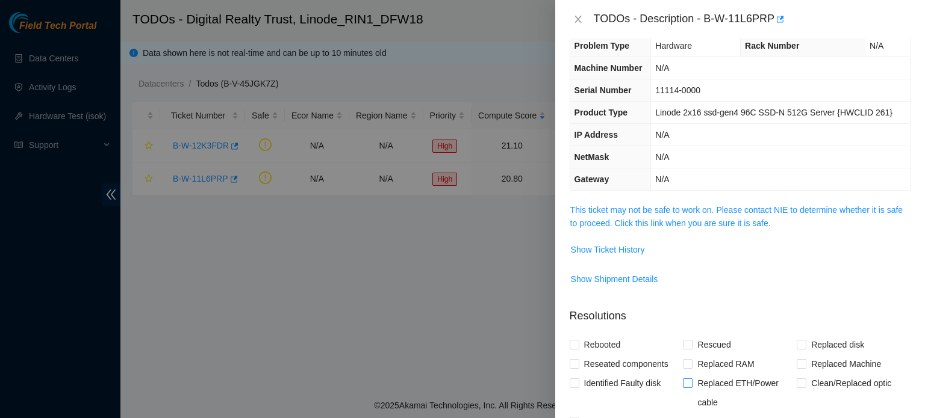
scroll to position [0, 0]
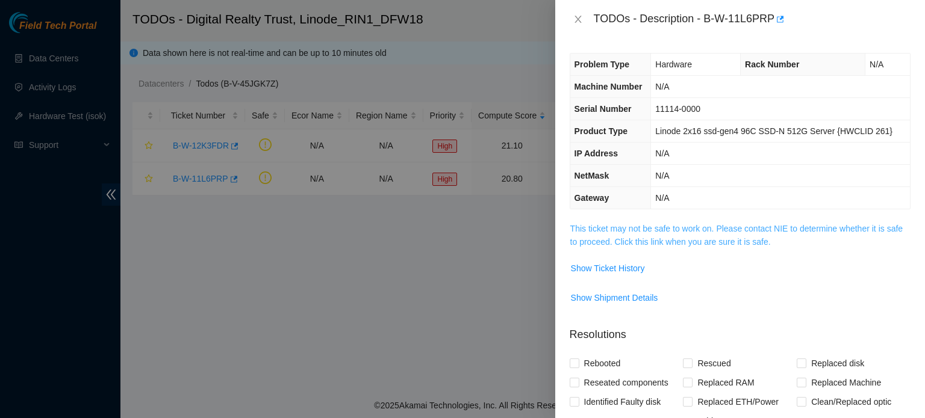
click at [676, 230] on link "This ticket may not be safe to work on. Please contact NIE to determine whether…" at bounding box center [736, 235] width 332 height 23
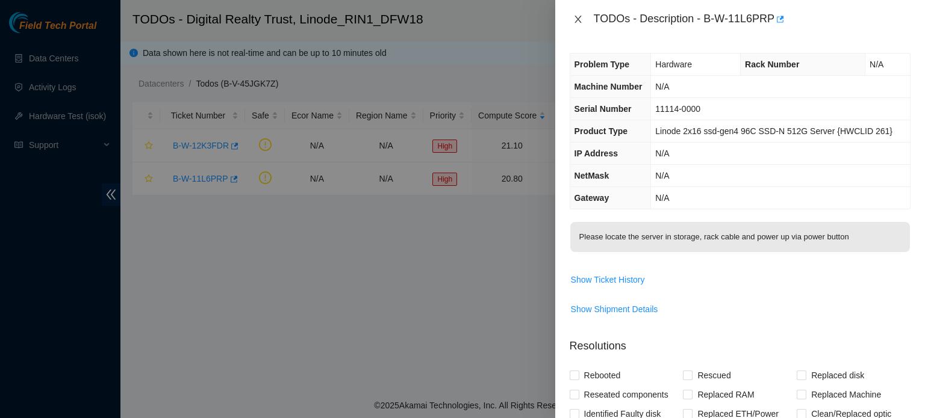
click at [580, 17] on icon "close" at bounding box center [577, 19] width 7 height 7
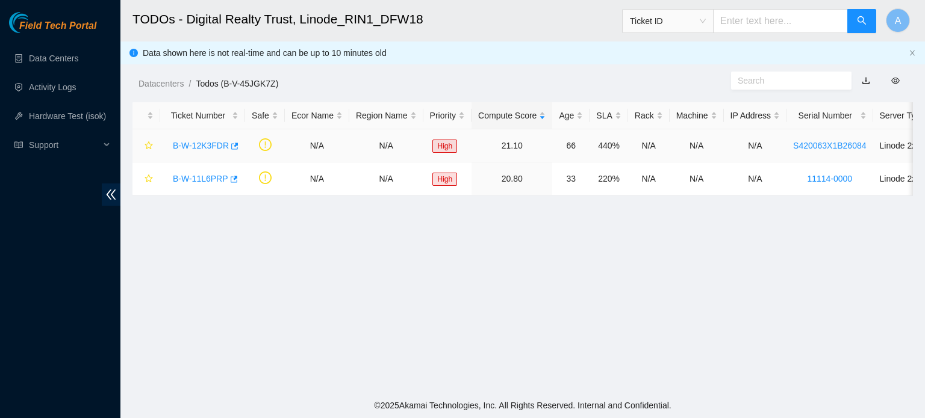
click at [212, 145] on link "B-W-12K3FDR" at bounding box center [201, 146] width 56 height 10
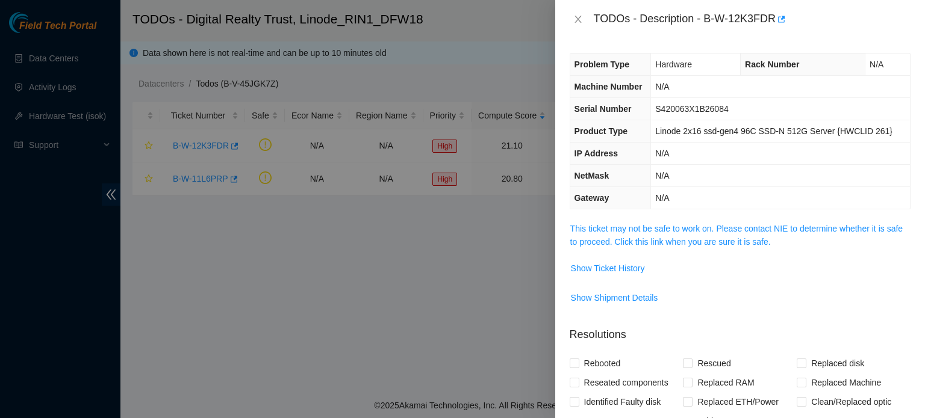
click at [690, 235] on span "This ticket may not be safe to work on. Please contact NIE to determine whether…" at bounding box center [740, 235] width 340 height 26
click at [701, 230] on link "This ticket may not be safe to work on. Please contact NIE to determine whether…" at bounding box center [736, 235] width 332 height 23
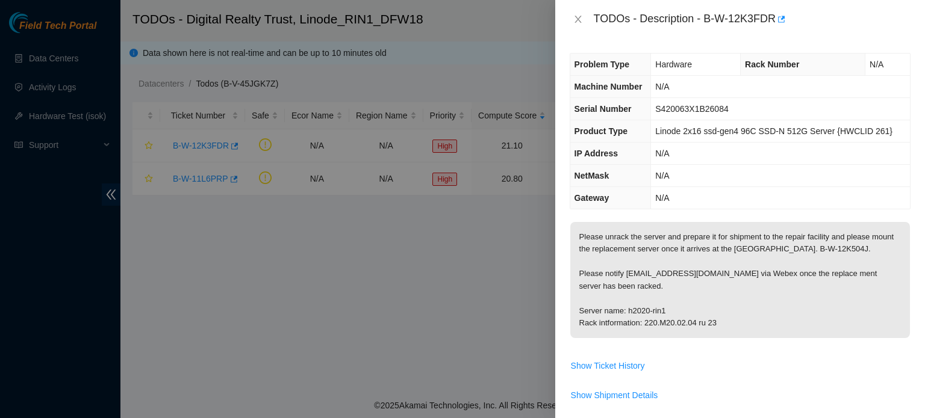
click at [575, 11] on div "TODOs - Description - B-W-12K3FDR" at bounding box center [740, 19] width 341 height 19
click at [575, 22] on icon "close" at bounding box center [577, 19] width 7 height 7
